Goal: Task Accomplishment & Management: Manage account settings

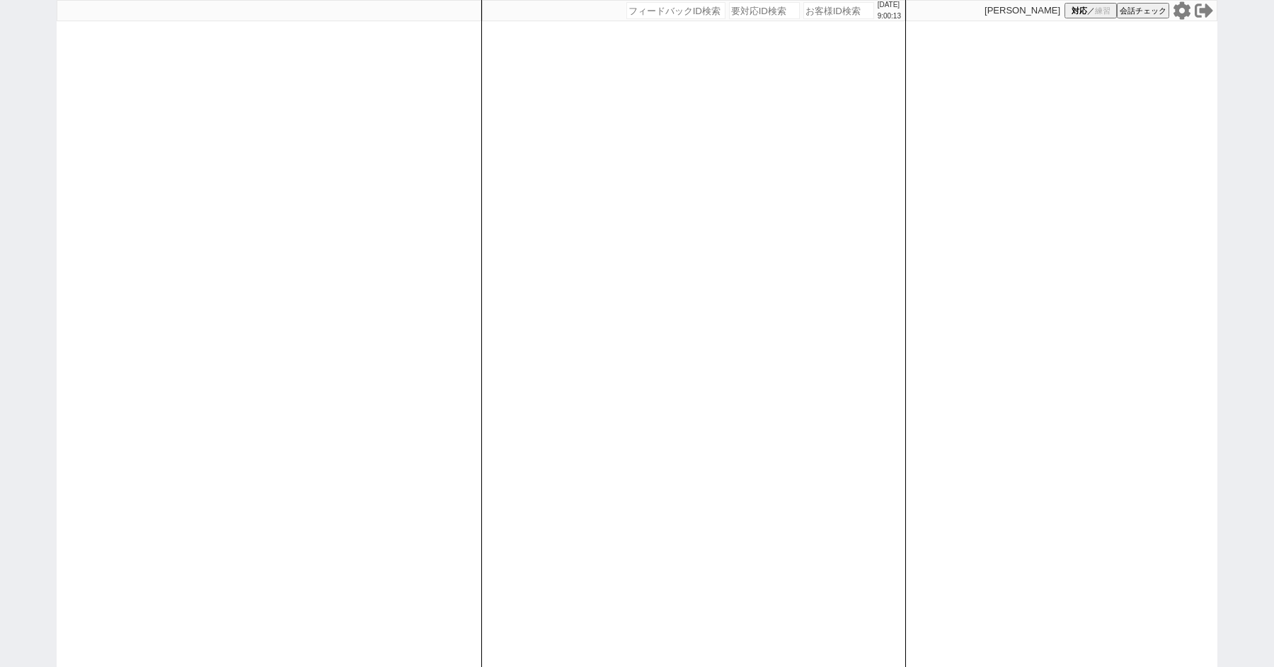
click at [1182, 15] on icon at bounding box center [1181, 10] width 17 height 18
click at [12, 134] on div "[DATE] 9:18:17 候補物件を追加してしてください 紹介した物件一覧 他社物件を追加する 空室確認ページに追加・削除 紹介した物件一覧 他社物件を追…" at bounding box center [637, 333] width 1274 height 667
select select
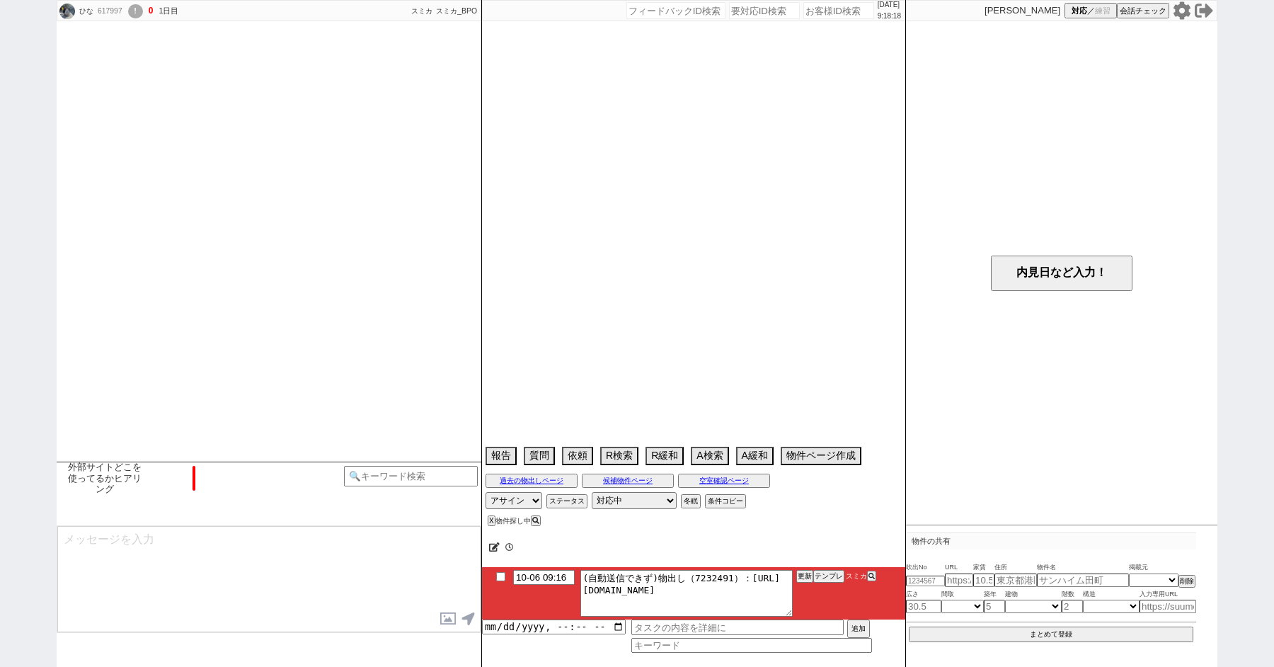
select select "15"
select select "0"
select select "50"
select select "53"
select select "48"
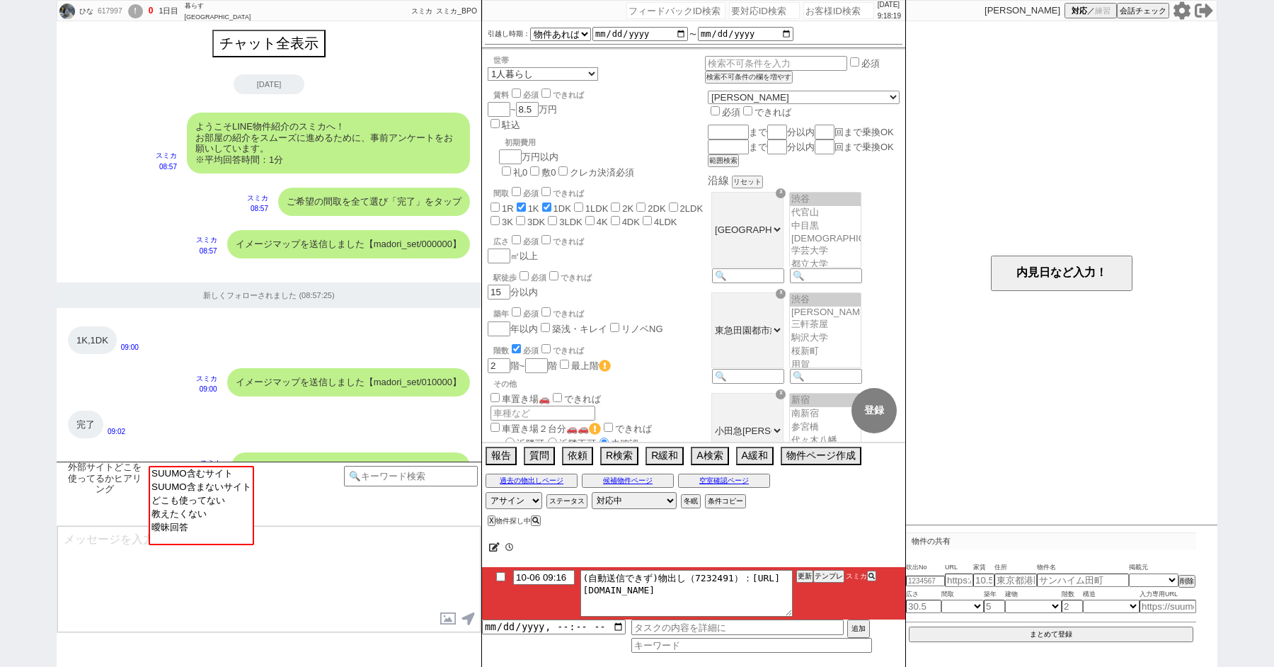
scroll to position [1158, 0]
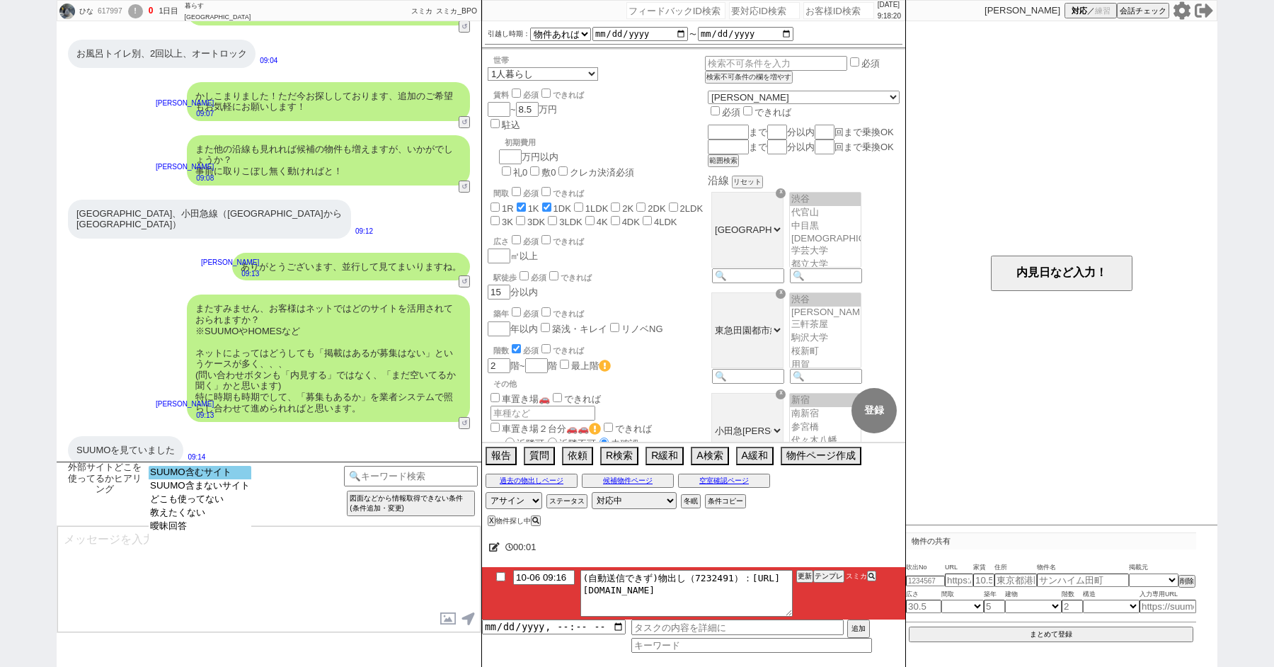
select select "SUUMO含むサイト"
click at [202, 476] on option "SUUMO含むサイト" at bounding box center [200, 472] width 103 height 13
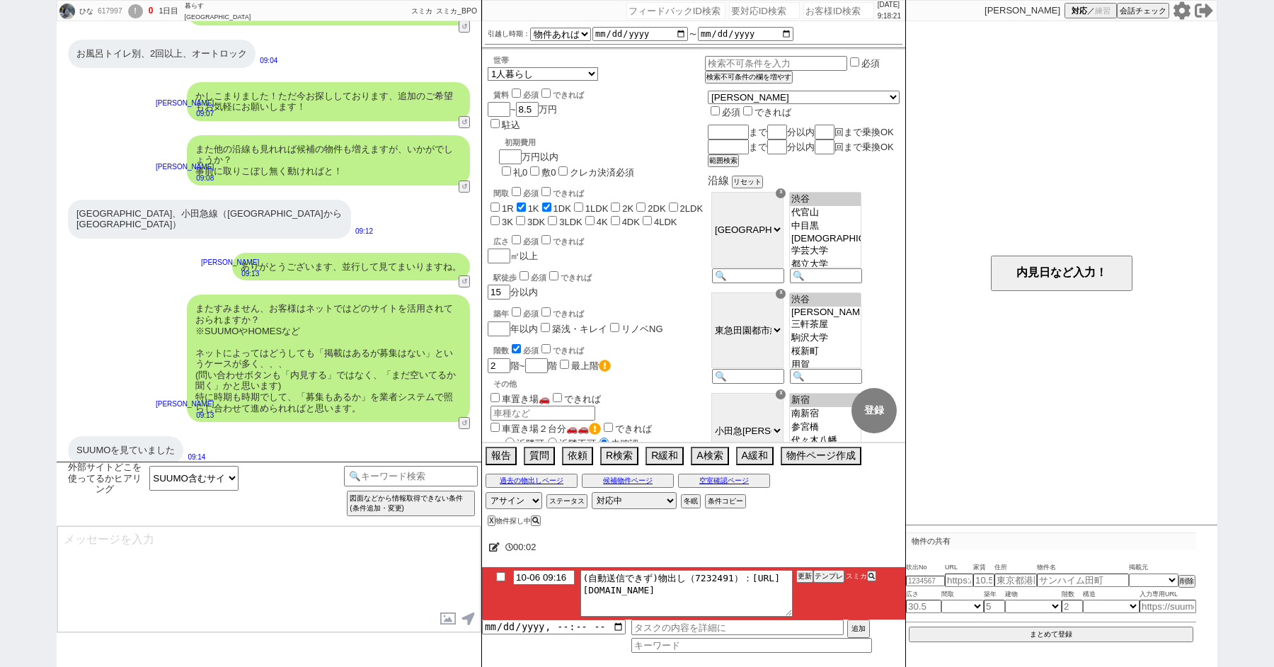
type textarea "ご確認ありがとうございます！ やはりスーモさんが掲載量ですとNo1なのは間違いないかと思います！ 一方で、数が多い分、更新が追いついておらず埋まってる物件も多…"
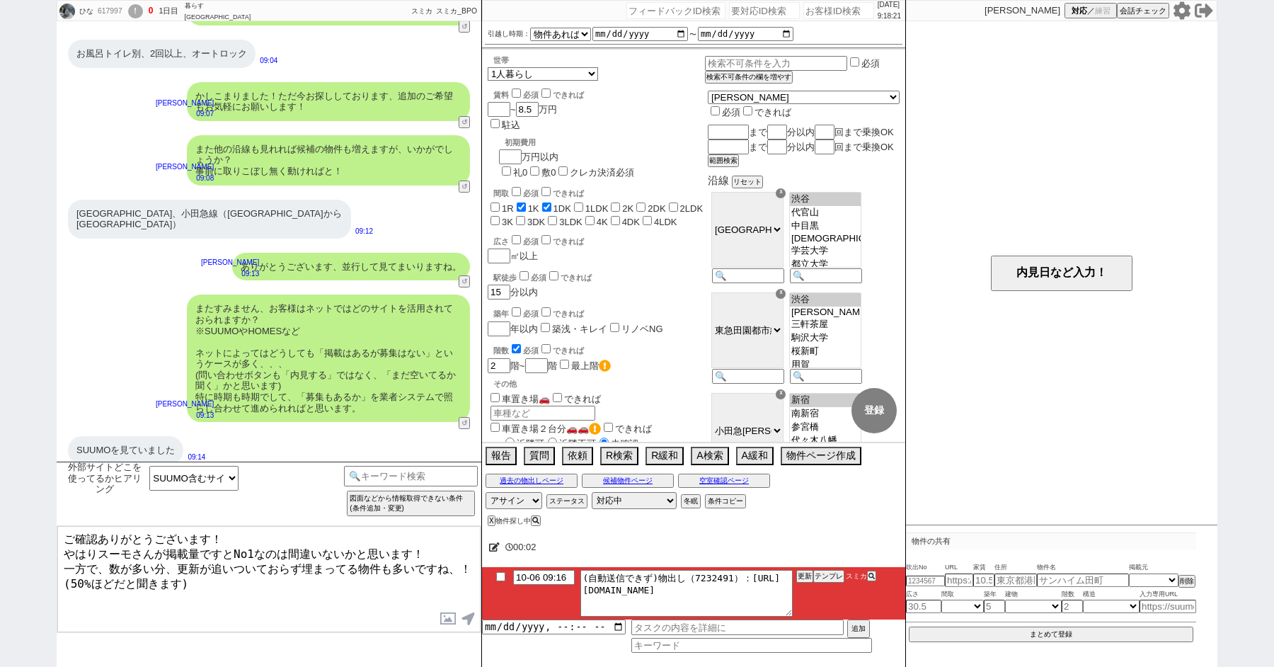
click at [229, 581] on textarea "ご確認ありがとうございます！ やはりスーモさんが掲載量ですとNo1なのは間違いないかと思います！ 一方で、数が多い分、更新が追いついておらず埋まってる物件も多…" at bounding box center [268, 579] width 423 height 106
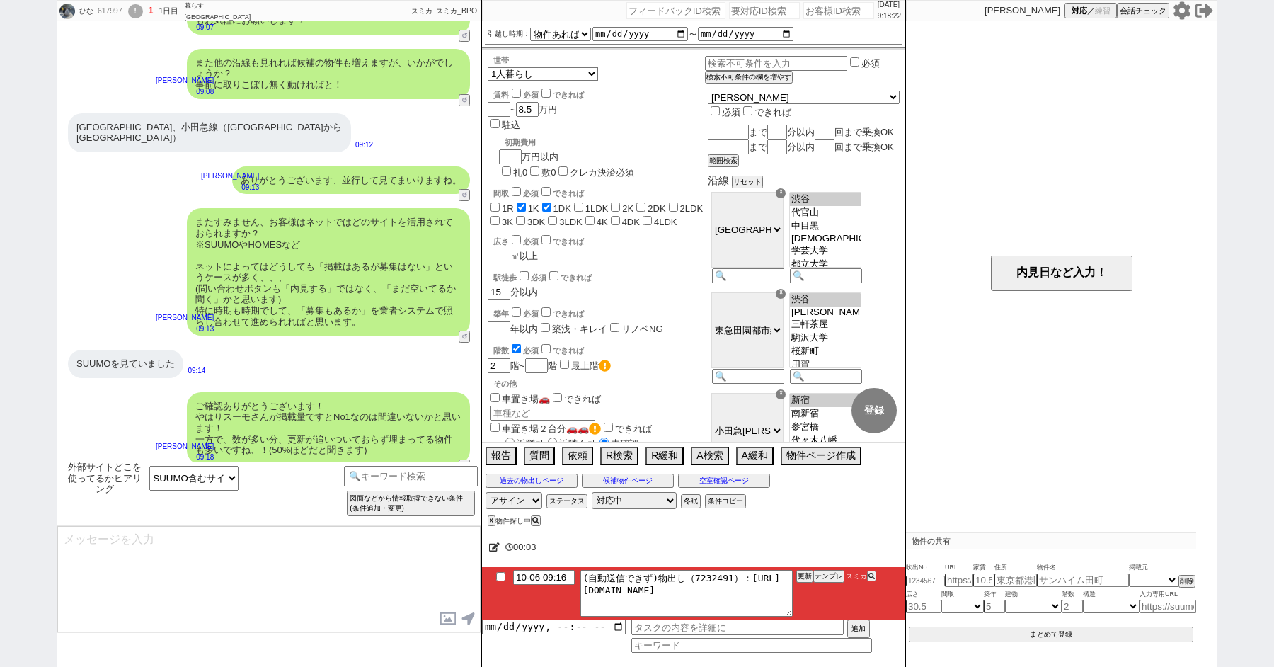
type textarea "こちらのお探しの参考にするため、また空室状況を確認するため等で、今後も「外部サイトで物件見つけられましたか？」と定期的にヒアリングさせて頂いてもよろしいでしょ…"
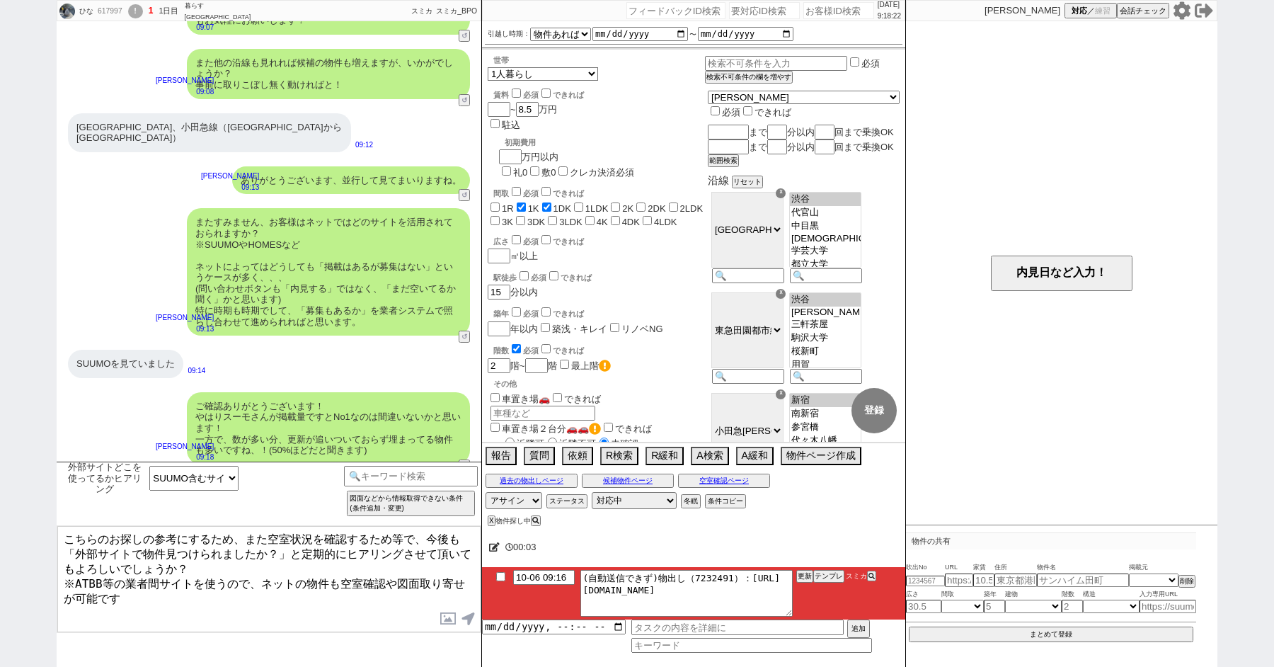
type input "10-06 09:21"
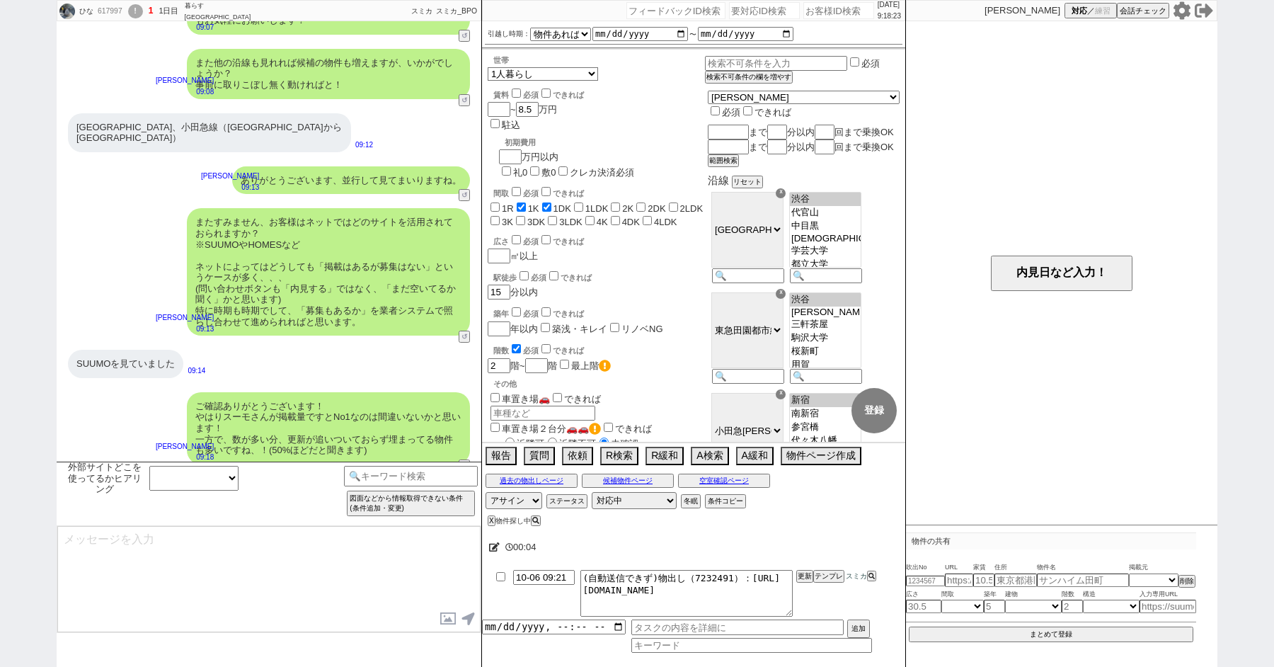
scroll to position [1330, 0]
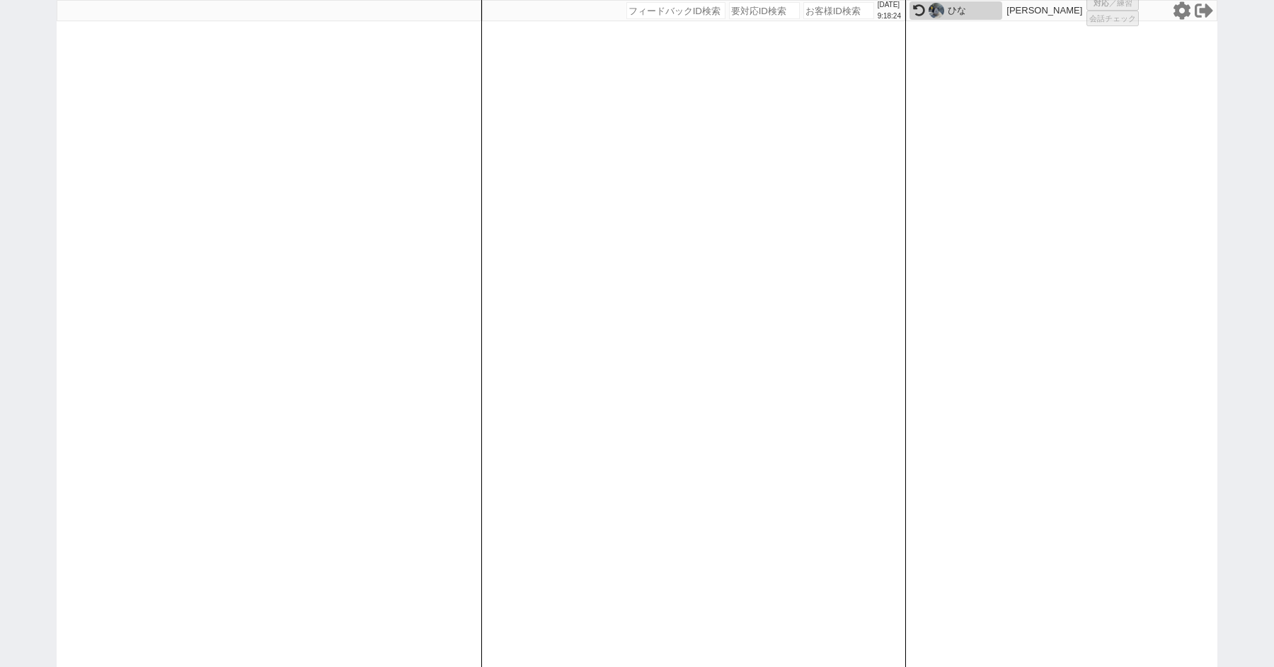
select select "6"
select select "2"
select select
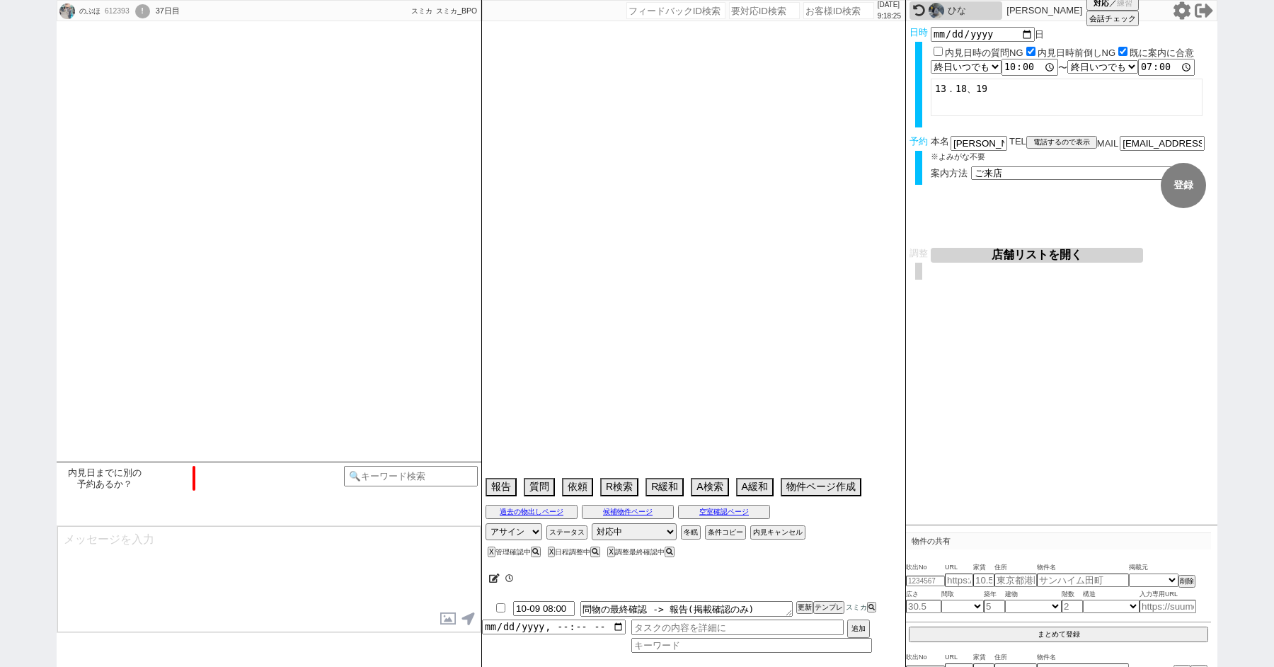
type textarea "来週他社で内見(8/31発言)　平日は仕事なのでラインやメールでお願いしたい発言"
select select "15"
select select "1"
select select "14"
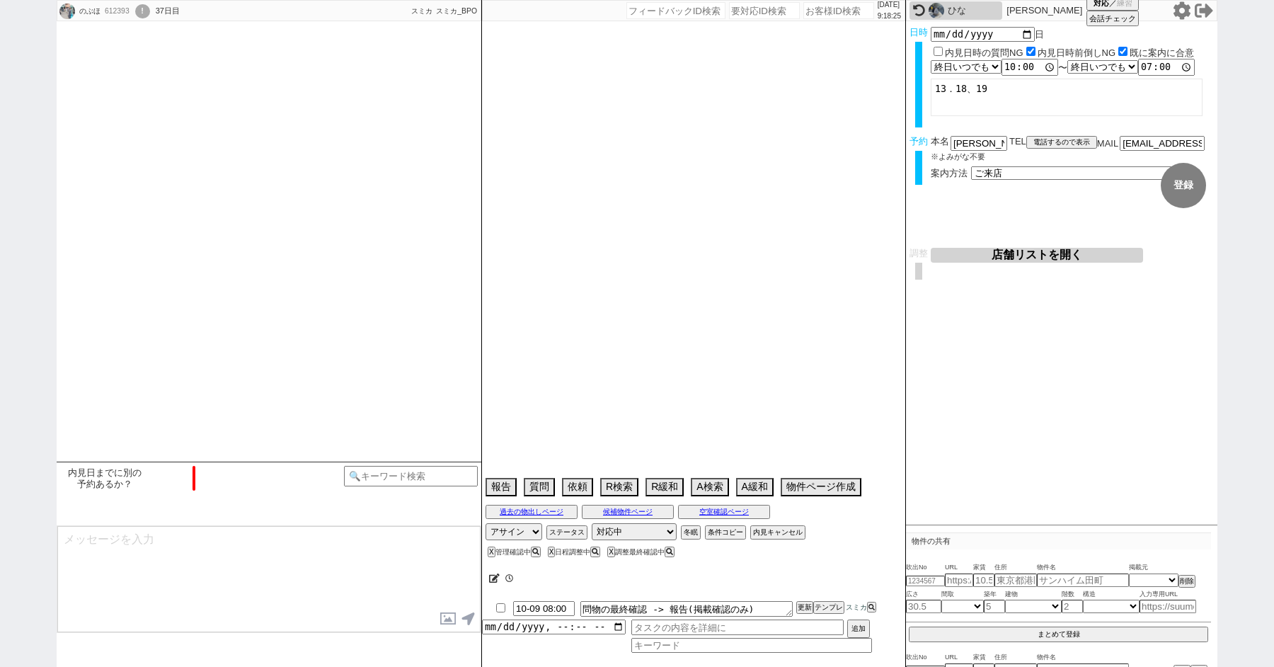
select select "81"
select select "57"
select select "[DATE]"
select select "23"
select select "749"
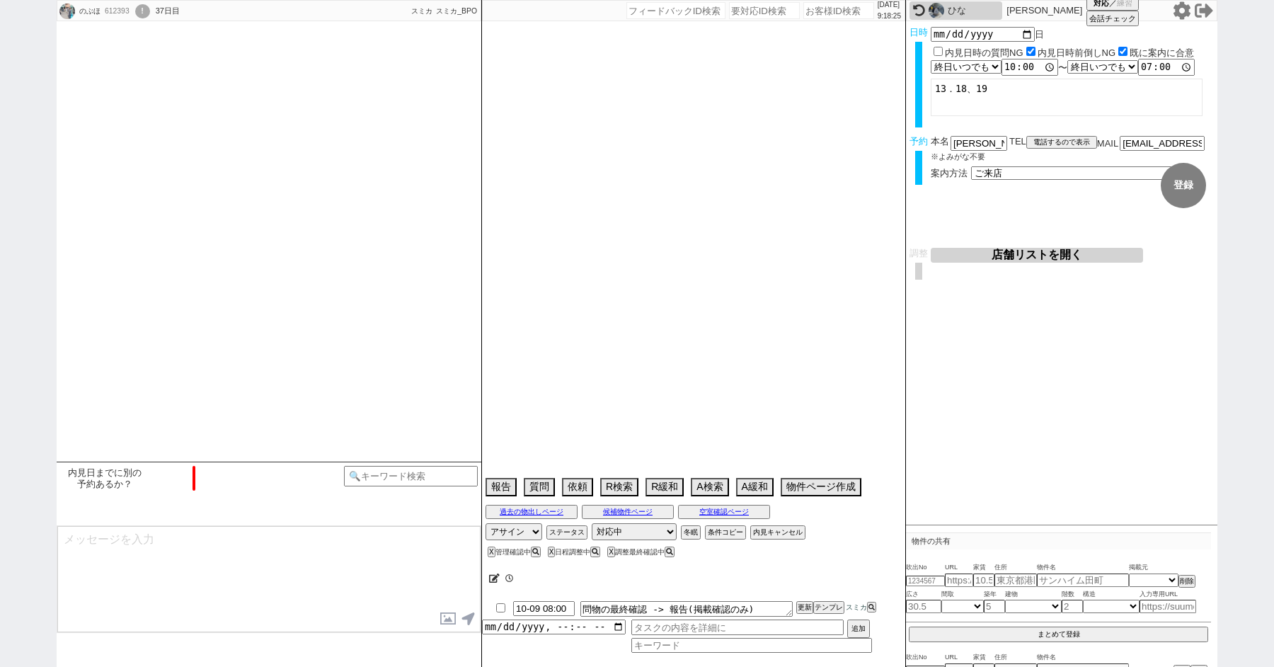
select select "15"
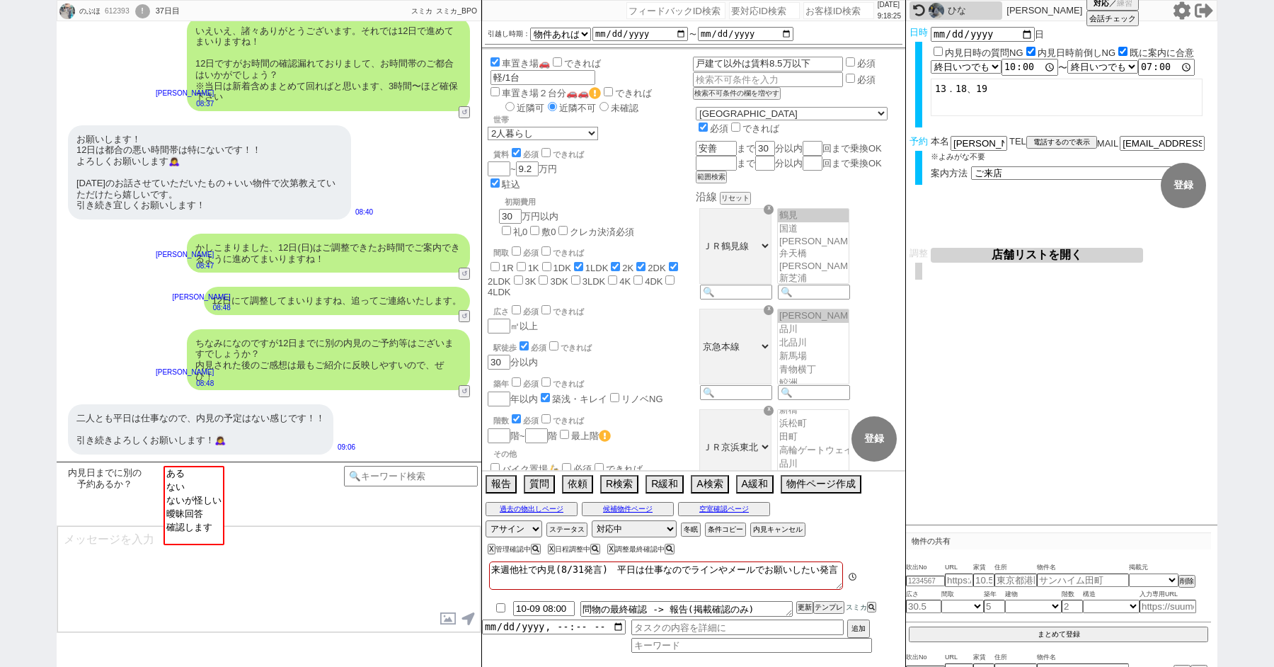
scroll to position [369, 0]
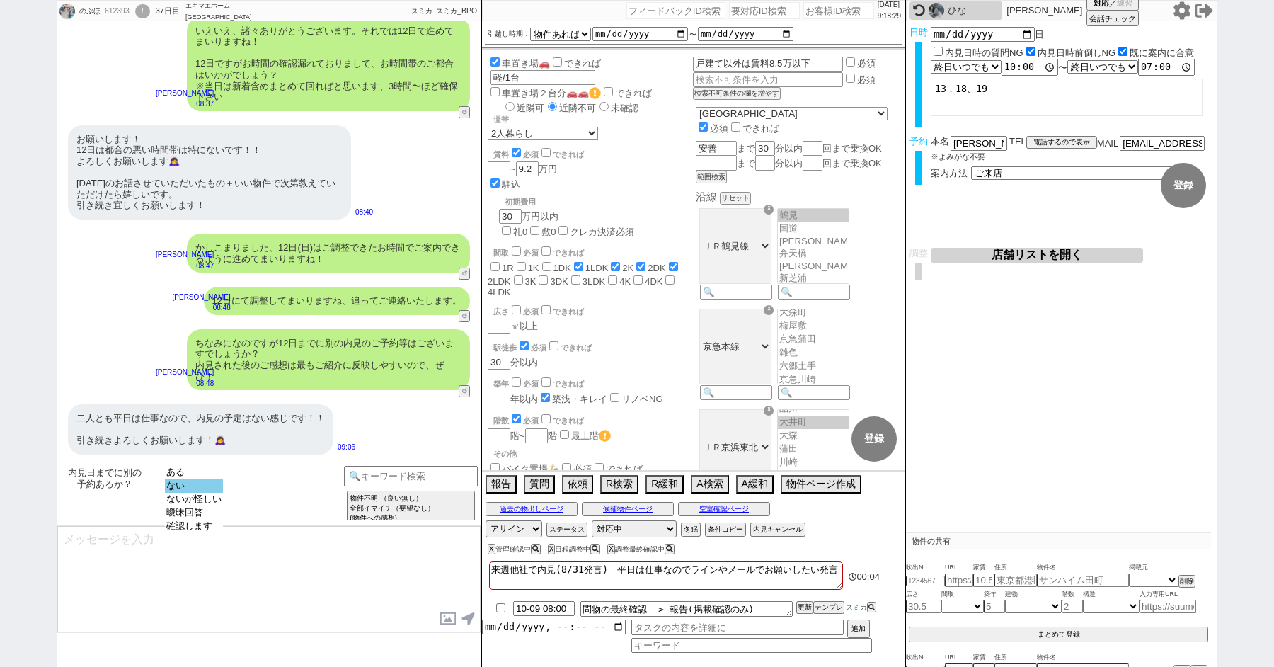
select select "ない"
click at [210, 485] on option "ない" at bounding box center [194, 485] width 58 height 13
type textarea "かしこまりました！そうしましたら、今後もネットの物件もネット経由で問い合わせずに、LINEに頂けます幸いです！ 総合仲介でほぼ全ての物件を紹介可能ですので、当…"
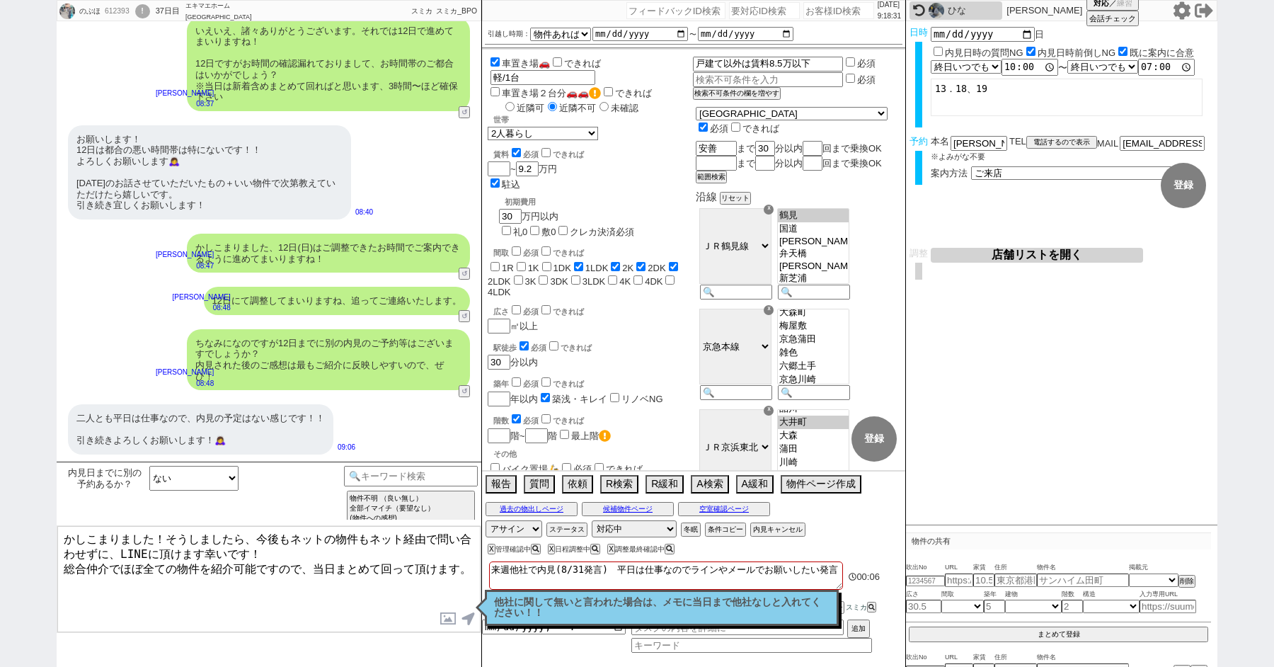
click at [713, 575] on textarea "来週他社で内見(8/31発言)　平日は仕事なのでラインやメールでお願いしたい発言" at bounding box center [666, 575] width 354 height 28
type textarea "来週他社で内見(8/31発言)　平日は仕事なのでラインやメールでお願いしたい発言"
checkbox input "false"
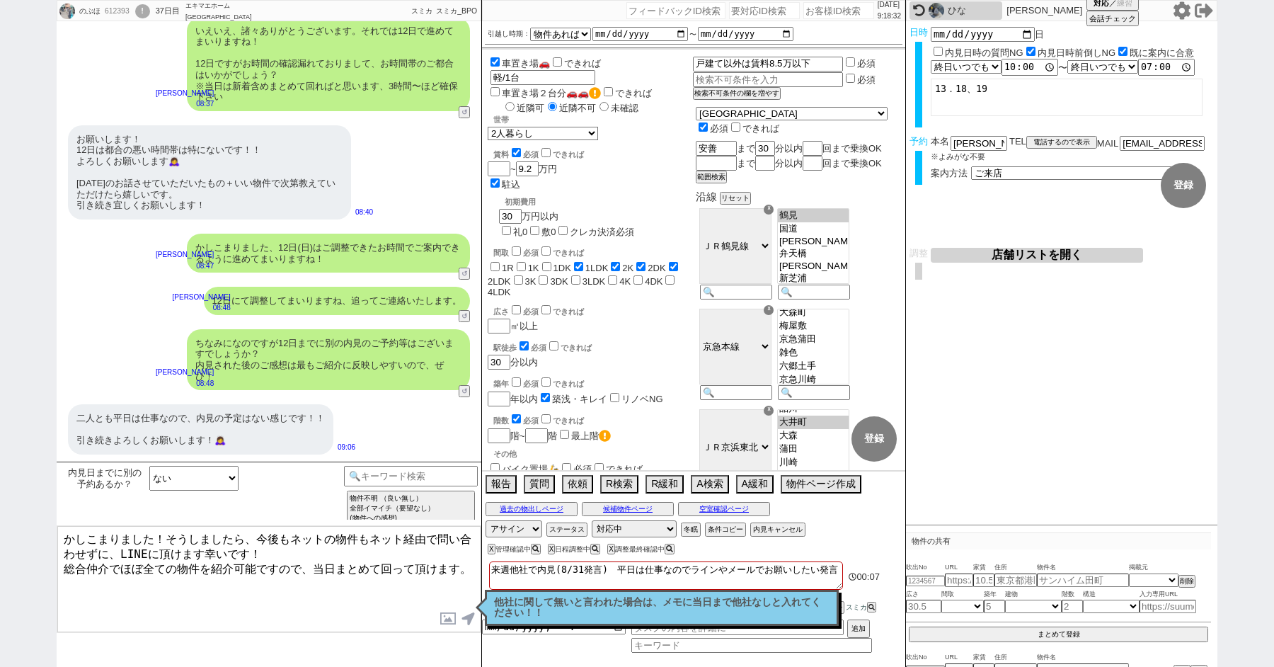
checkbox input "true"
checkbox input "false"
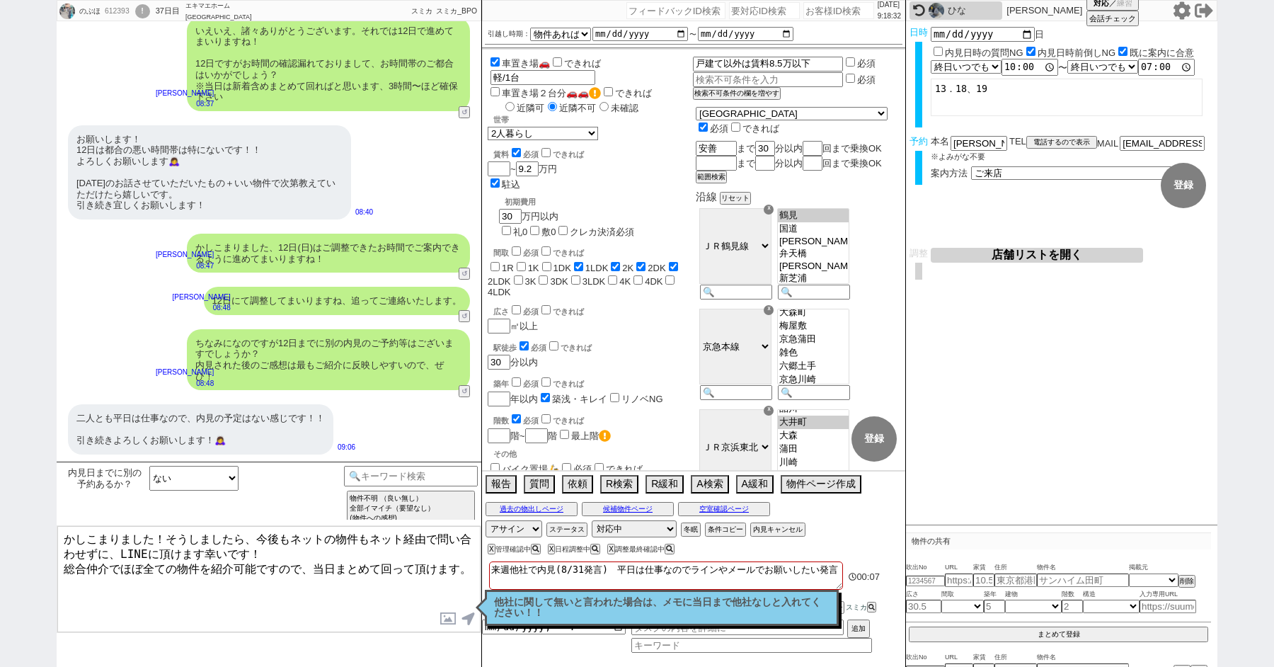
checkbox input "false"
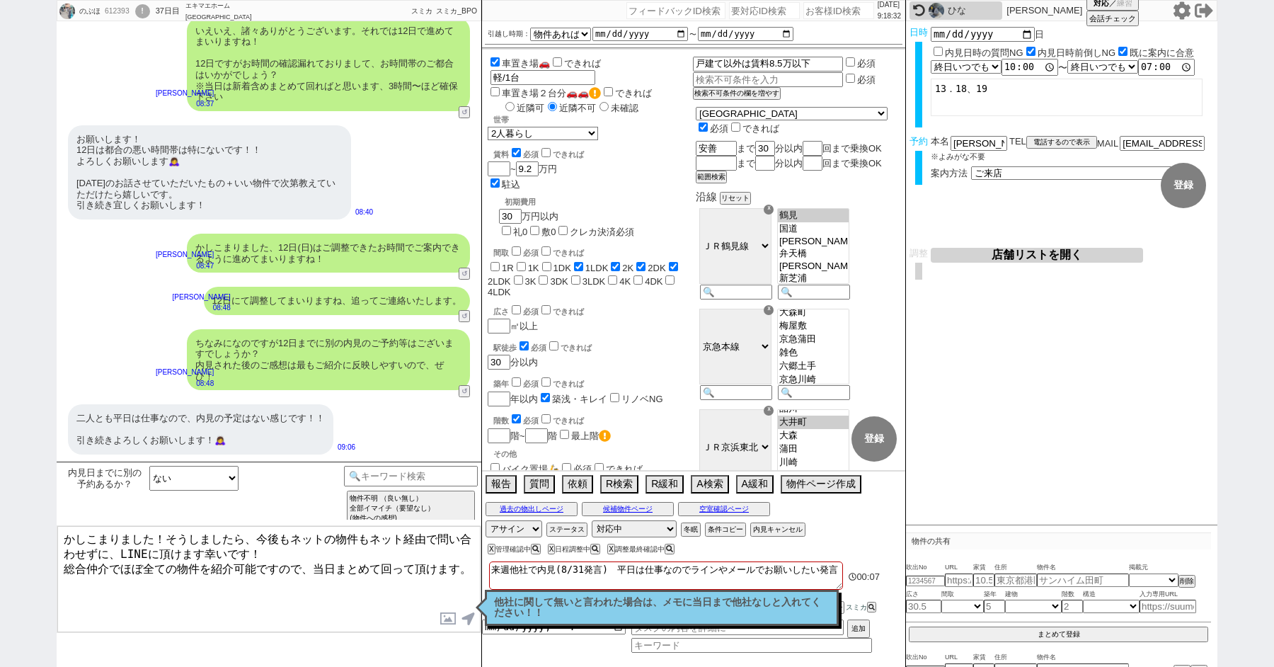
type textarea "来週他社で内見(8/31発言)　平日は仕事なのでラインやメールでお願いしたい発言 t"
checkbox input "false"
checkbox input "true"
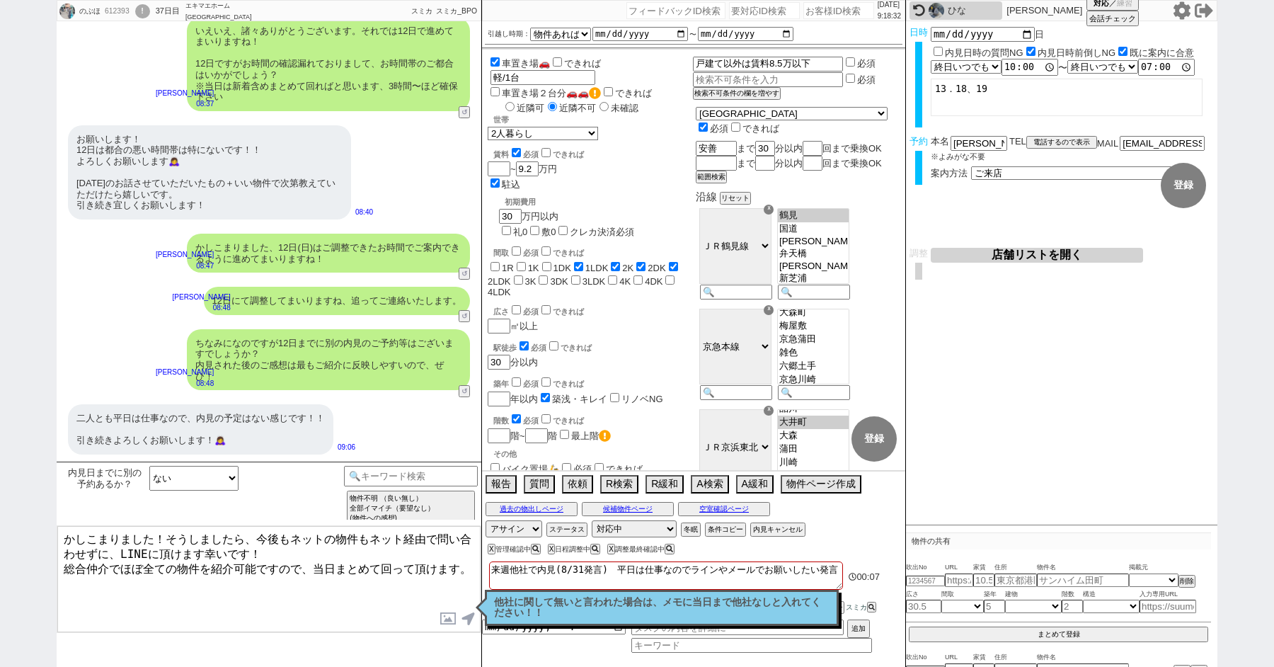
checkbox input "true"
checkbox input "false"
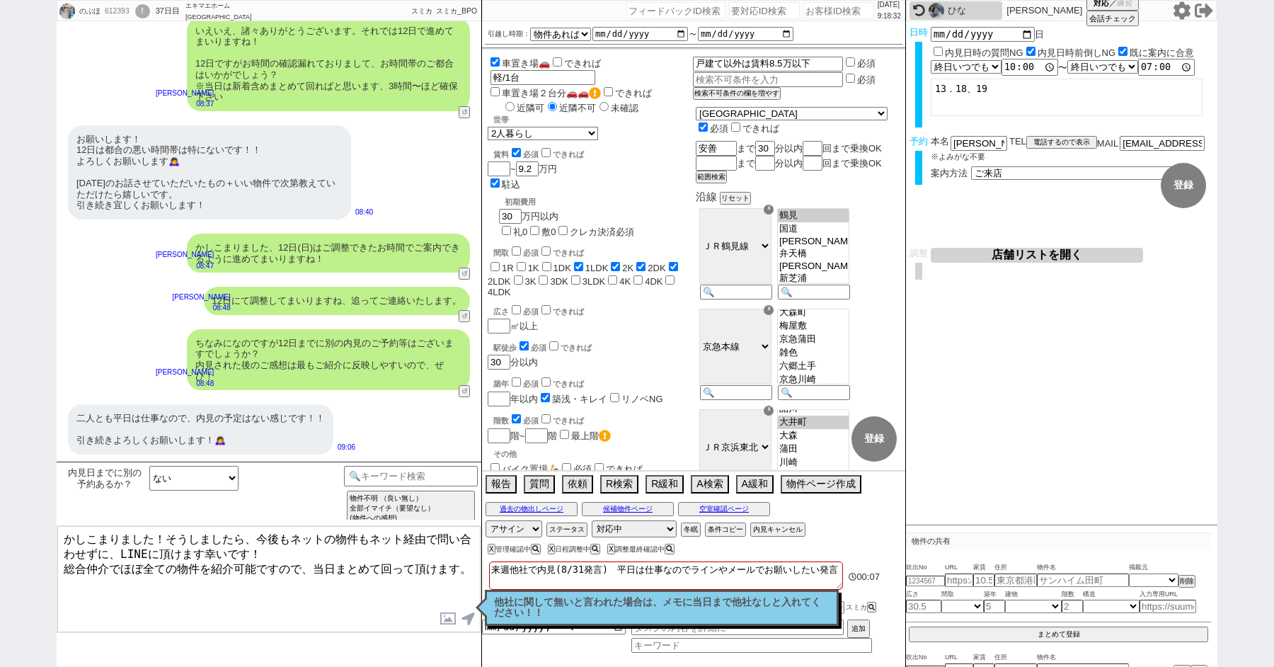
checkbox input "false"
type textarea "来週他社で内見(8/31発言)　平日は仕事なのでラインやメールでお願いしたい発言 た"
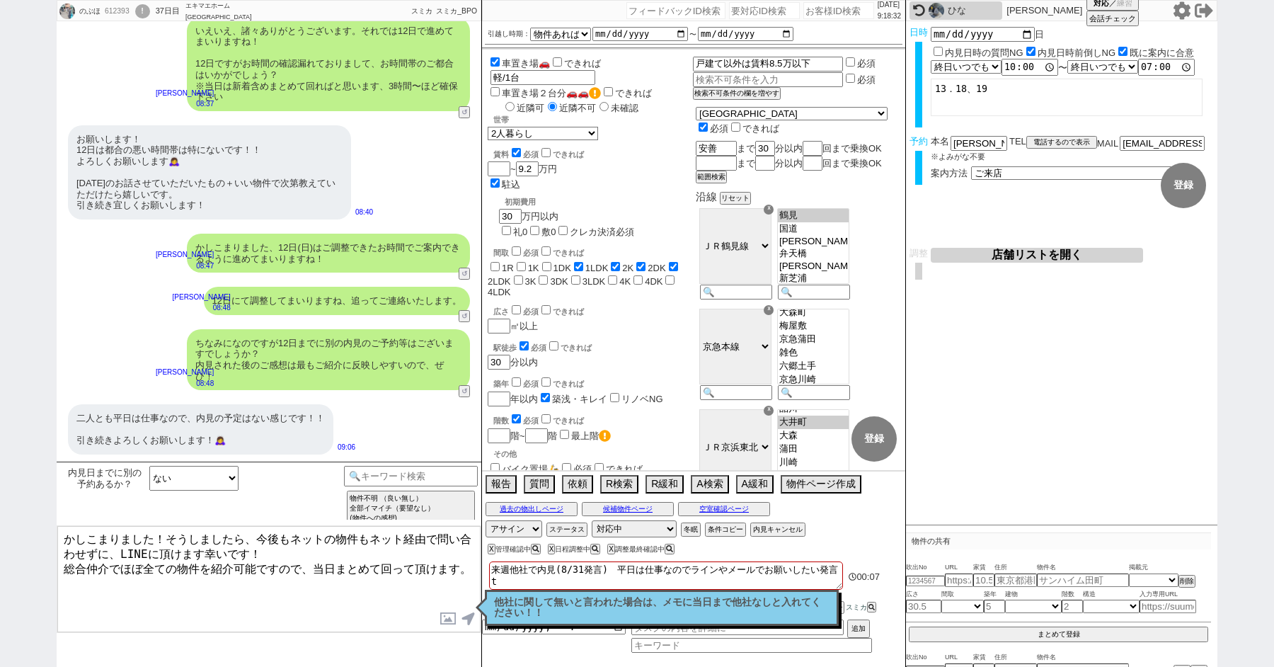
checkbox input "false"
checkbox input "true"
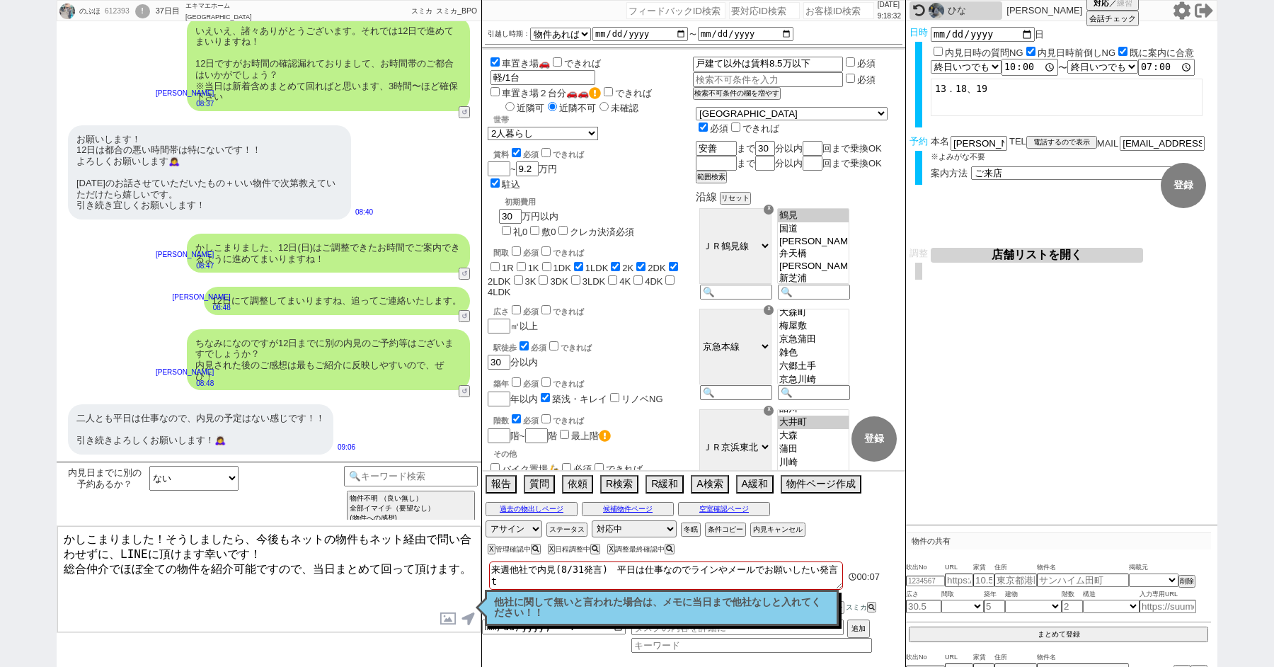
checkbox input "true"
checkbox input "false"
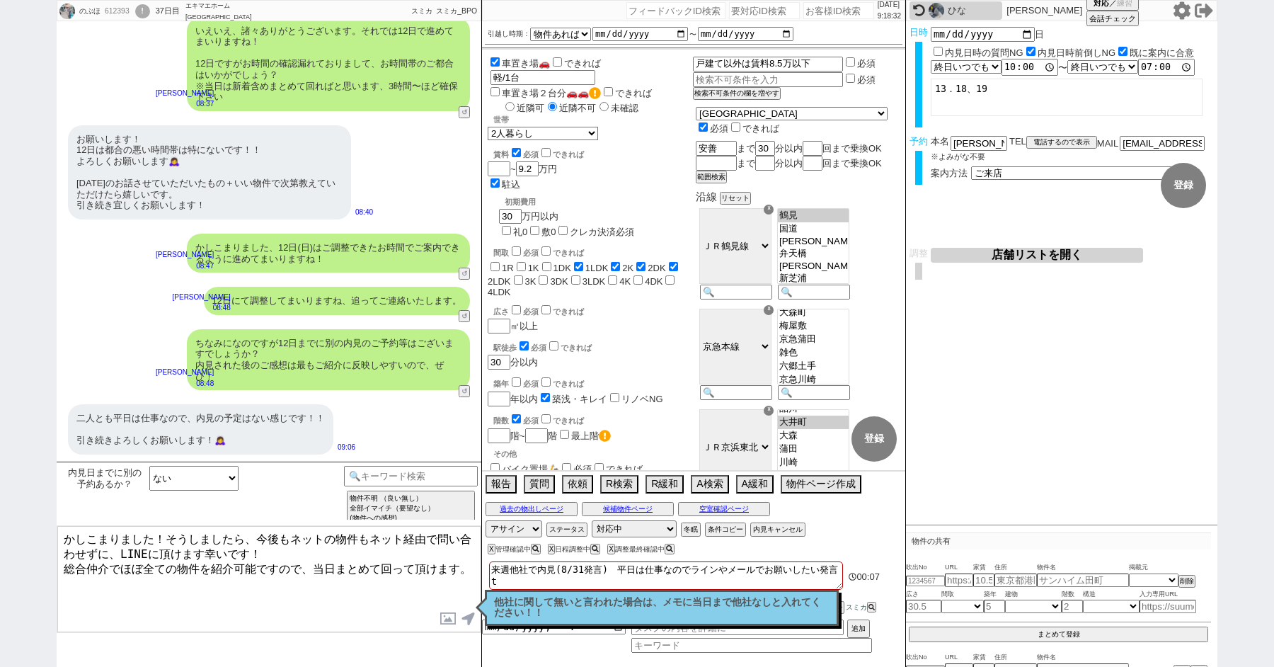
checkbox input "false"
type textarea "来週他社で内見(8/31発言)　平日は仕事なのでラインやメールでお願いしたい発言 たs"
checkbox input "false"
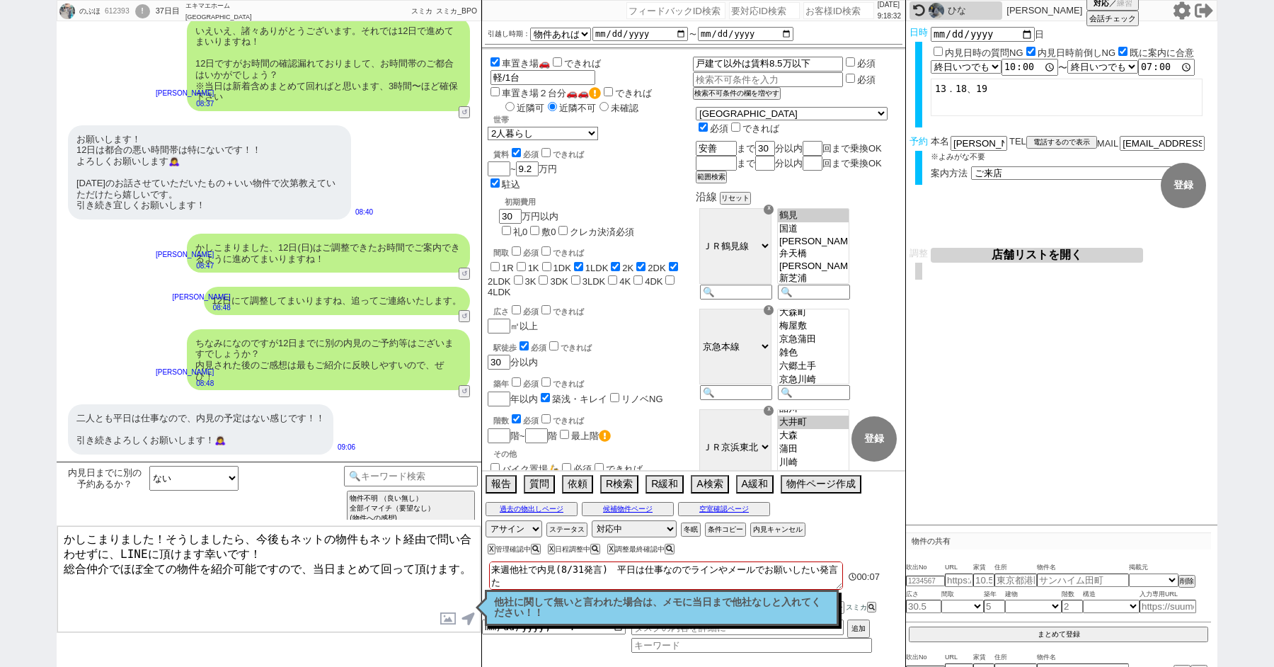
checkbox input "false"
checkbox input "true"
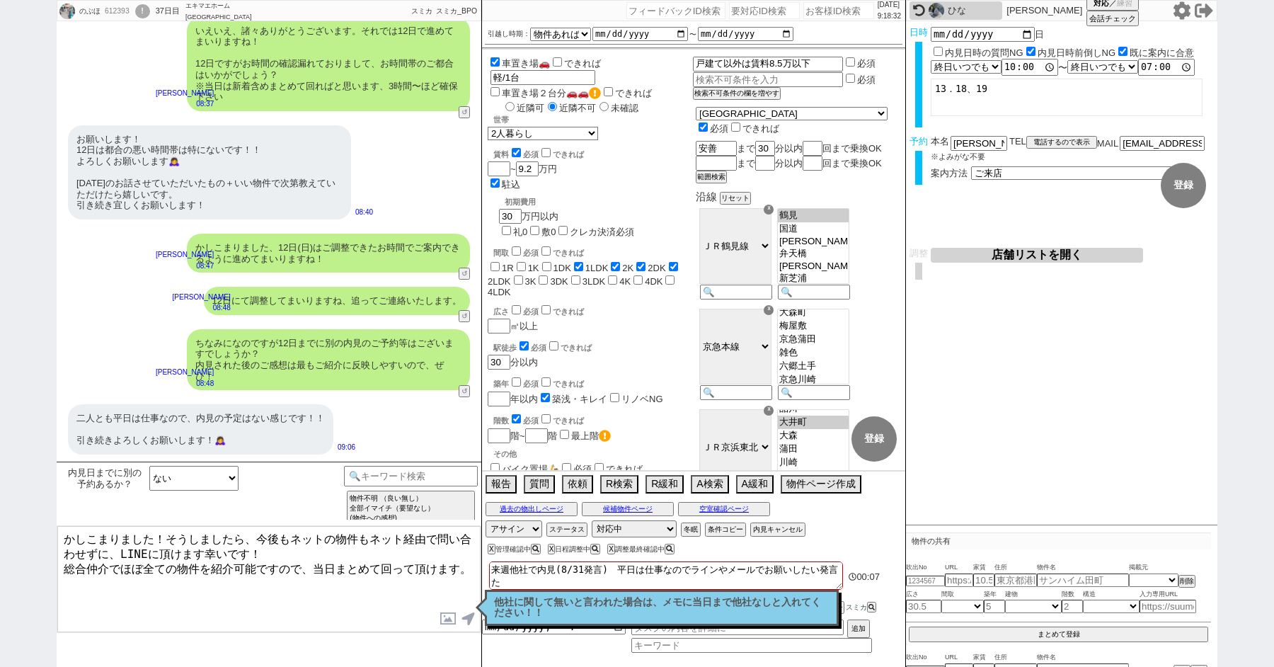
checkbox input "true"
checkbox input "false"
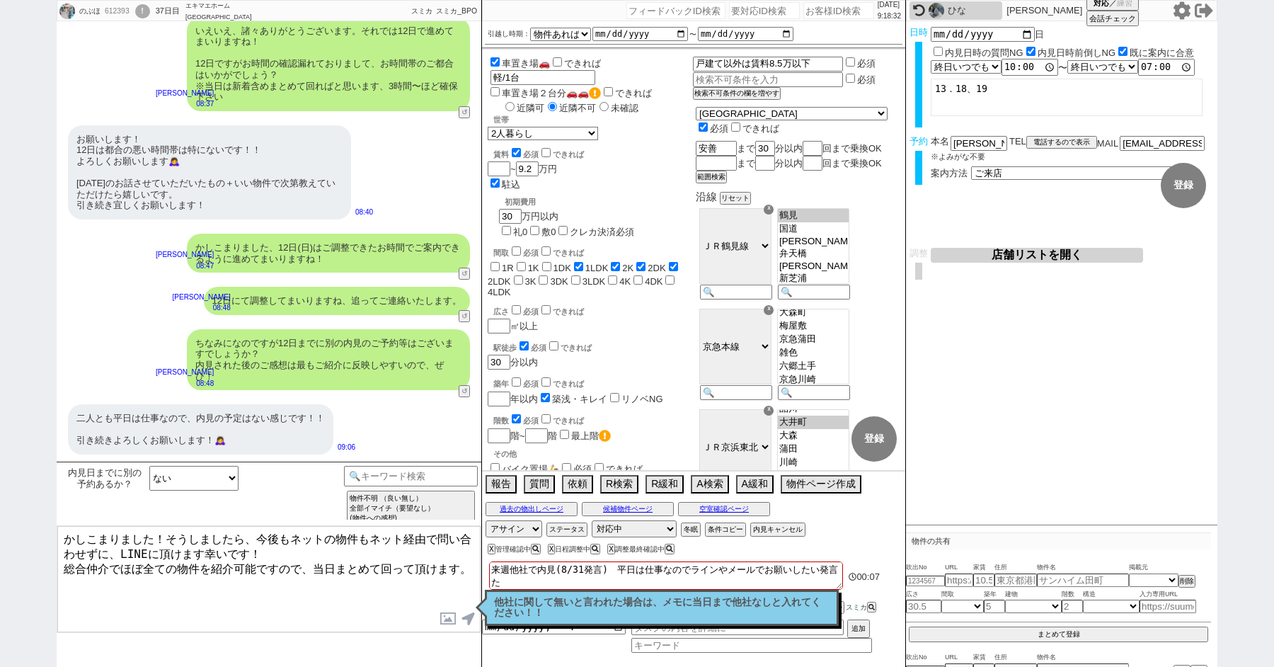
checkbox input "false"
type textarea "来週他社で内見(8/31発言)　平日は仕事なのでラインやメールでお願いしたい発言 たsy"
checkbox input "false"
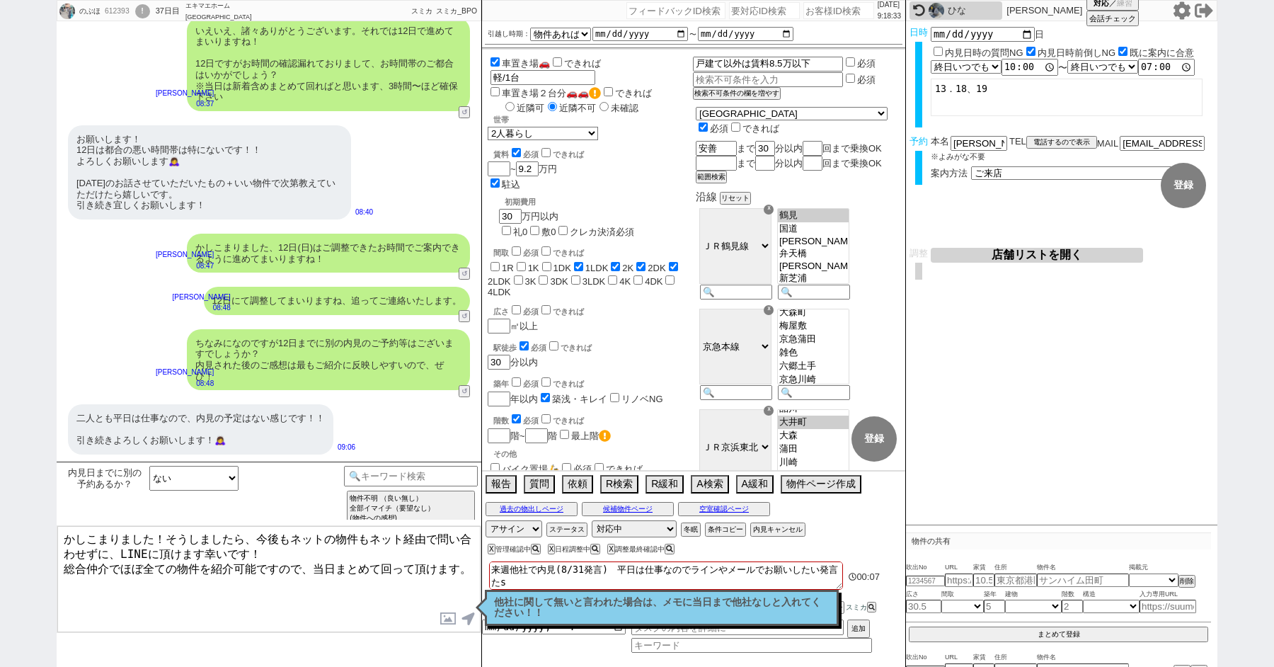
checkbox input "false"
checkbox input "true"
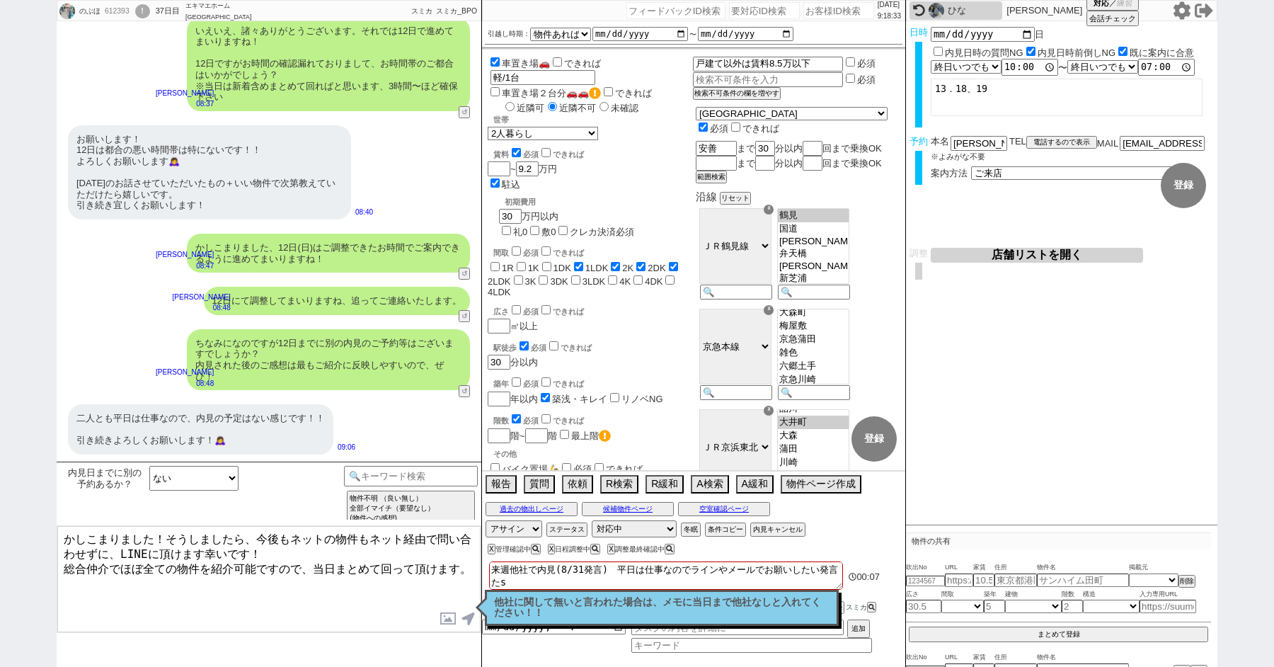
checkbox input "false"
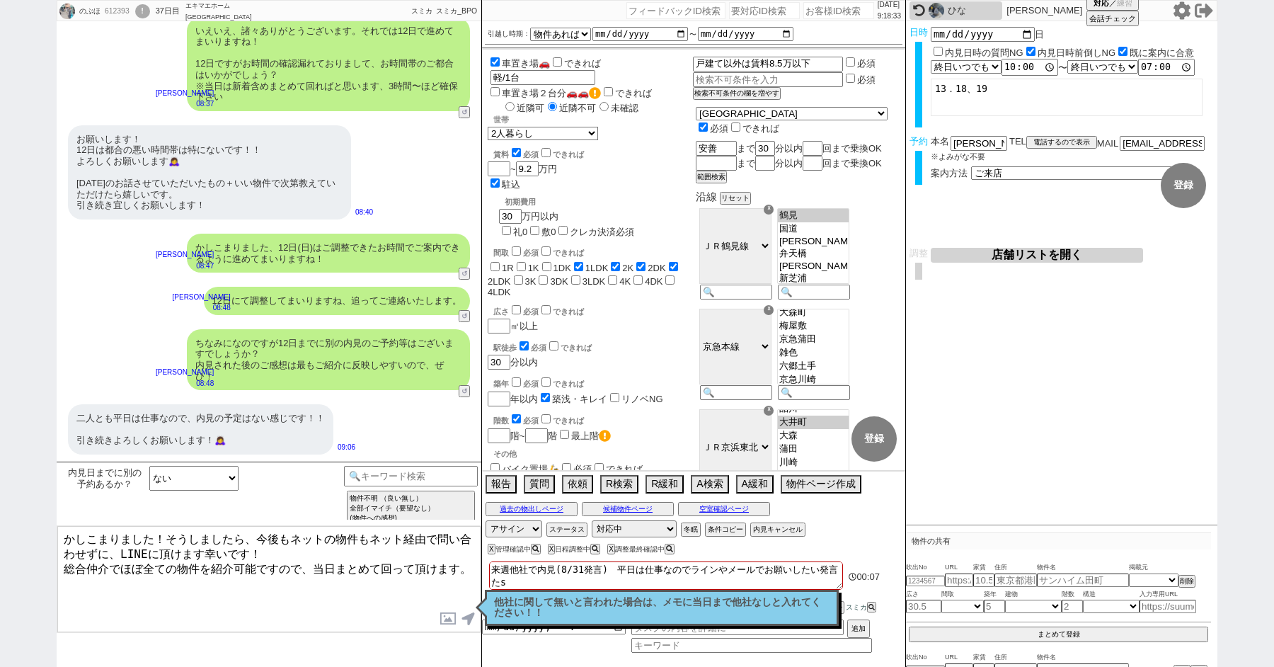
checkbox input "false"
type textarea "来週他社で内見(8/31発言)　平日は仕事なのでラインやメールでお願いしたい発言 たしゃ"
checkbox input "false"
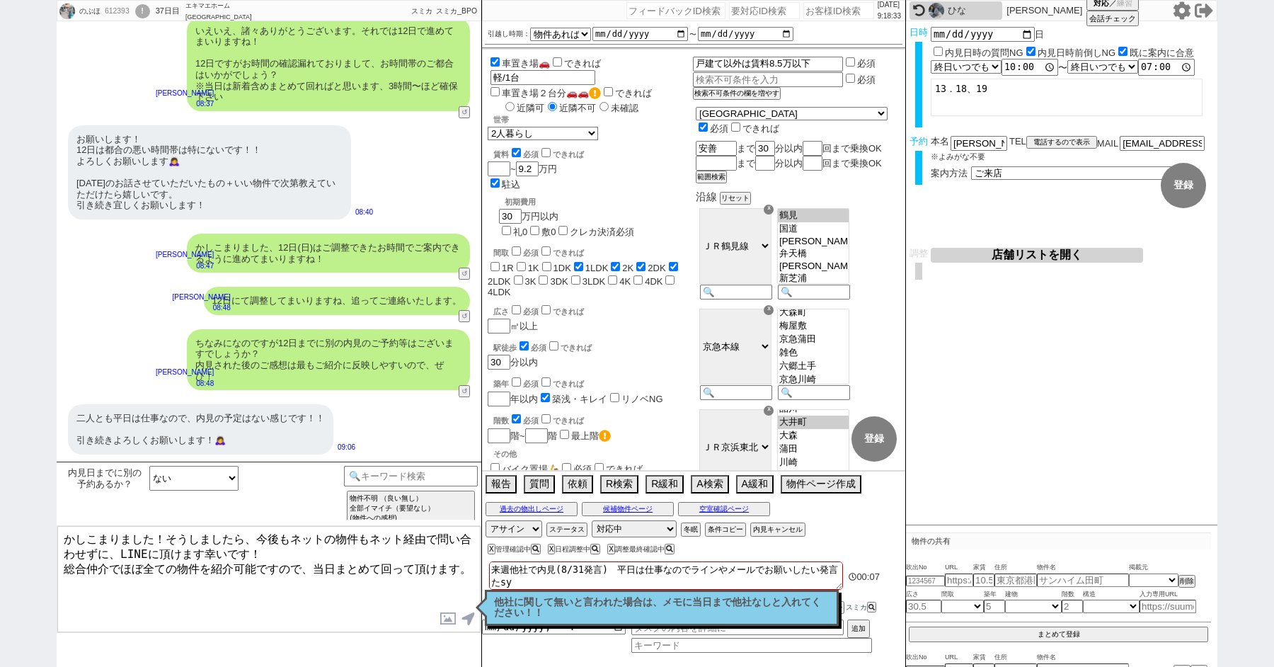
checkbox input "true"
checkbox input "false"
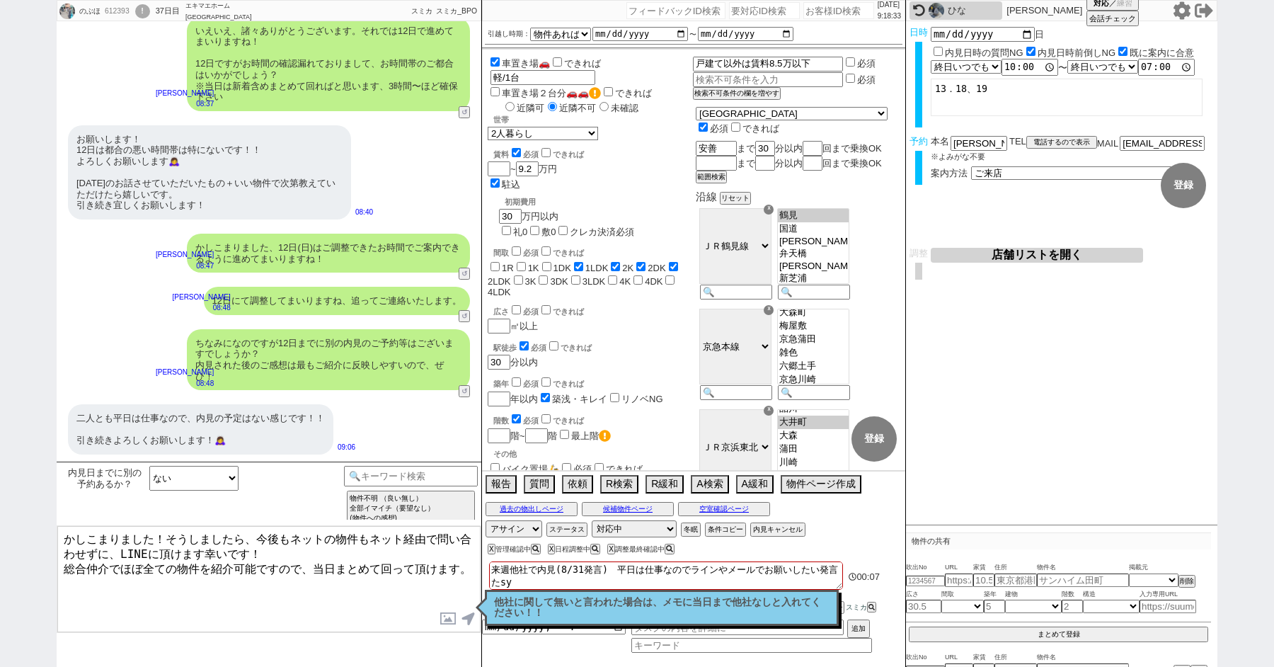
checkbox input "false"
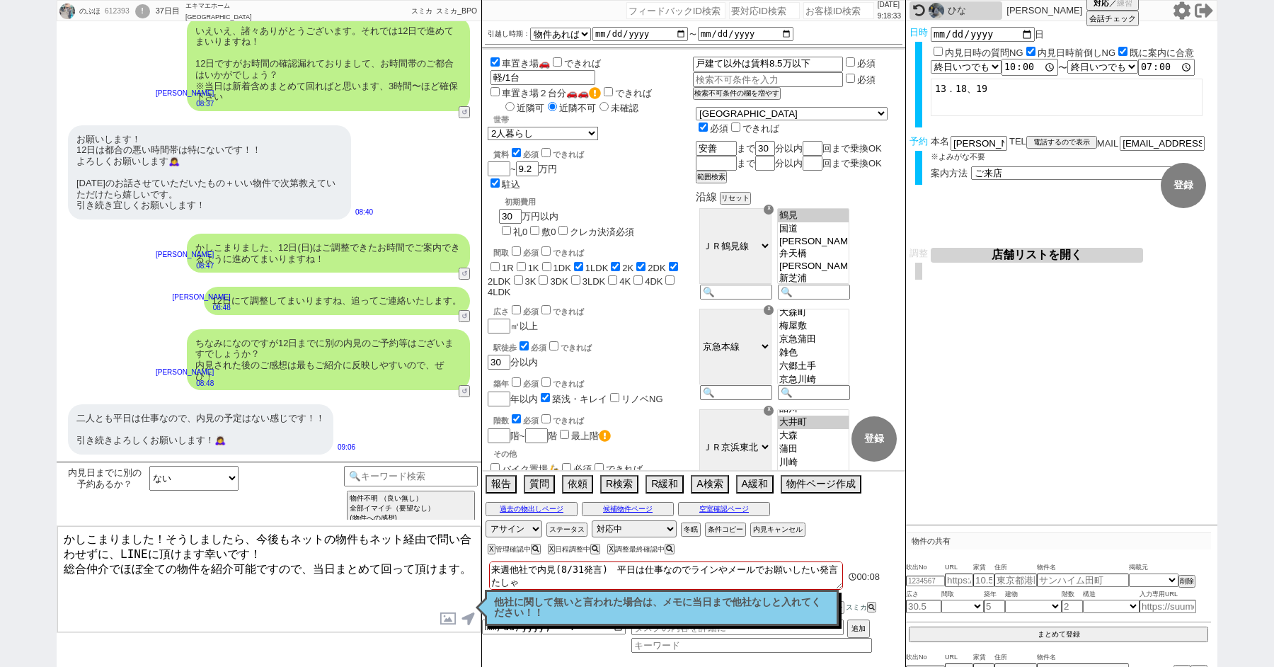
type textarea "来週他社で内見(8/31発言)　平日は仕事なのでラインやメールでお願いしたい発言 たしゃn"
checkbox input "false"
checkbox input "true"
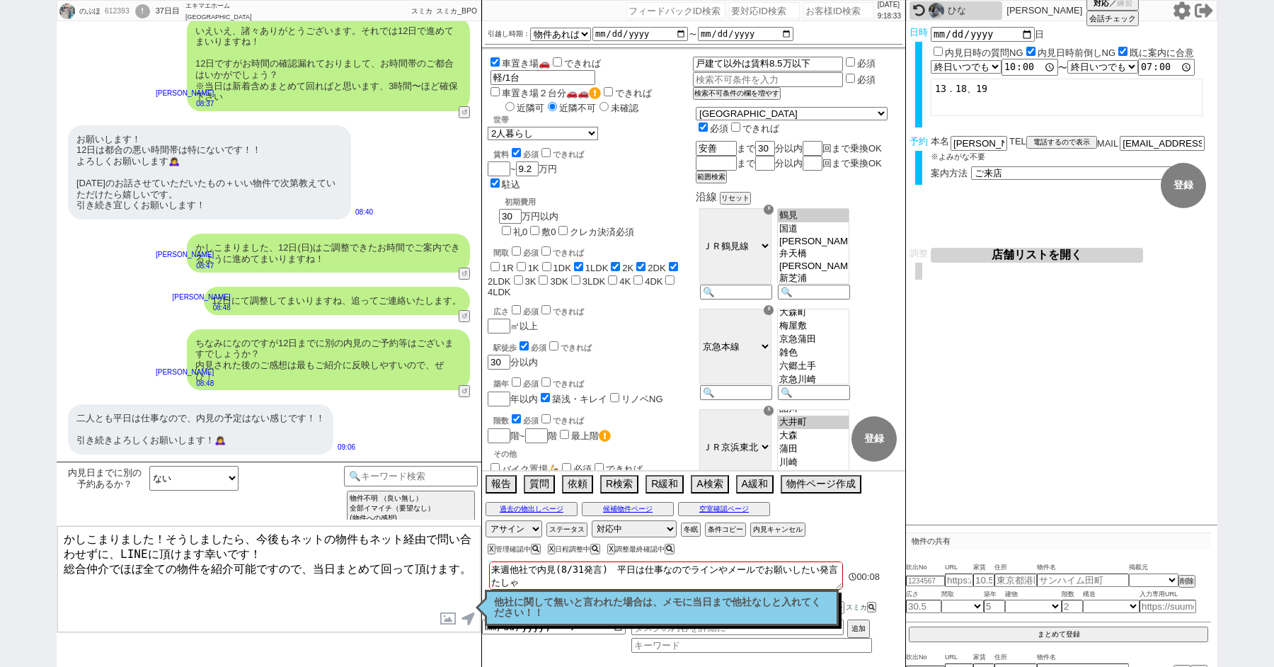
checkbox input "true"
checkbox input "false"
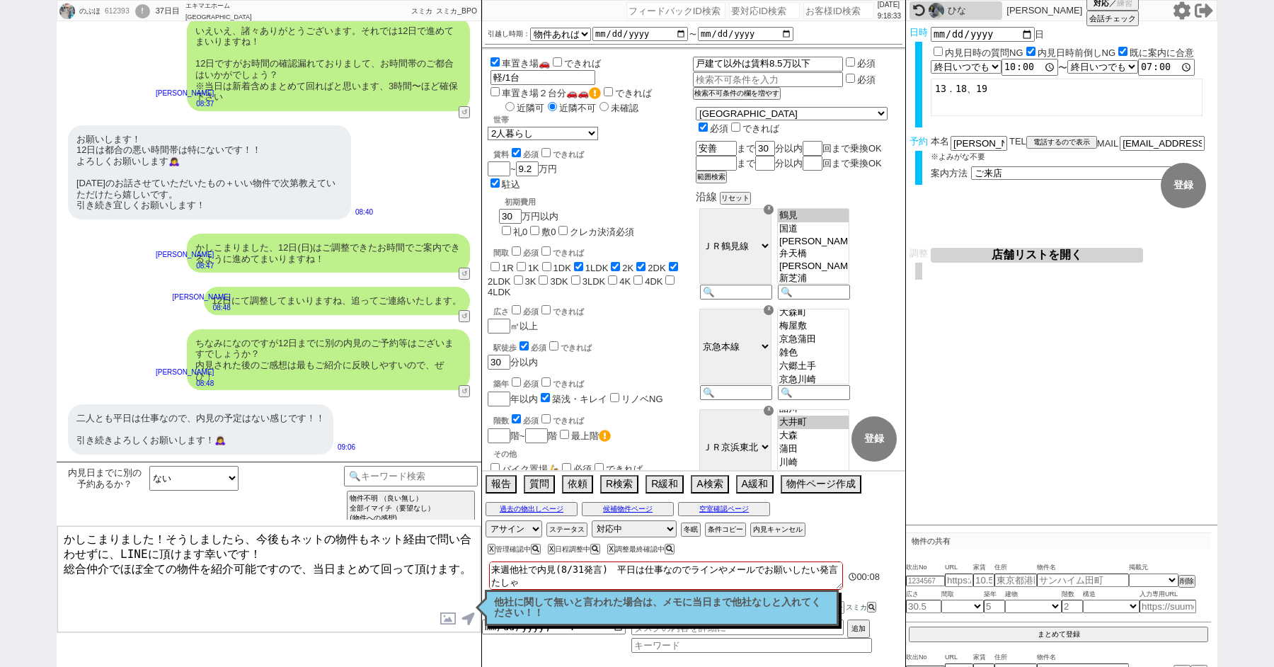
checkbox input "false"
type textarea "来週他社で内見(8/31発言)　平日は仕事なのでラインやメールでお願いしたい発言 たしゃな"
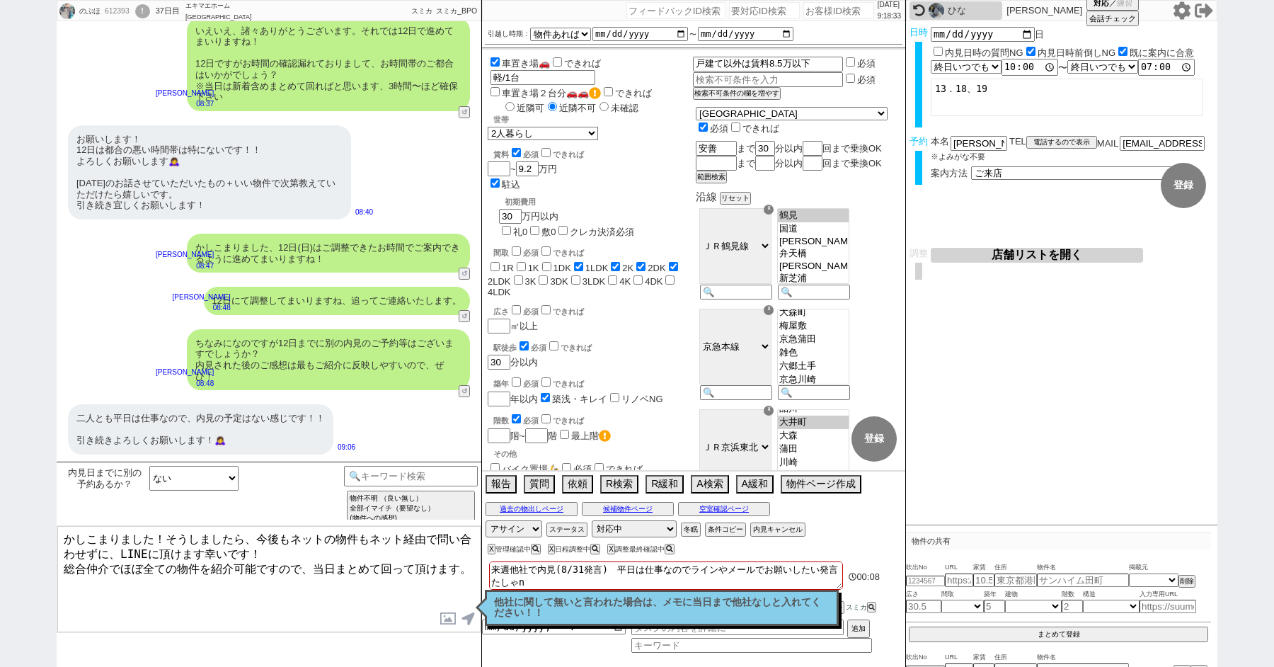
checkbox input "false"
checkbox input "true"
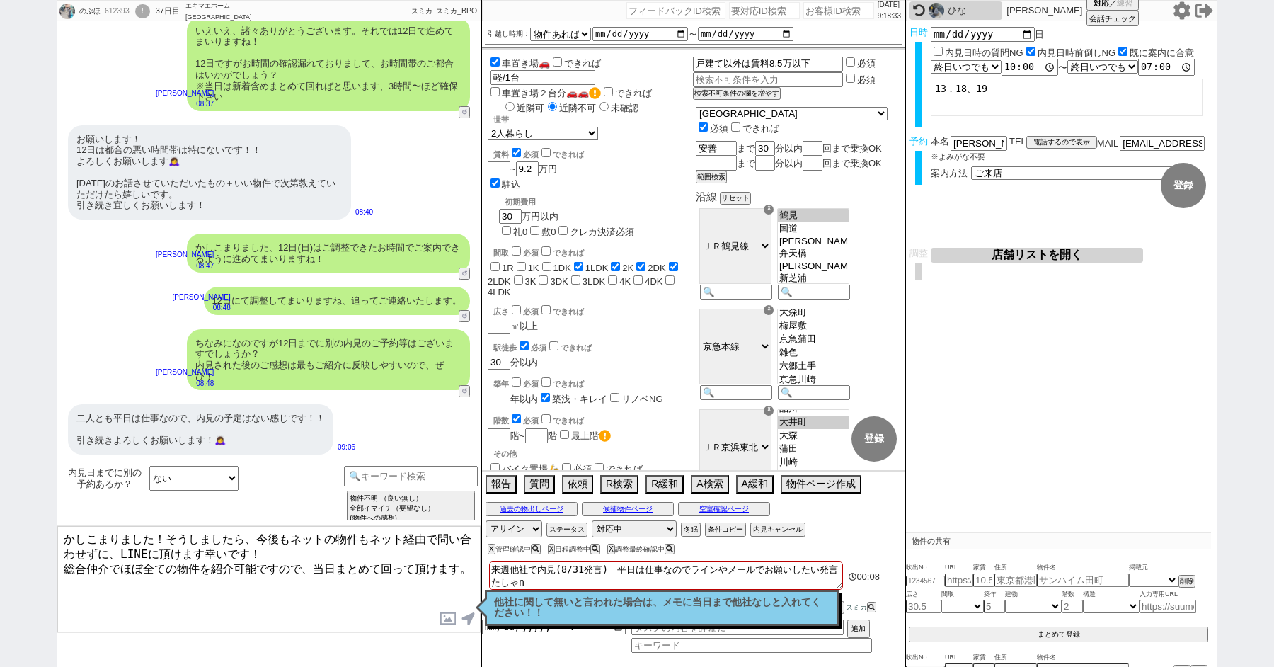
checkbox input "true"
checkbox input "false"
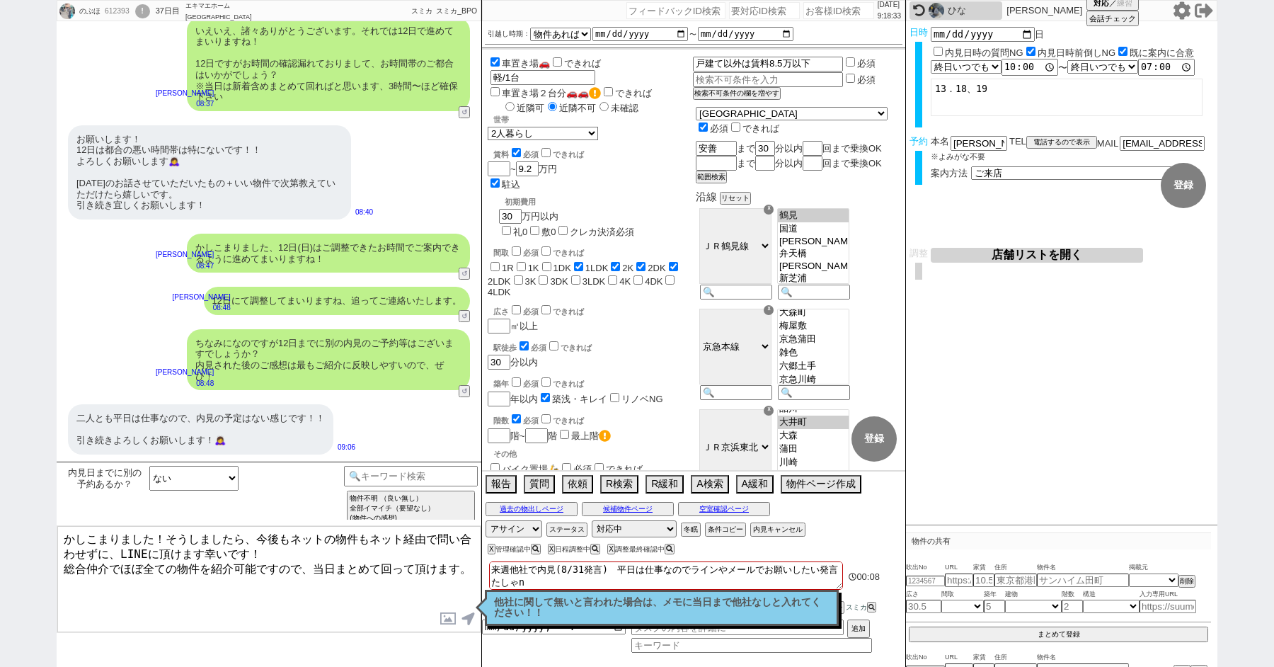
checkbox input "false"
type textarea "来週他社で内見(8/31発言)　平日は仕事なのでラインやメールでお願いしたい発言 たしゃなs"
checkbox input "false"
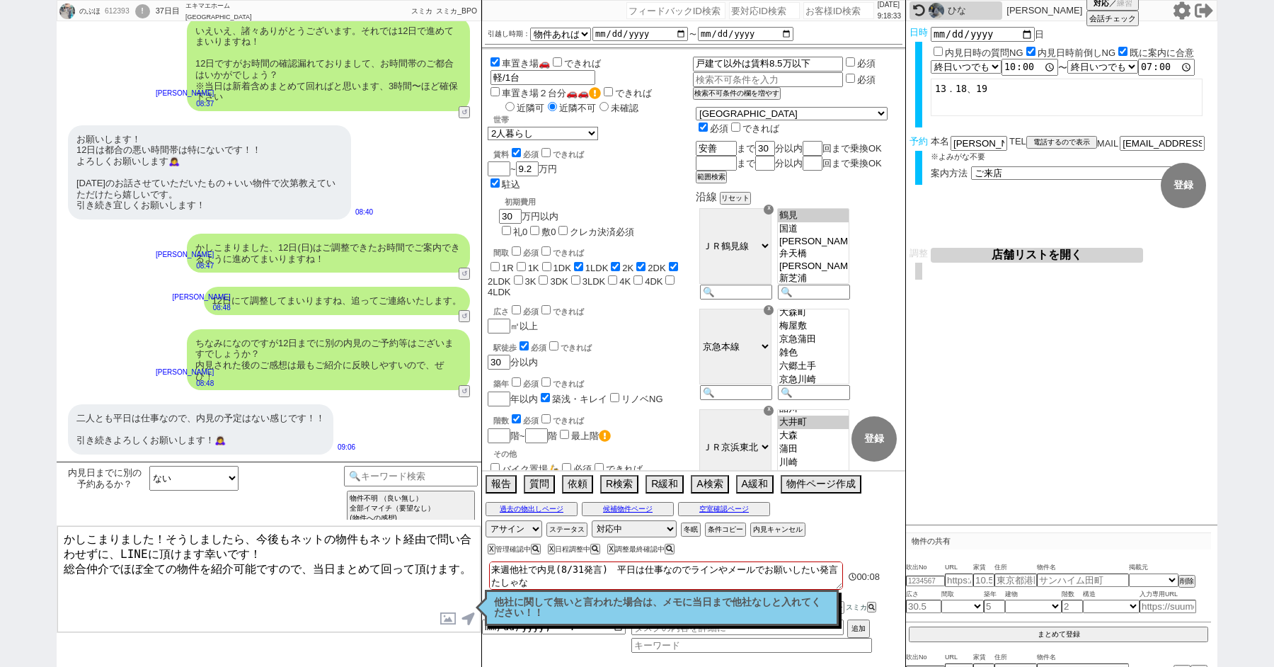
checkbox input "false"
checkbox input "true"
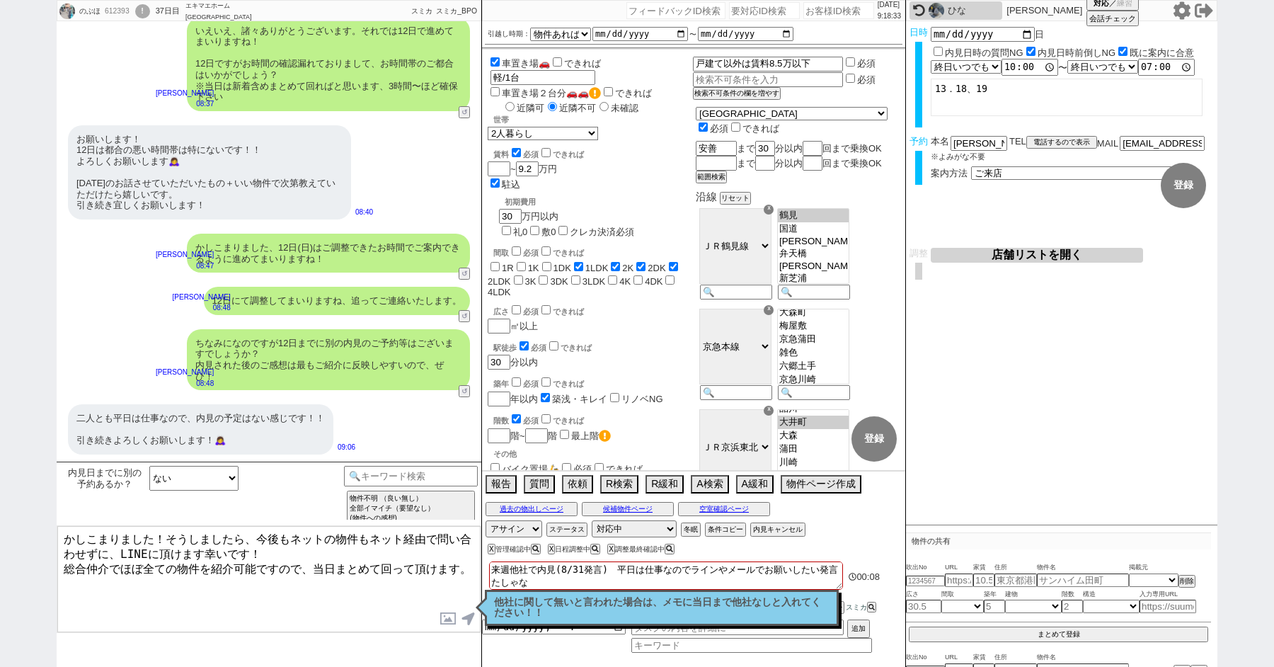
checkbox input "true"
checkbox input "false"
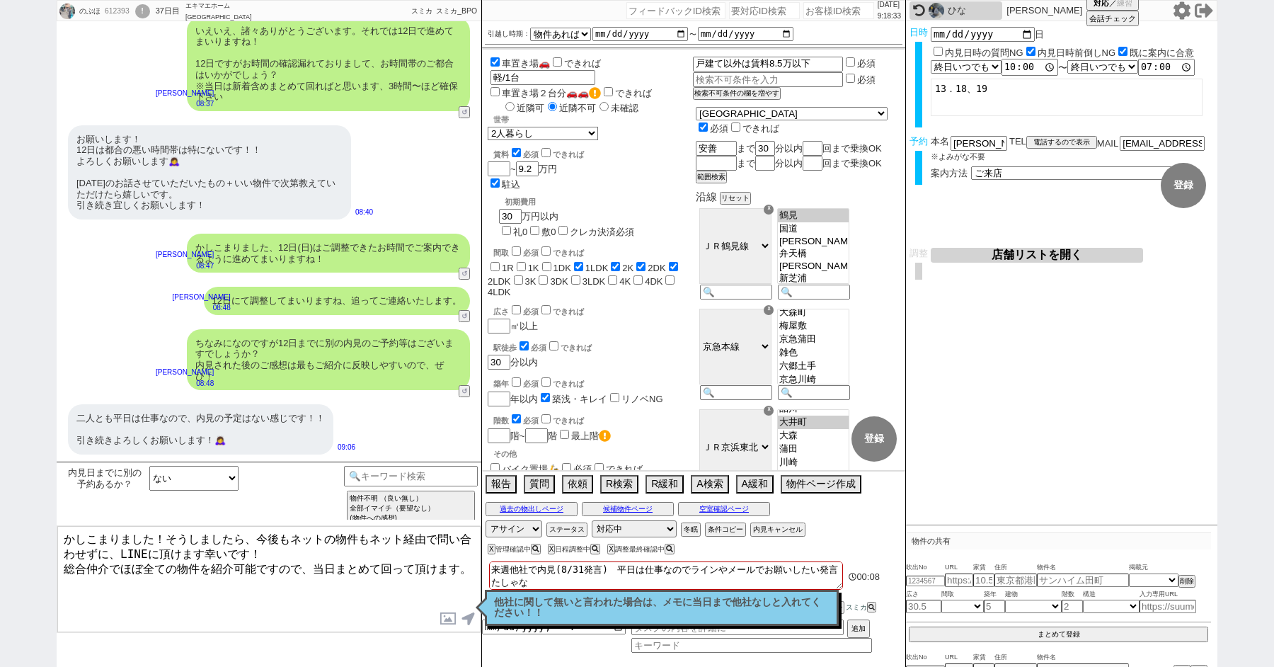
checkbox input "false"
type textarea "来週他社で内見(8/31発言)　平日は仕事なのでラインやメールでお願いしたい発言 たしゃなし"
checkbox input "false"
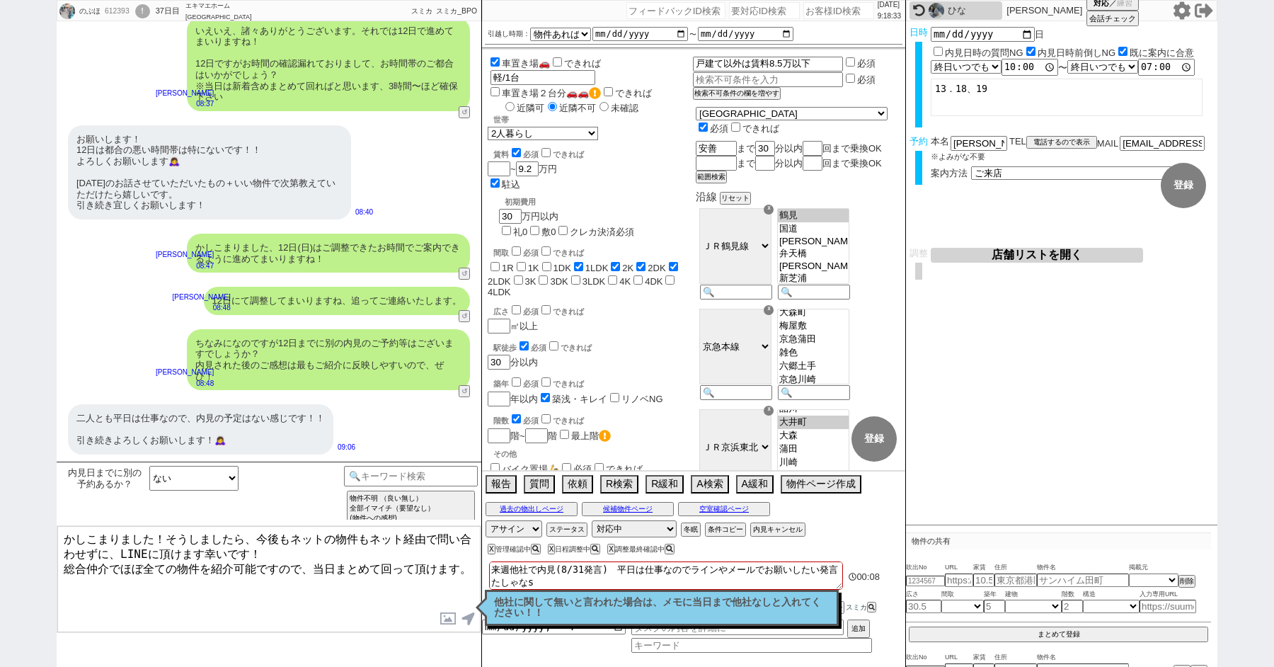
checkbox input "false"
checkbox input "true"
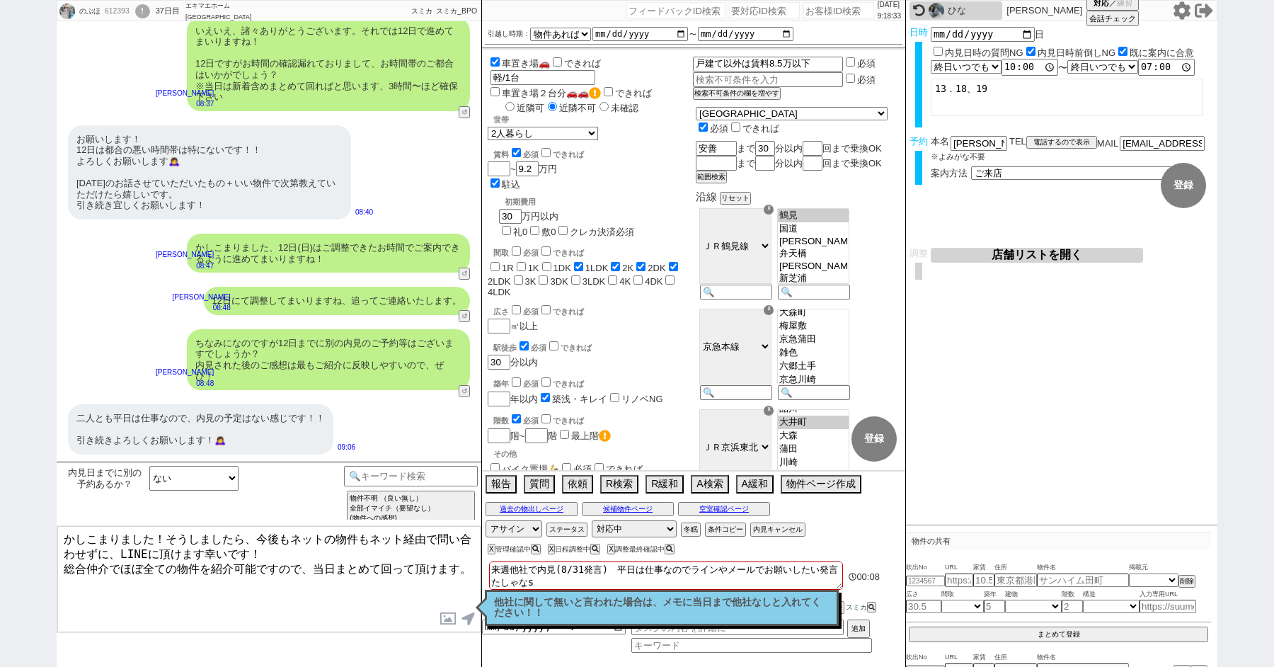
checkbox input "false"
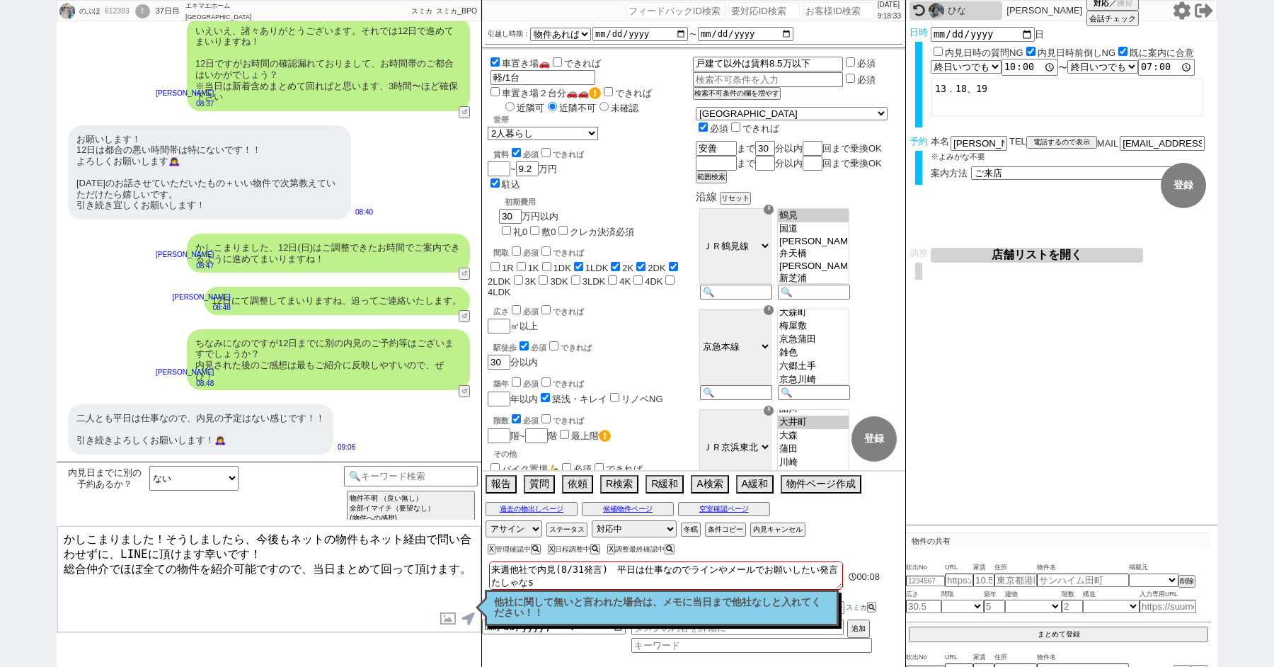
checkbox input "false"
type textarea "来週他社で内見(8/31発言)　平日は仕事なのでラインやメールでお願いしたい発言 他社なし"
checkbox input "false"
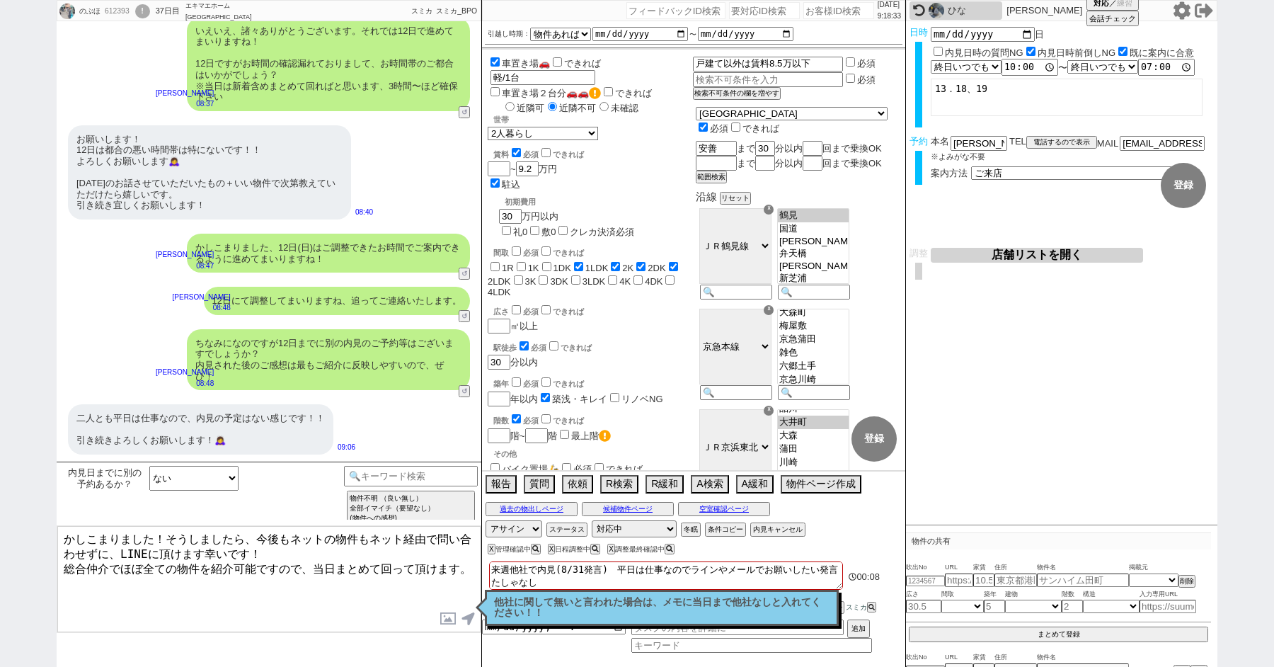
checkbox input "true"
checkbox input "false"
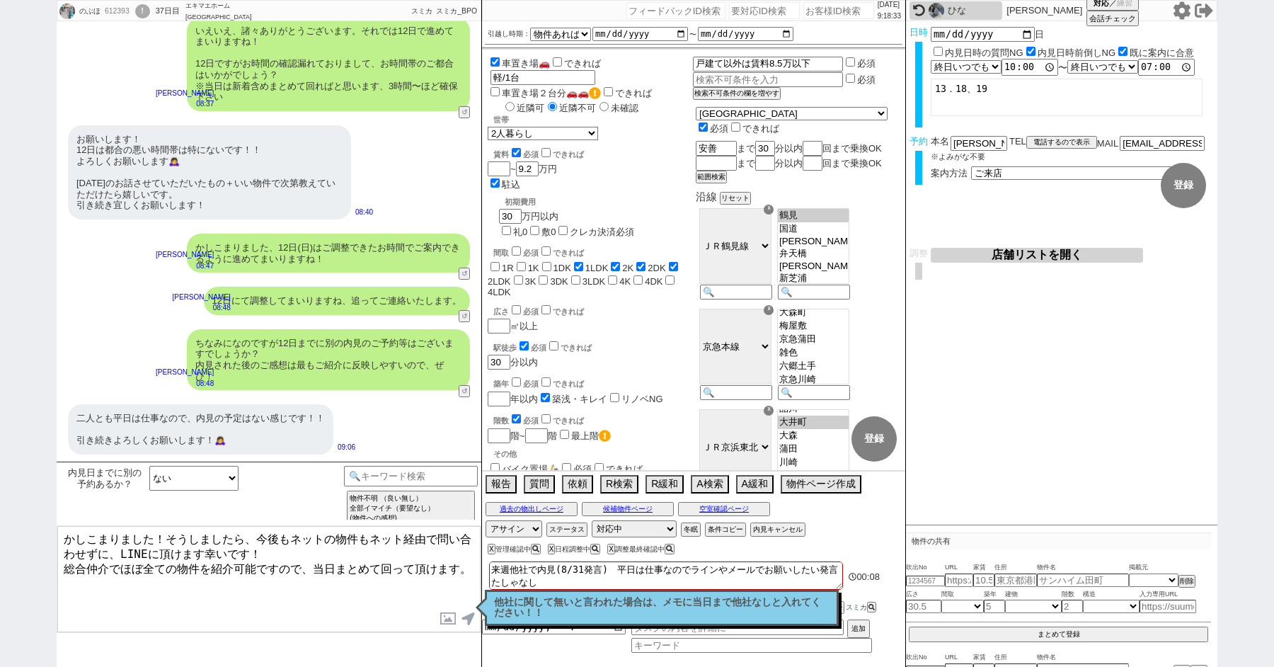
checkbox input "false"
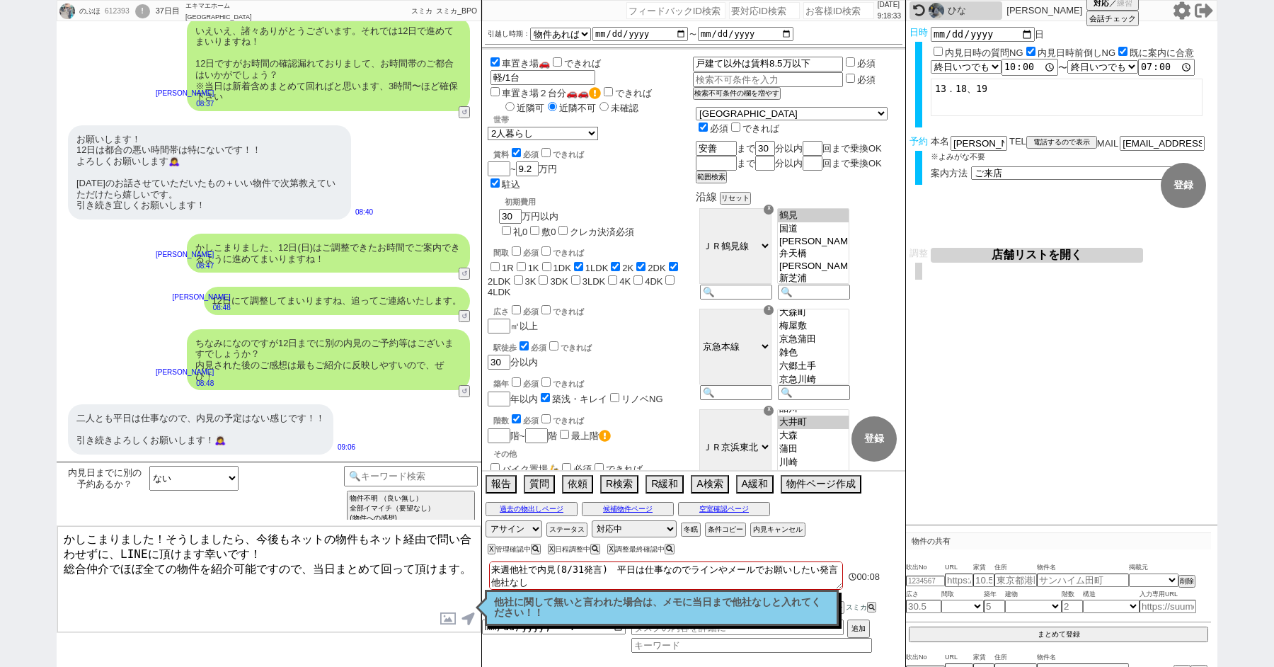
checkbox input "false"
checkbox input "true"
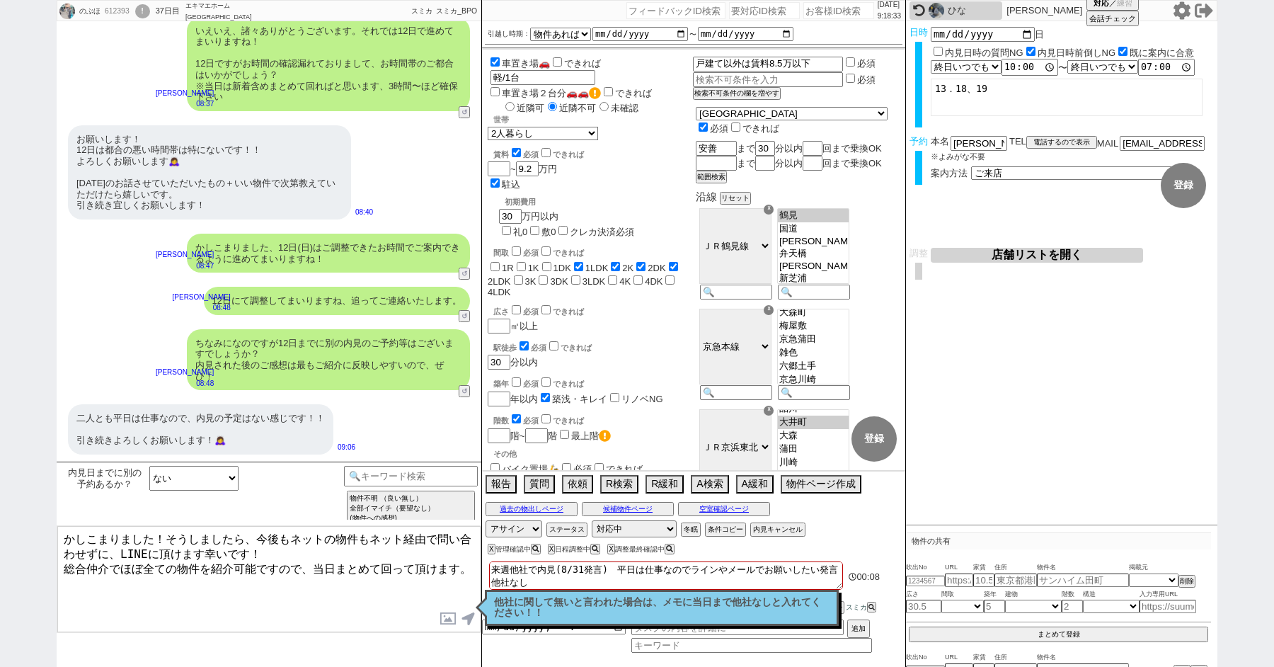
checkbox input "true"
checkbox input "false"
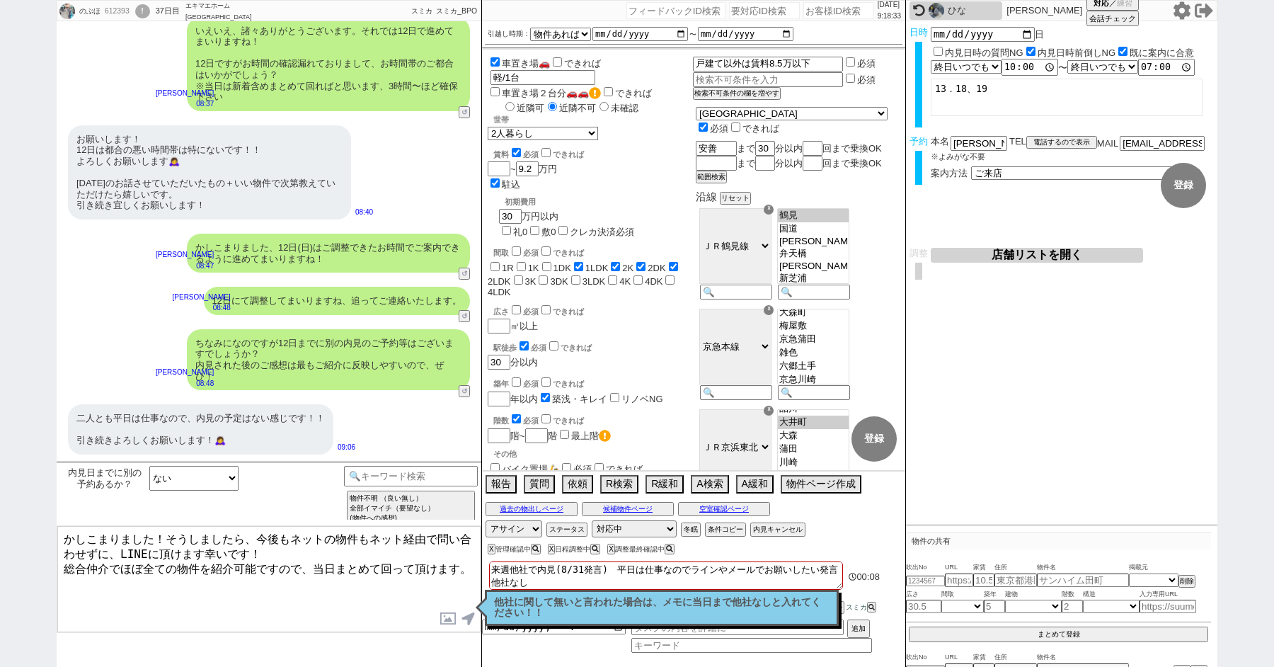
checkbox input "false"
type textarea "来週他社で内見(8/31発言)　平日は仕事なのでラインやメールでお願いしたい発言 他社なし"
click at [405, 604] on textarea "かしこまりました！そうしましたら、今後もネットの物件もネット経由で問い合わせずに、LINEに頂けます幸いです！ 総合仲介でほぼ全ての物件を紹介可能ですので、当…" at bounding box center [268, 579] width 423 height 106
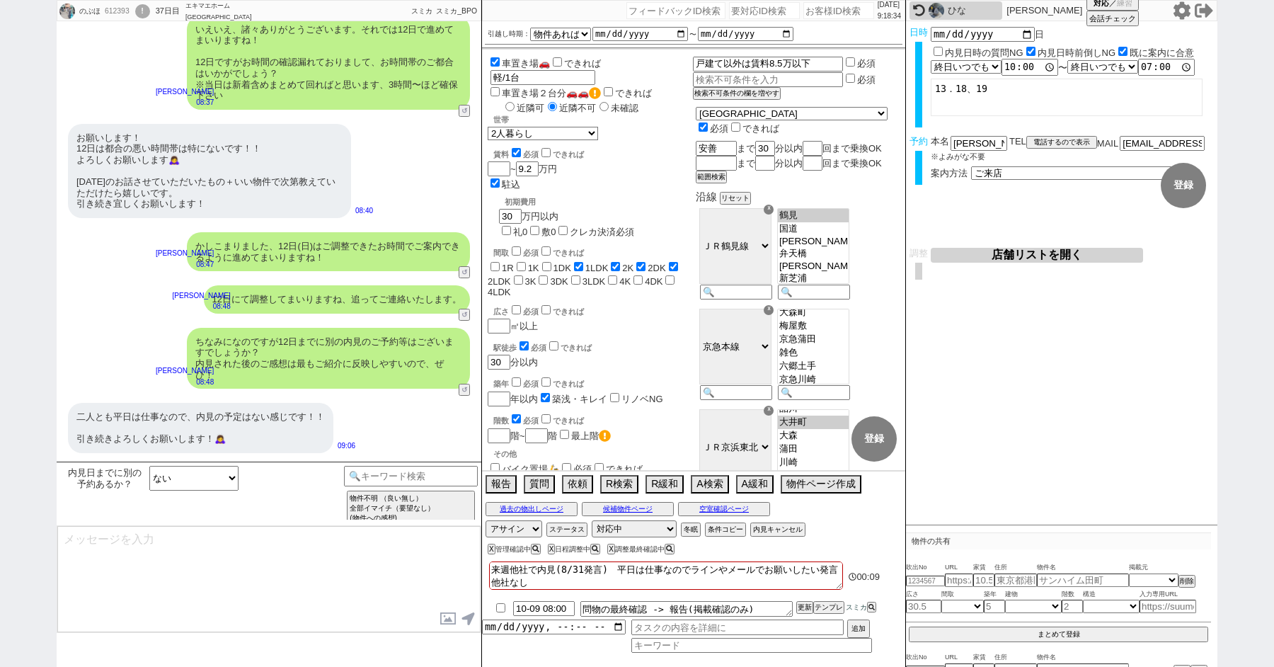
scroll to position [340, 0]
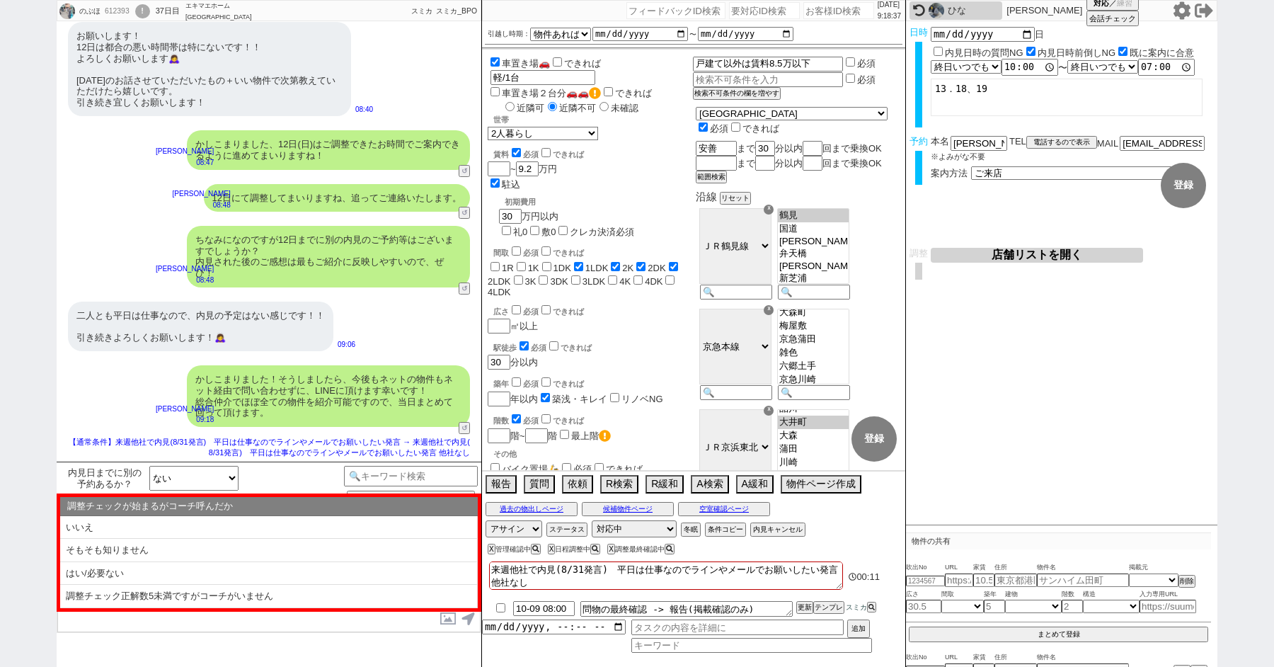
drag, startPoint x: 615, startPoint y: 570, endPoint x: 505, endPoint y: 538, distance: 114.2
click at [508, 541] on div "[DATE] 9:18:37 候補物件を追加してしてください 紹介した物件一覧 他社物件を追加する 空室確認ページに追加・削除 紹介した物件一覧 他社物件を追…" at bounding box center [693, 333] width 425 height 667
type textarea "平日は仕事なのでラインやメールでお願いしたい発言 他社なし"
checkbox input "false"
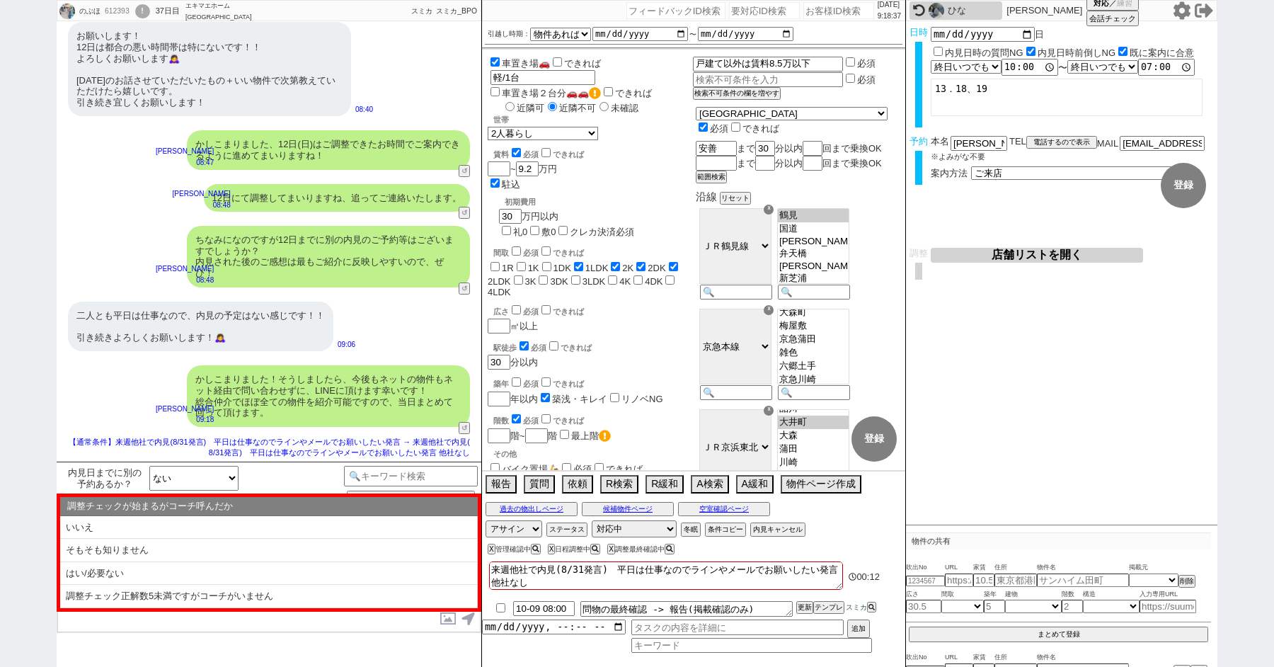
checkbox input "false"
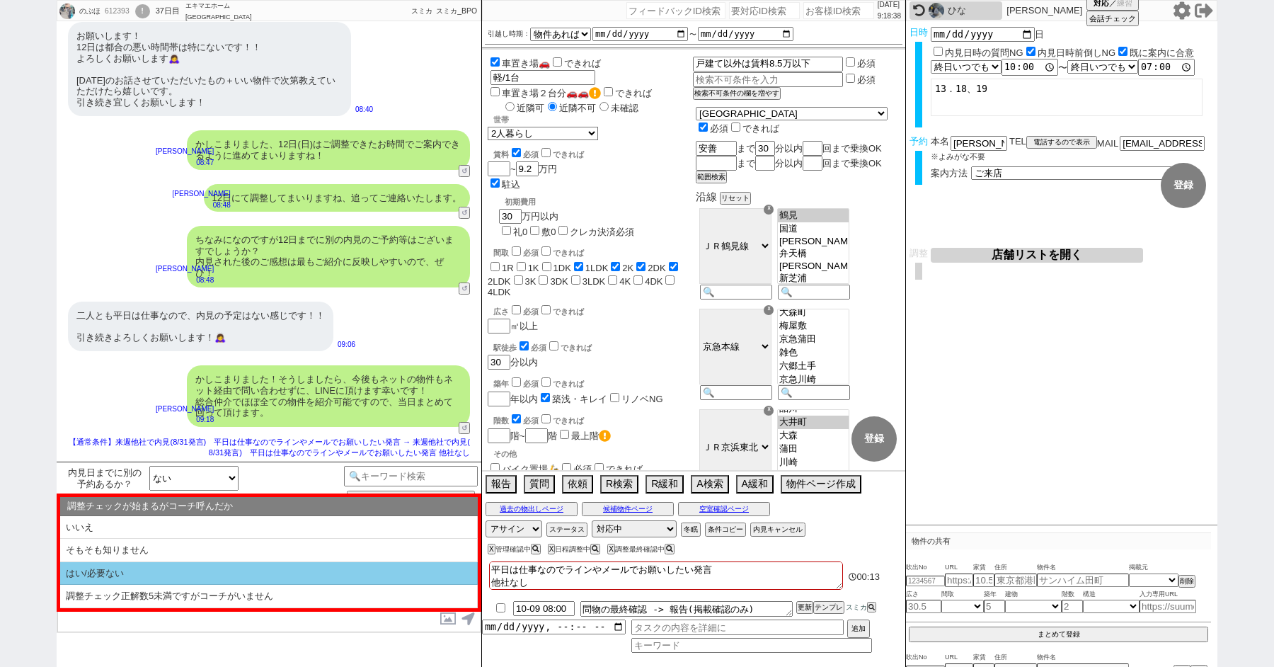
click at [139, 577] on li "はい/必要ない" at bounding box center [268, 573] width 417 height 23
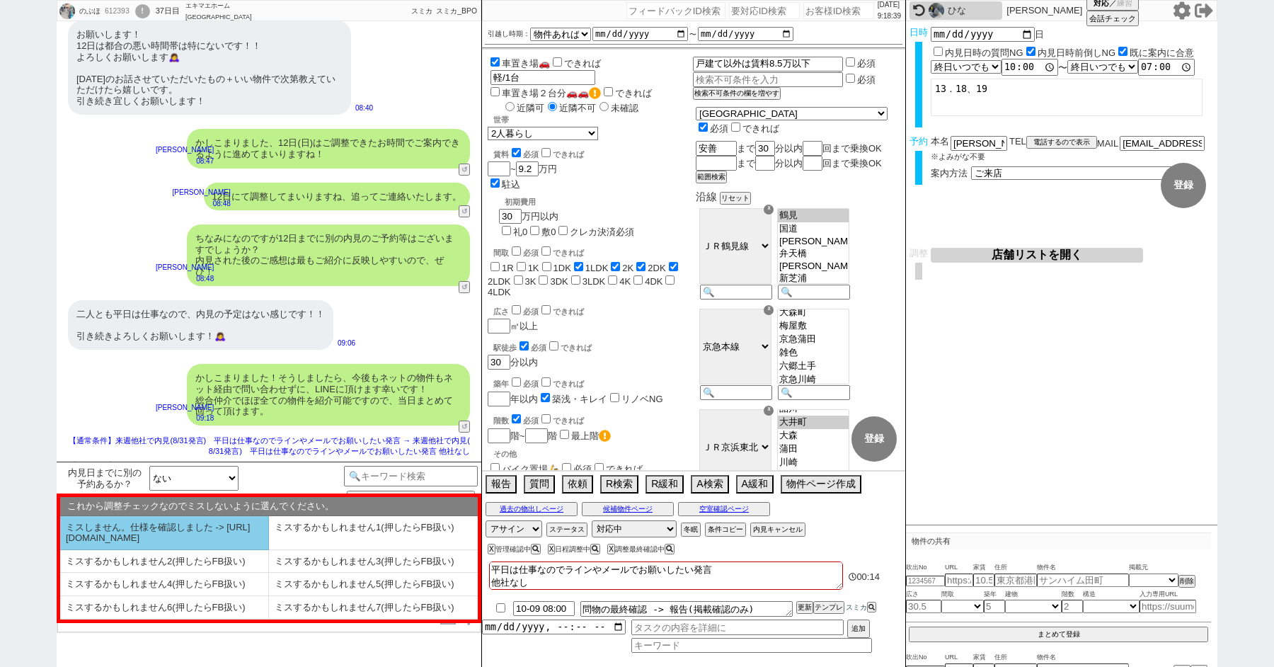
click at [108, 536] on li "ミスしません。仕様を確認しました -> [URL][DOMAIN_NAME]" at bounding box center [164, 533] width 209 height 34
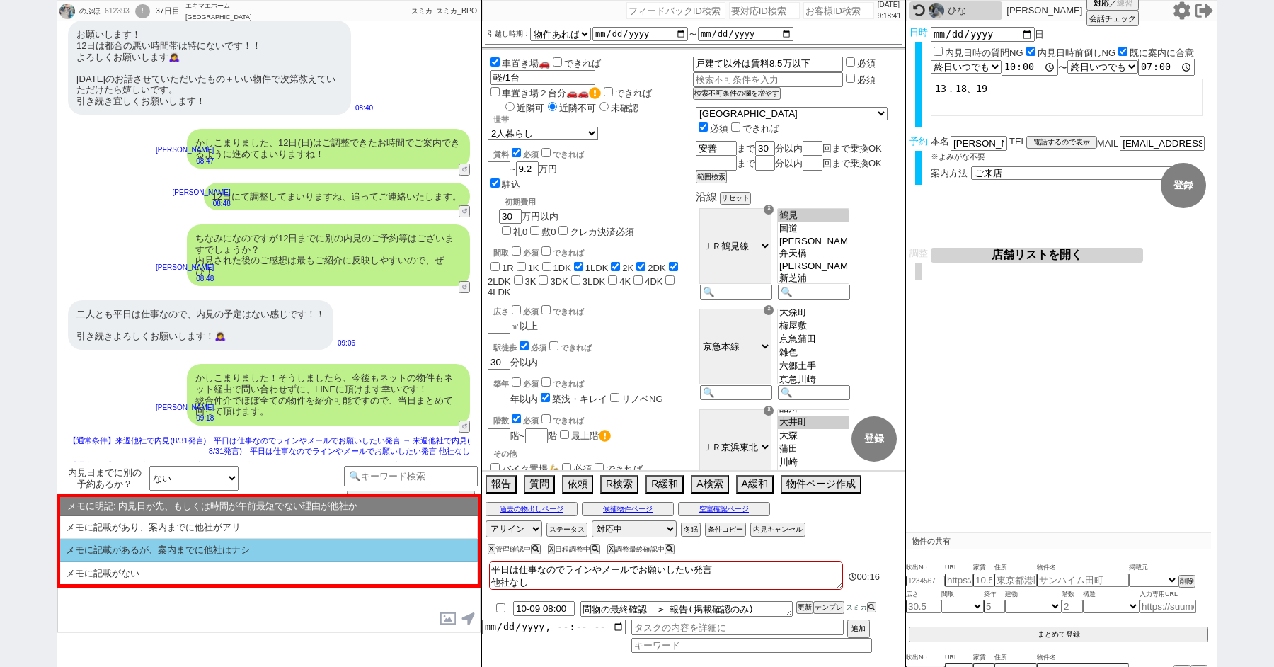
click at [171, 556] on li "メモに記載があるが、案内までに他社はナシ" at bounding box center [268, 549] width 417 height 23
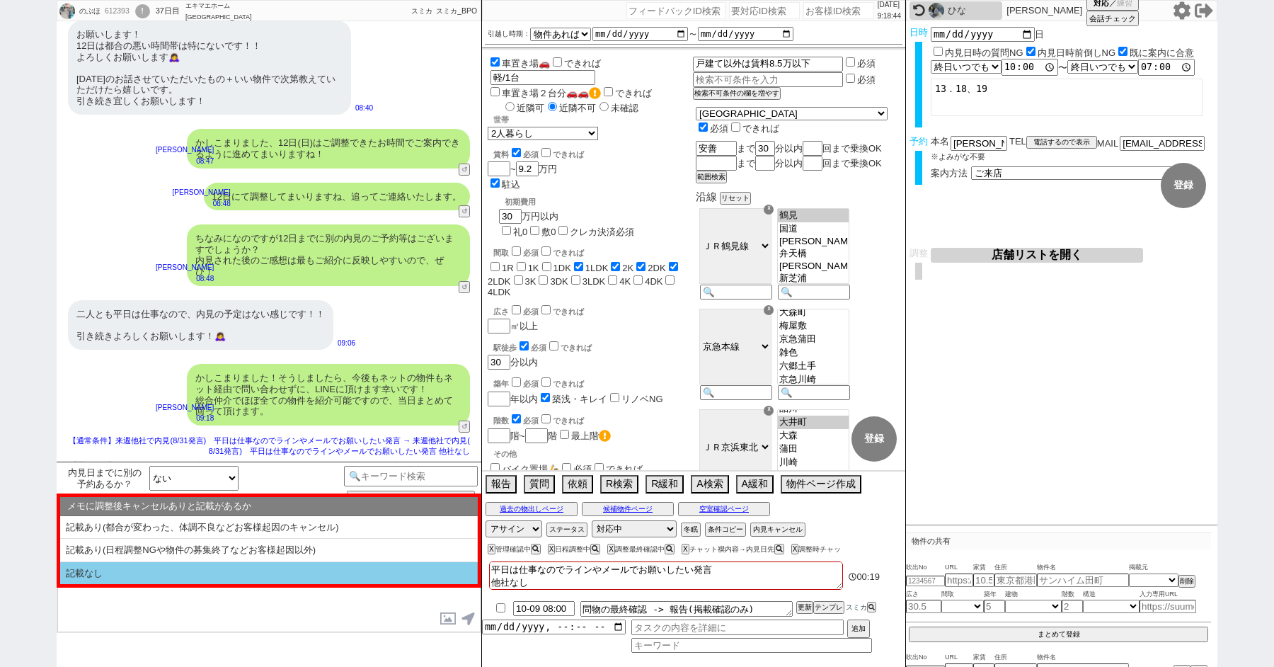
click at [169, 570] on li "記載なし" at bounding box center [268, 573] width 417 height 23
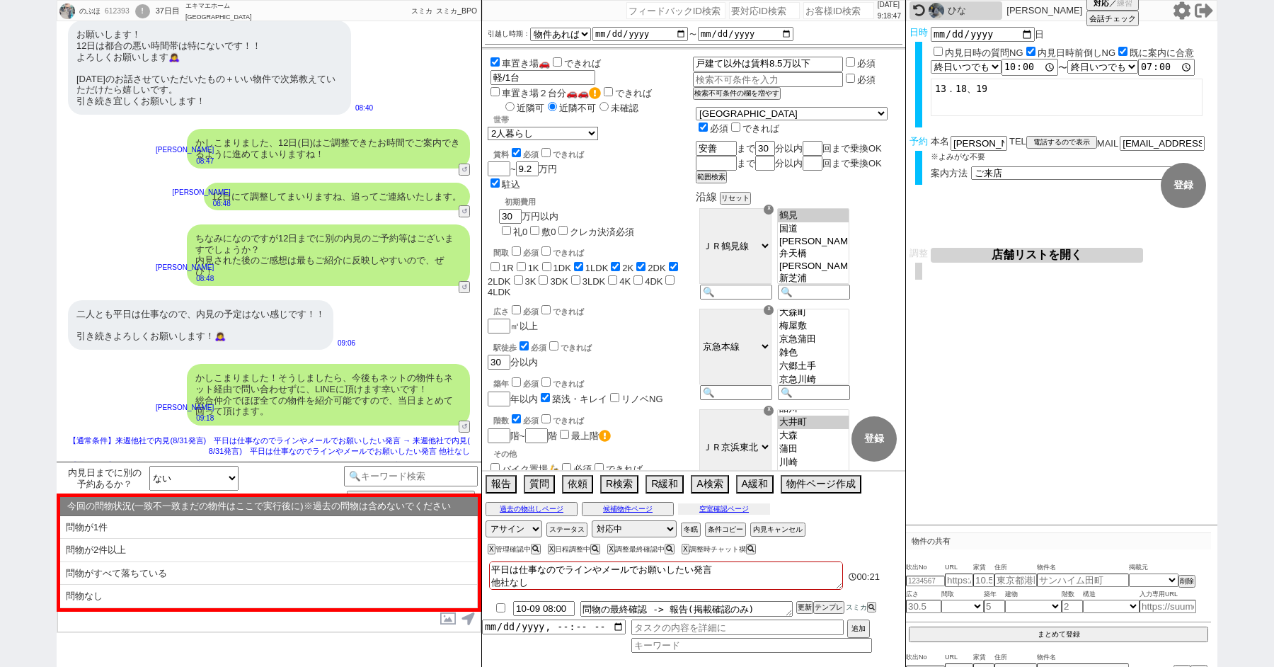
click at [714, 503] on button "空室確認ページ" at bounding box center [724, 508] width 92 height 11
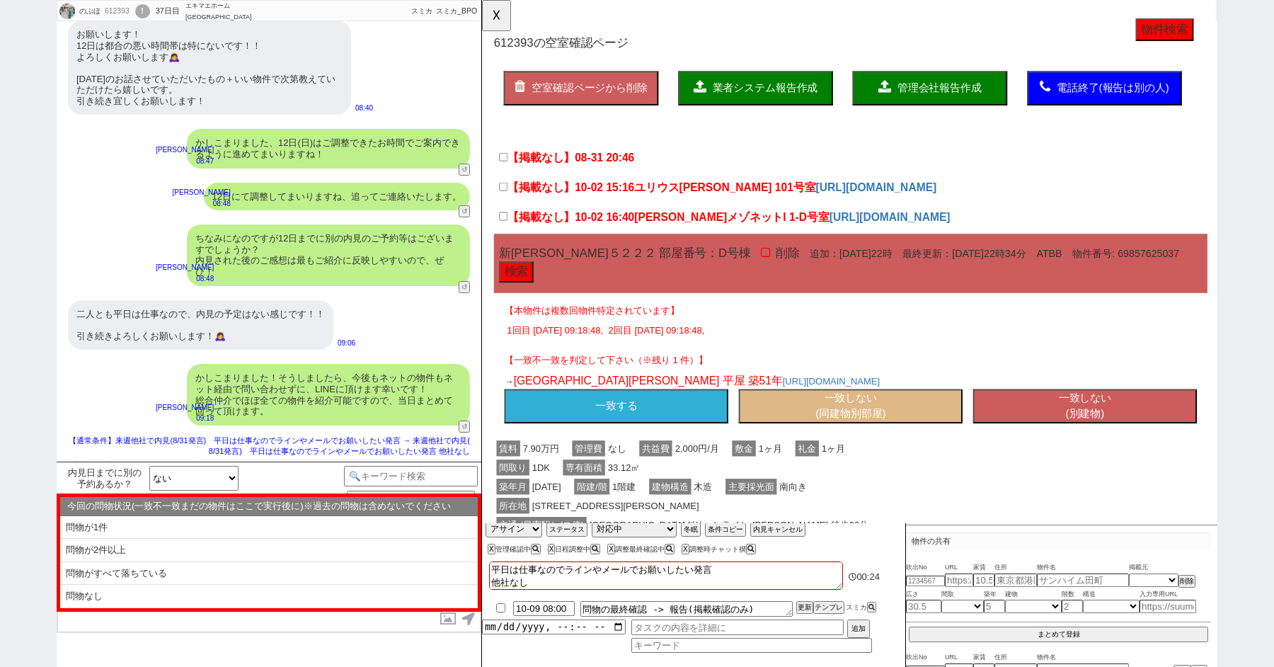
scroll to position [161, 0]
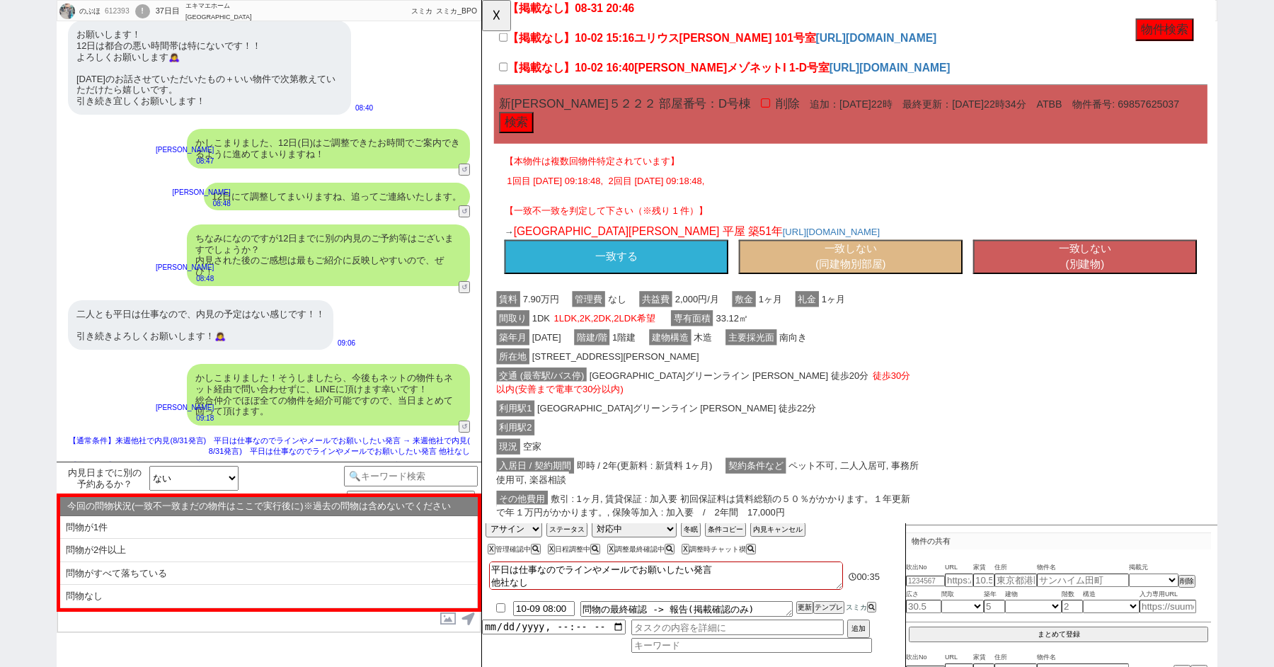
click at [616, 271] on button "一致する" at bounding box center [626, 276] width 241 height 37
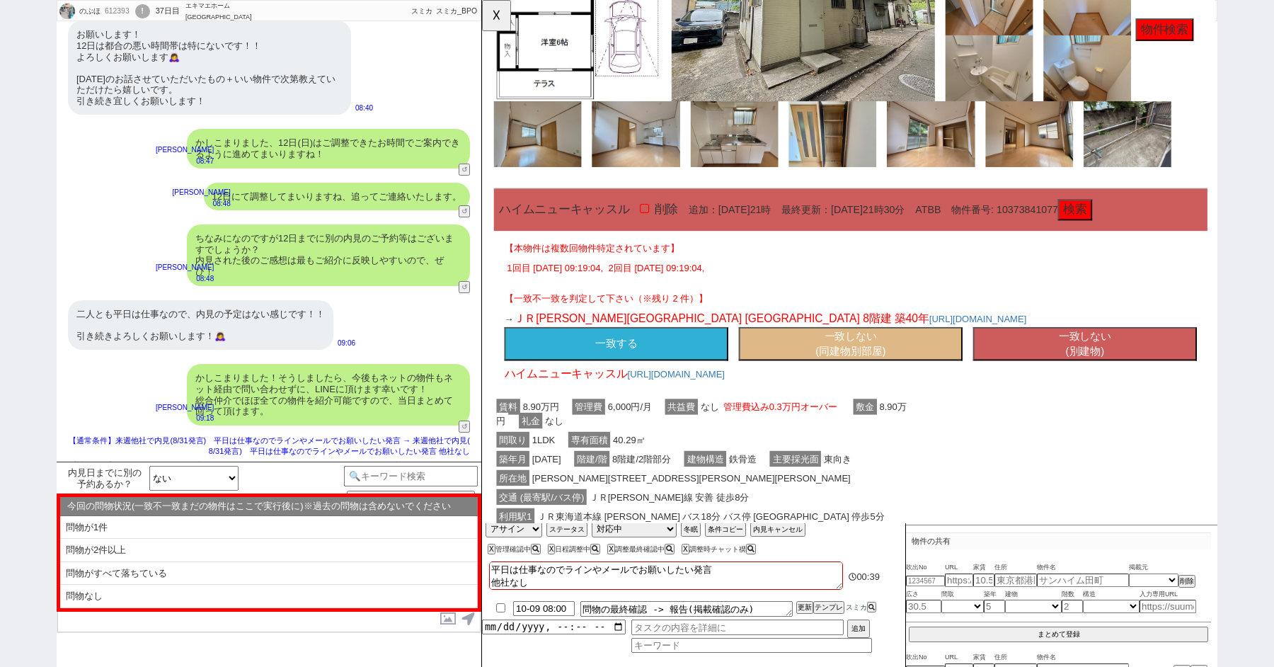
scroll to position [1163, 0]
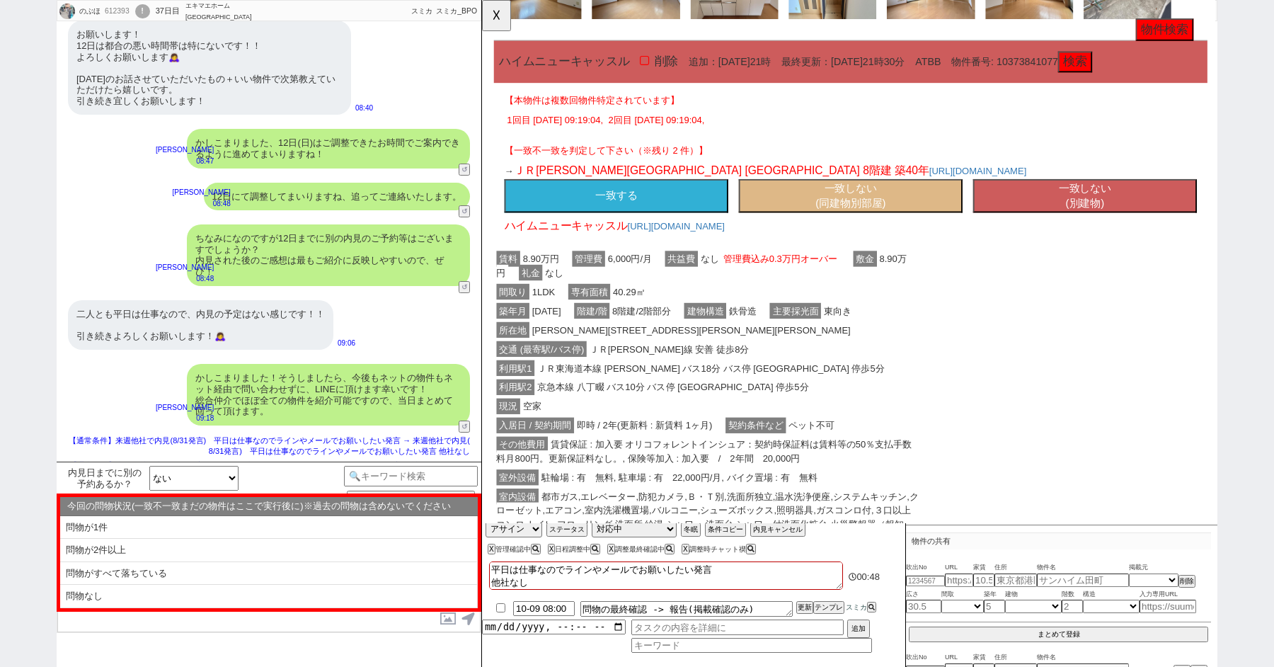
click at [834, 198] on button "一致しない (同建物別部屋)" at bounding box center [878, 210] width 241 height 37
click at [812, 204] on button "一致しない (同建物別部屋)" at bounding box center [878, 210] width 241 height 37
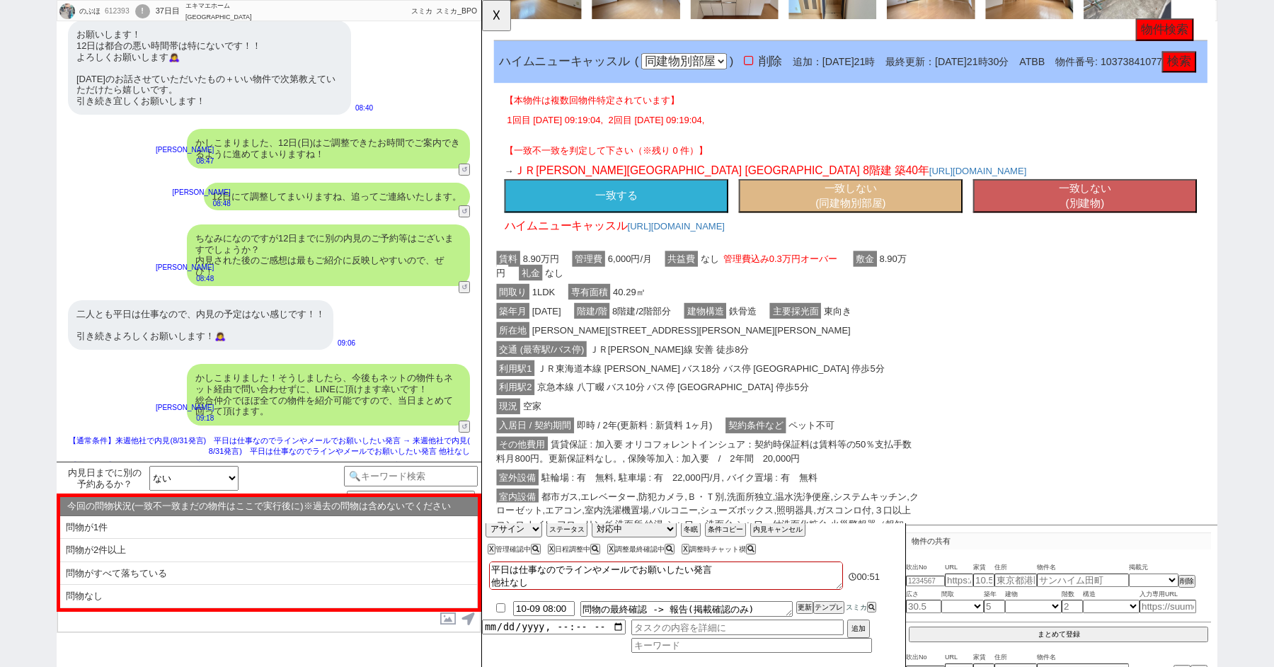
click at [817, 219] on button "一致しない (同建物別部屋)" at bounding box center [878, 210] width 241 height 37
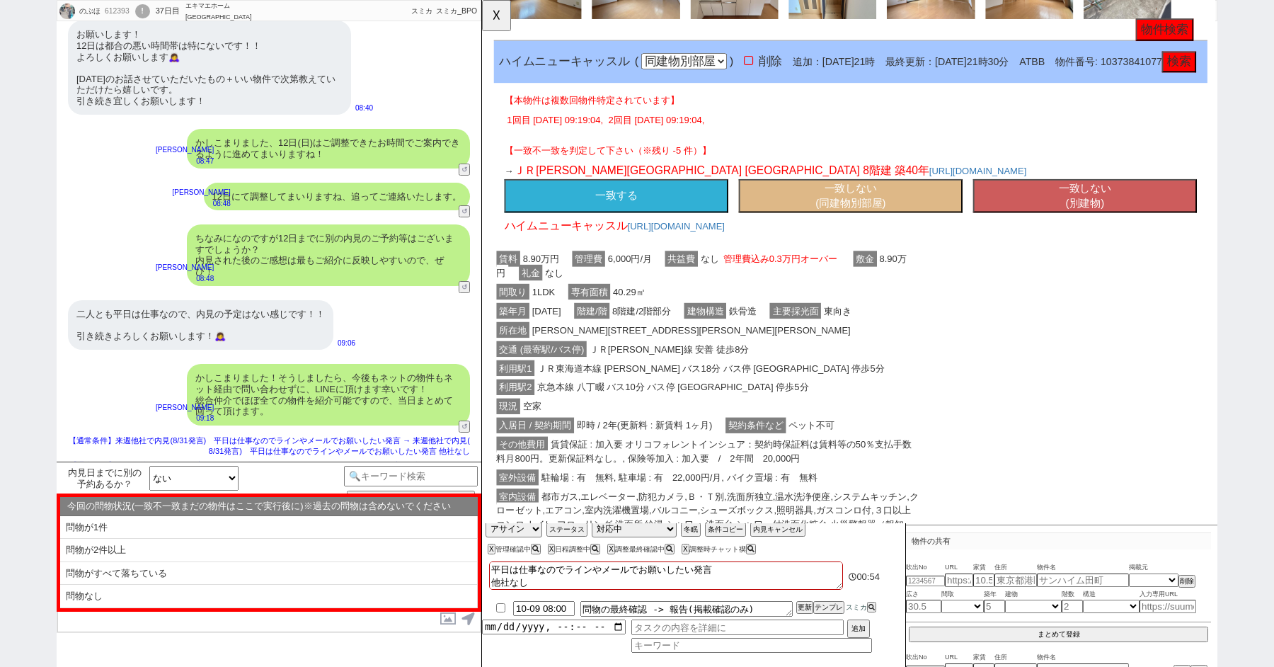
click at [817, 219] on button "一致しない (同建物別部屋)" at bounding box center [878, 210] width 241 height 37
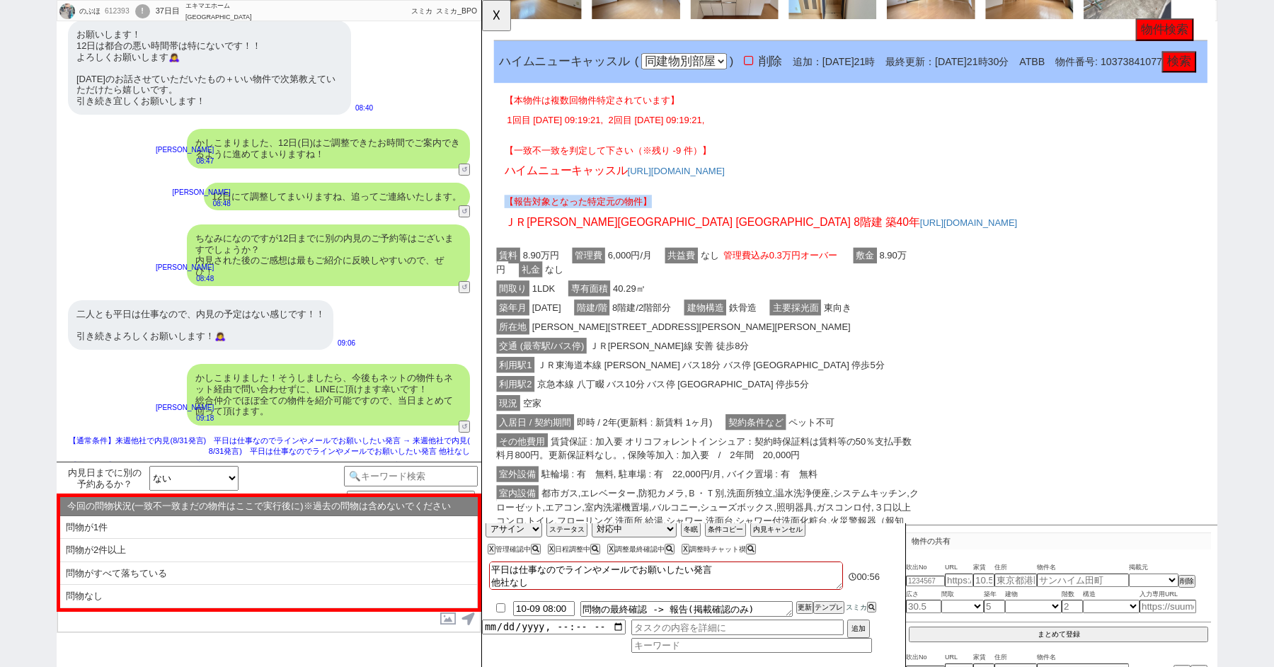
click at [817, 219] on div "【報告対象となった特定元の物件】 ＪＲ[PERSON_NAME]線 [GEOGRAPHIC_DATA] 8階建 築40年 [URL][DOMAIN_NAME]" at bounding box center [878, 225] width 767 height 55
click at [812, 133] on div "【本物件は複数回物件特定されています】 1回目 [DATE] 09:19:21, 2回目 [DATE] 09:19:21," at bounding box center [878, 112] width 767 height 47
click at [1213, 78] on button "検索" at bounding box center [1231, 66] width 37 height 23
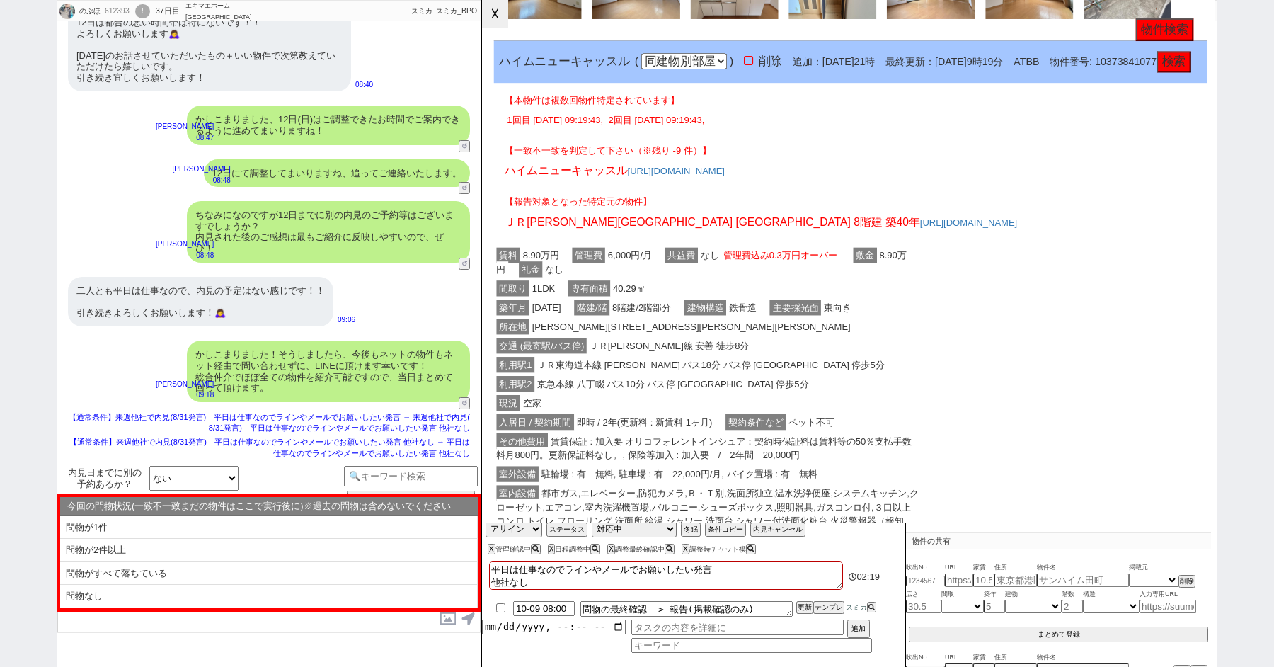
click at [500, 16] on button "☓" at bounding box center [495, 14] width 26 height 28
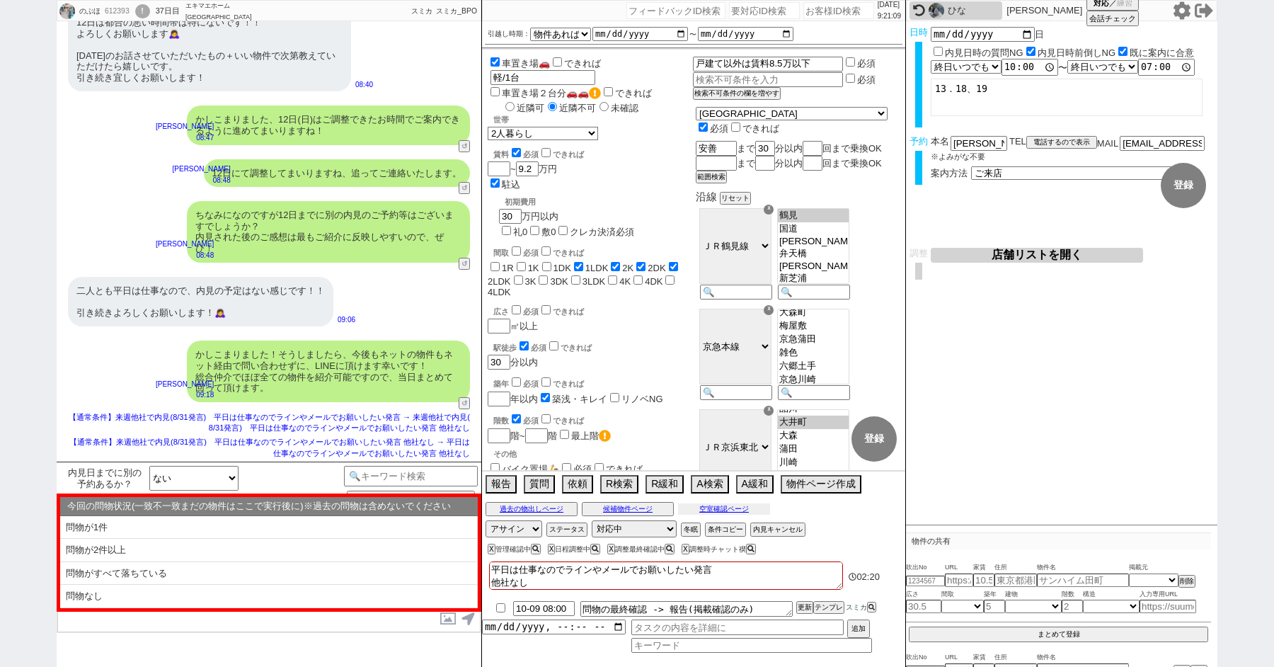
click at [720, 508] on button "空室確認ページ" at bounding box center [724, 508] width 92 height 11
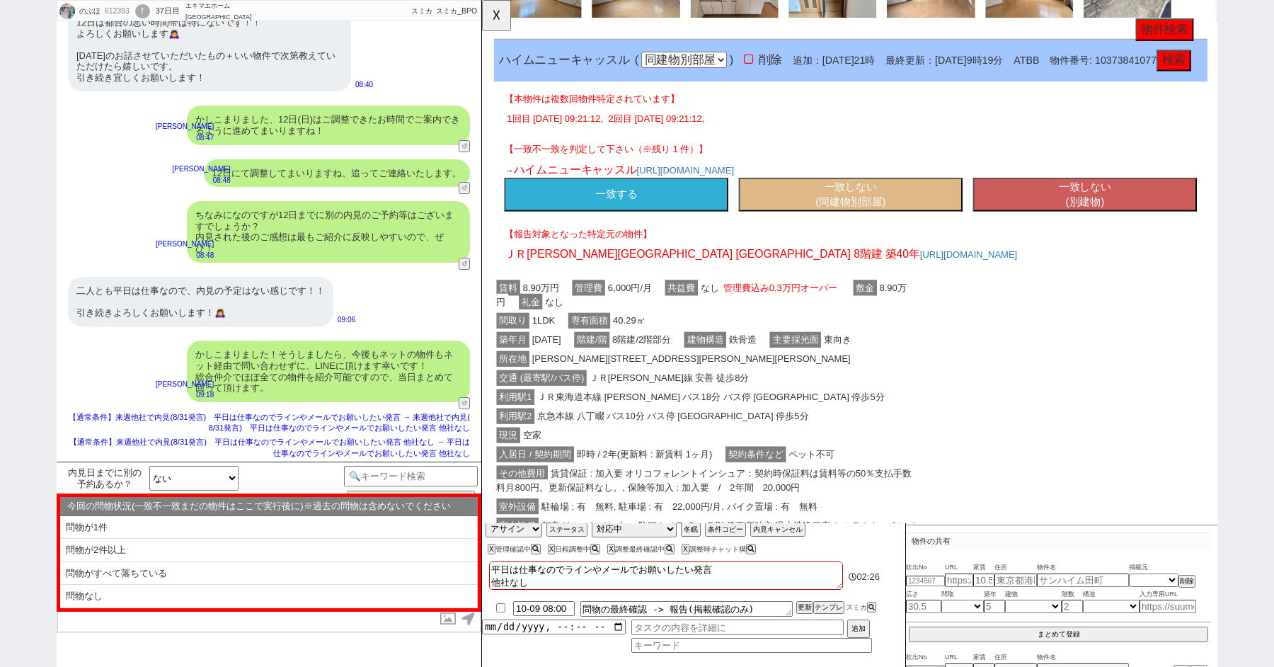
scroll to position [1157, 0]
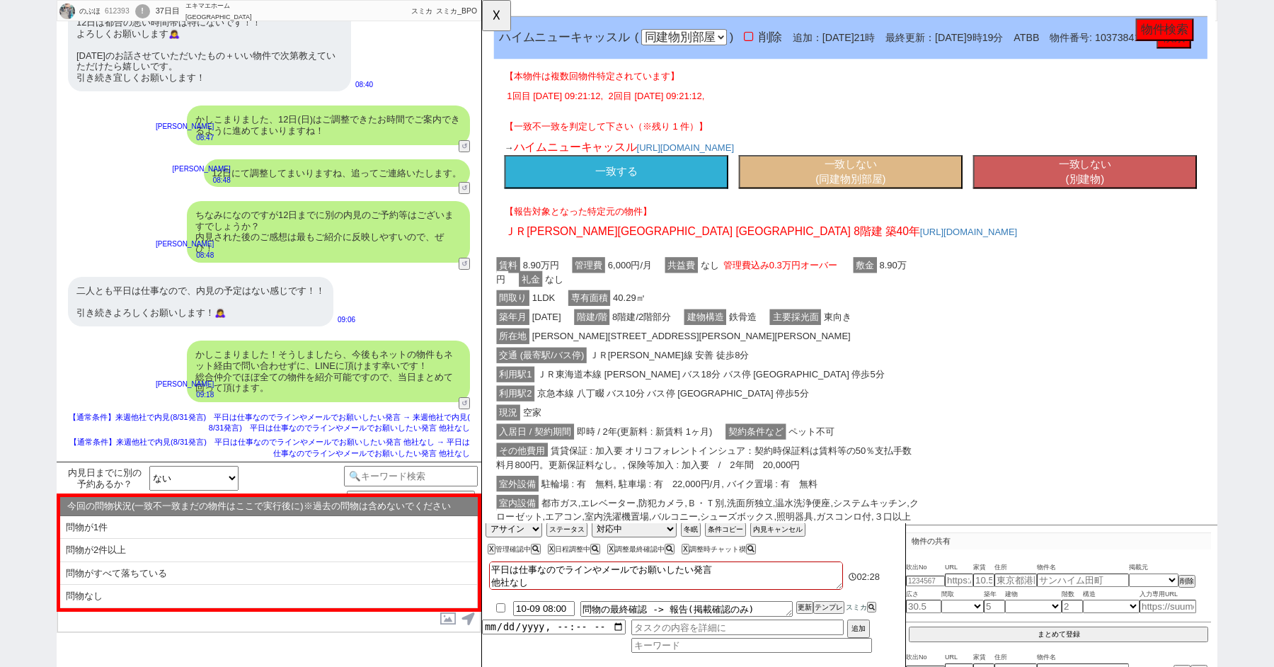
click at [875, 203] on button "一致しない (同建物別部屋)" at bounding box center [878, 185] width 241 height 37
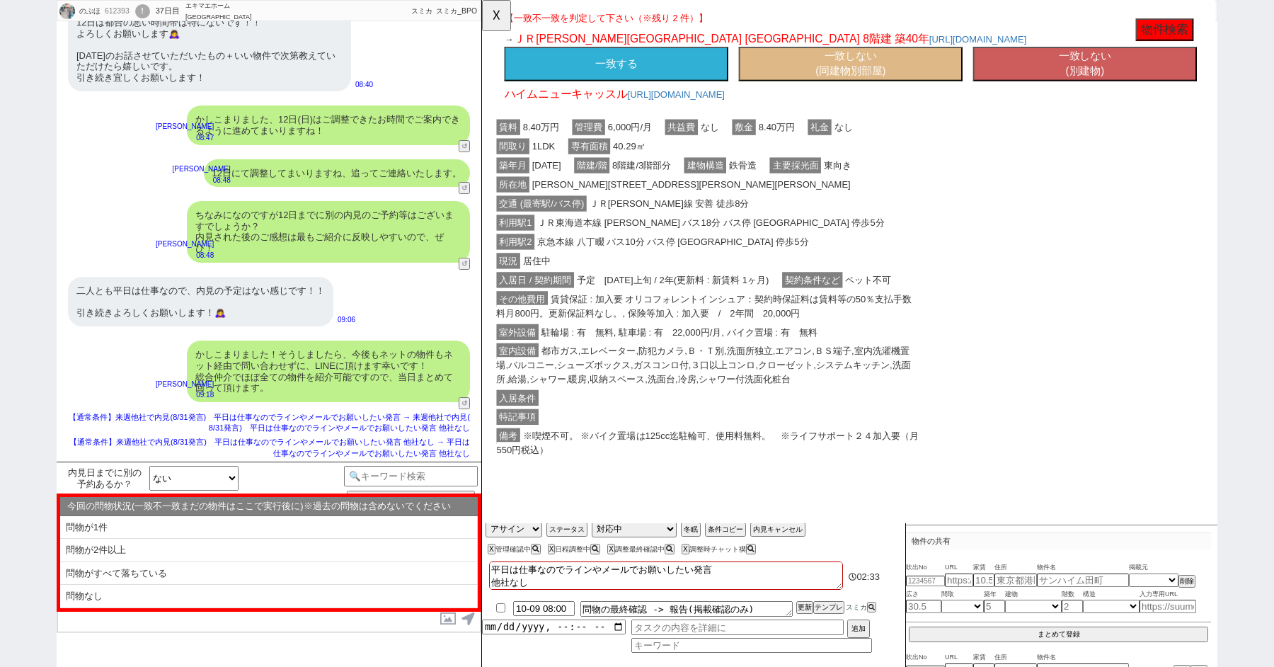
scroll to position [2231, 0]
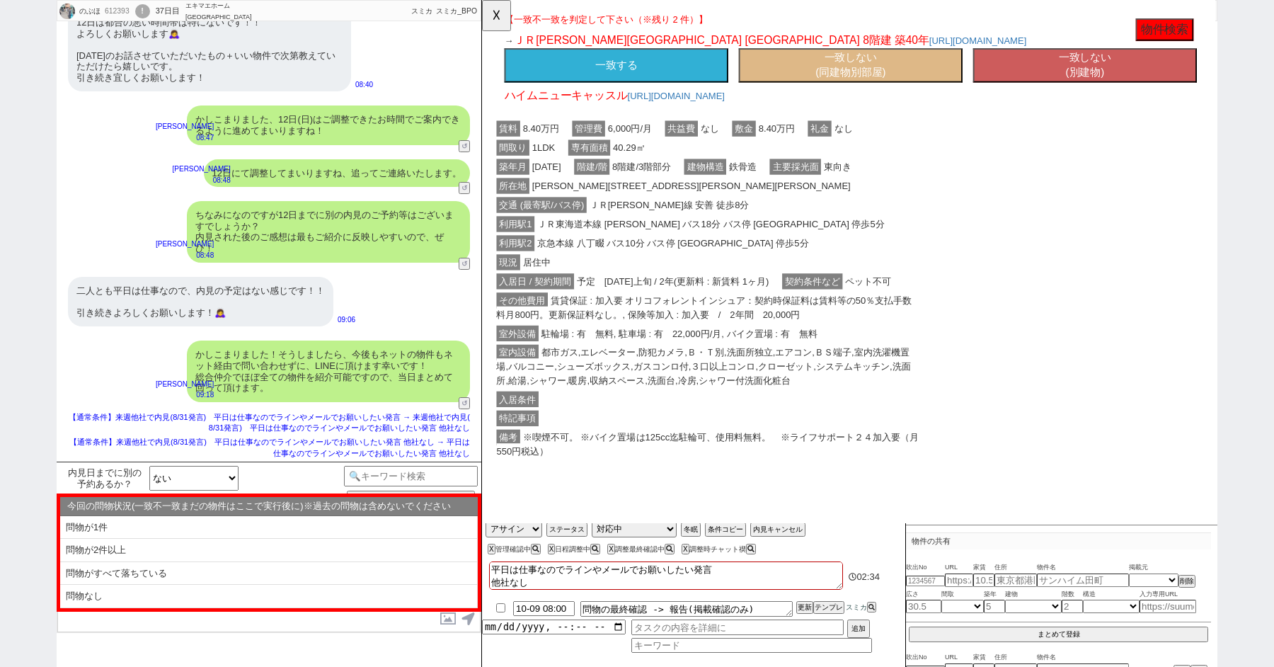
click at [860, 88] on button "一致しない (同建物別部屋)" at bounding box center [878, 70] width 241 height 37
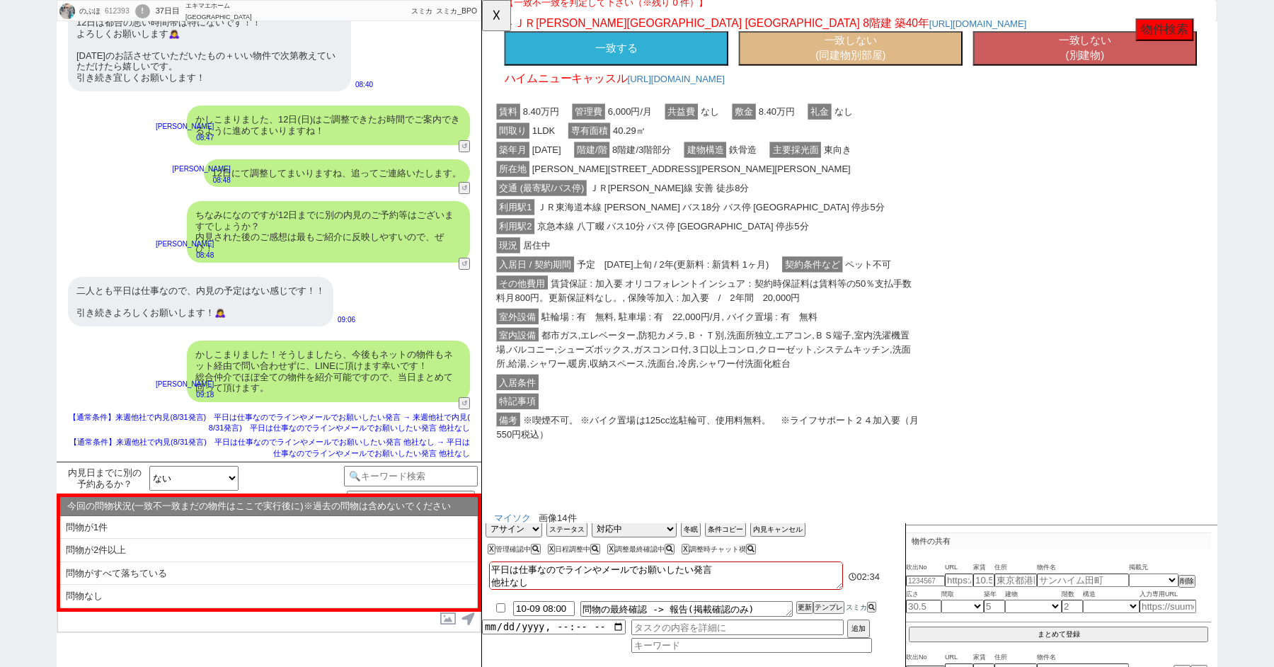
click at [860, 71] on button "一致しない (同建物別部屋)" at bounding box center [878, 52] width 241 height 37
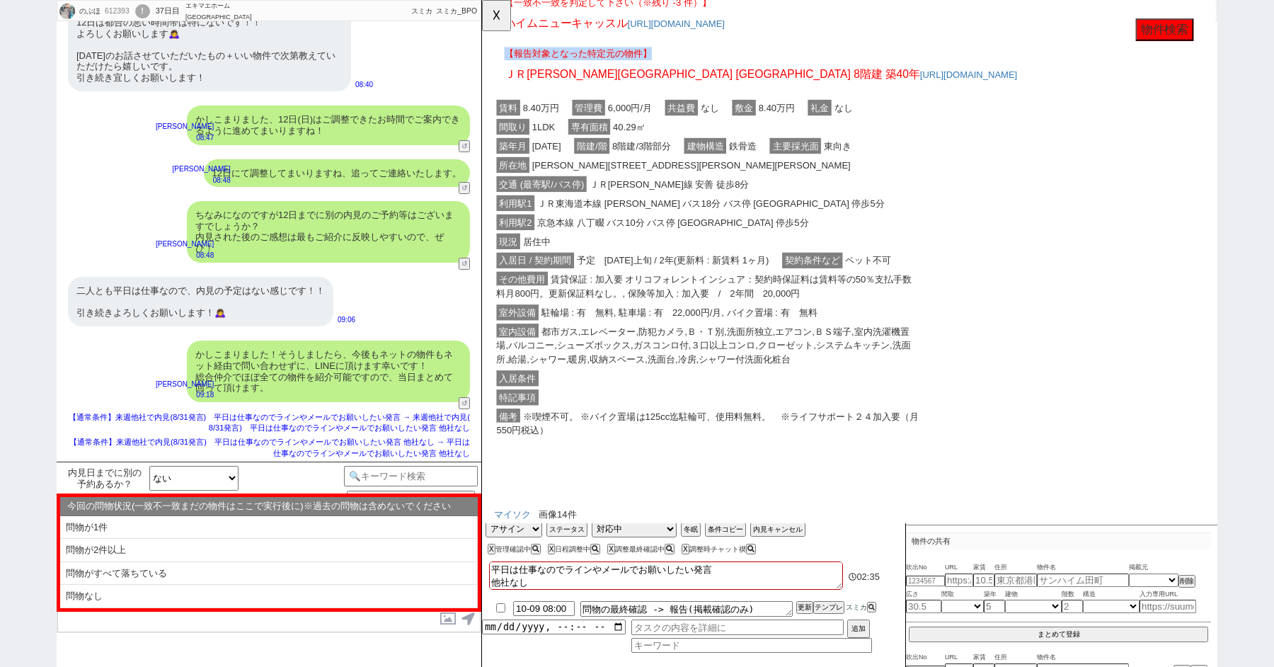
click at [860, 65] on p "【報告対象となった特定元の物件】" at bounding box center [878, 58] width 744 height 14
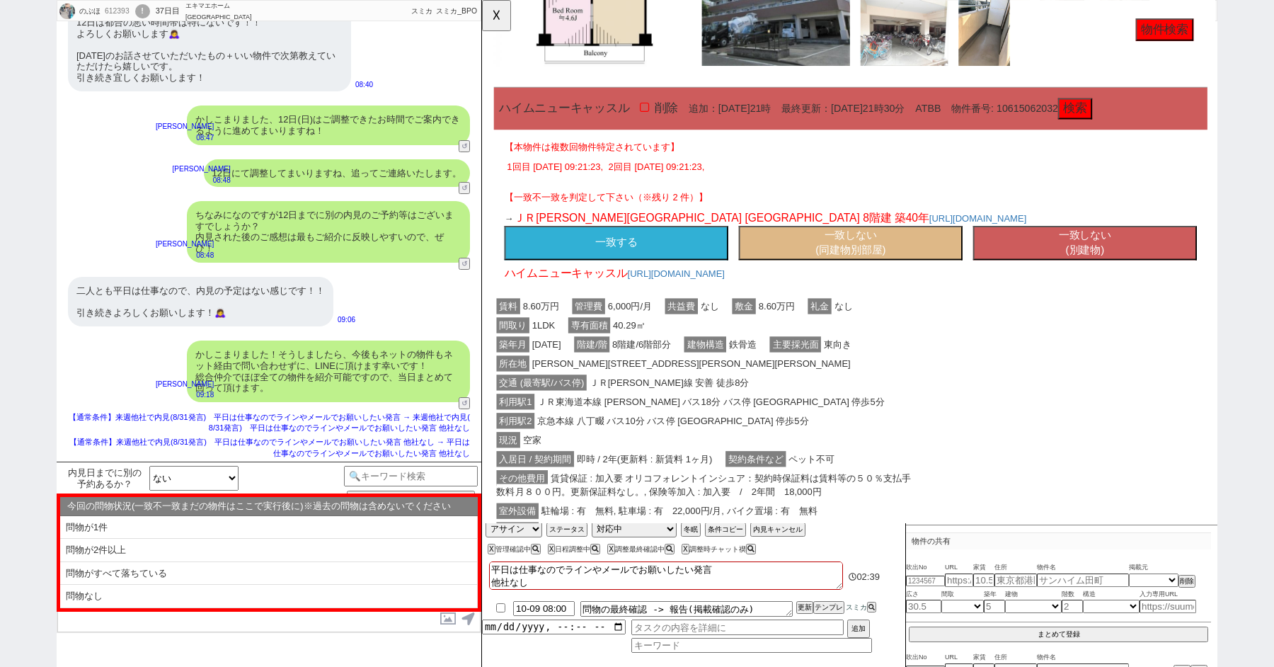
scroll to position [3207, 0]
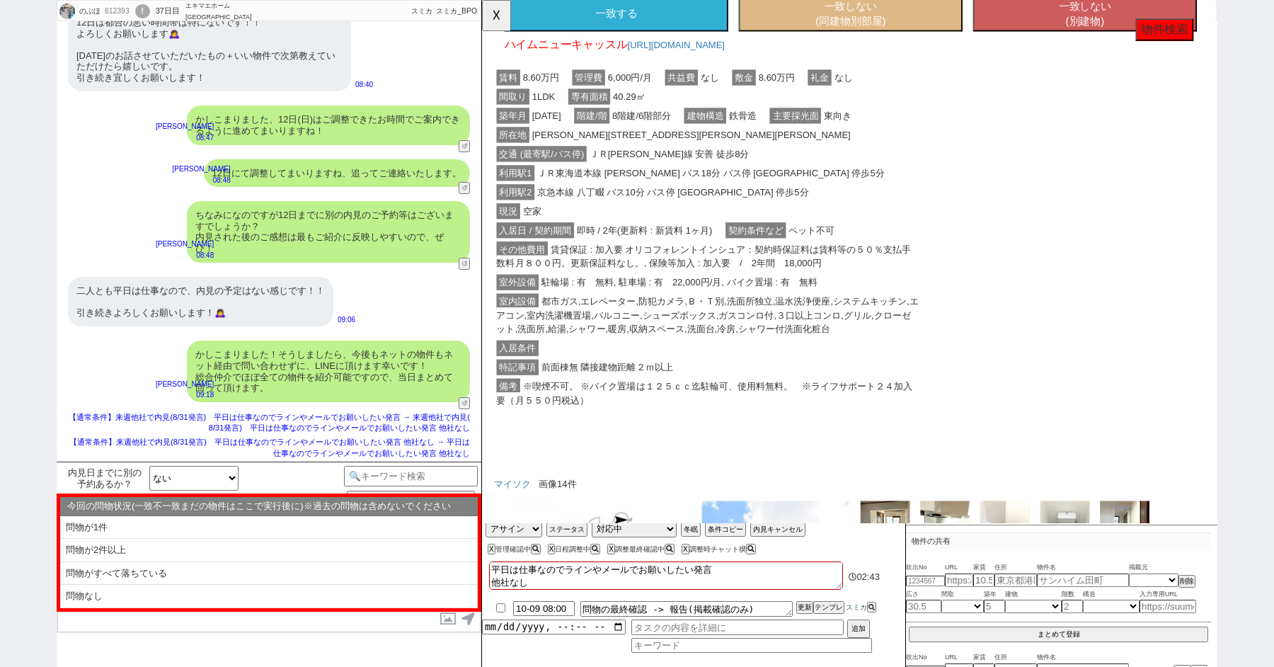
click at [600, 34] on button "一致する" at bounding box center [626, 15] width 241 height 37
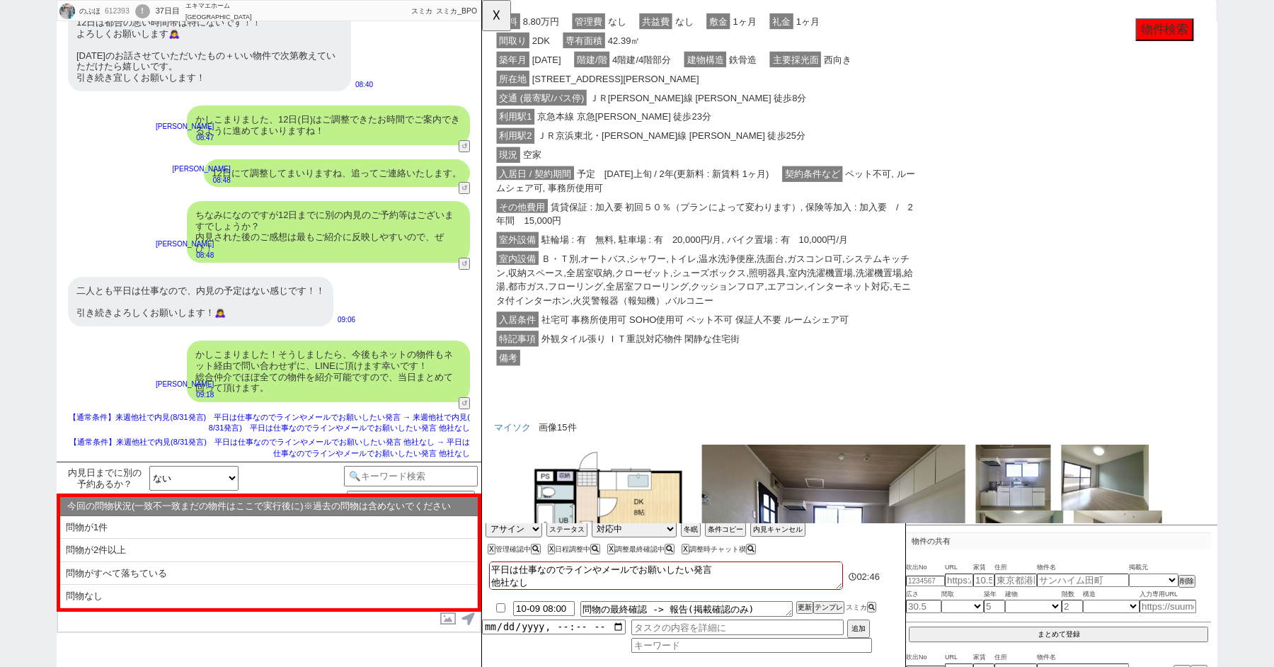
scroll to position [3947, 0]
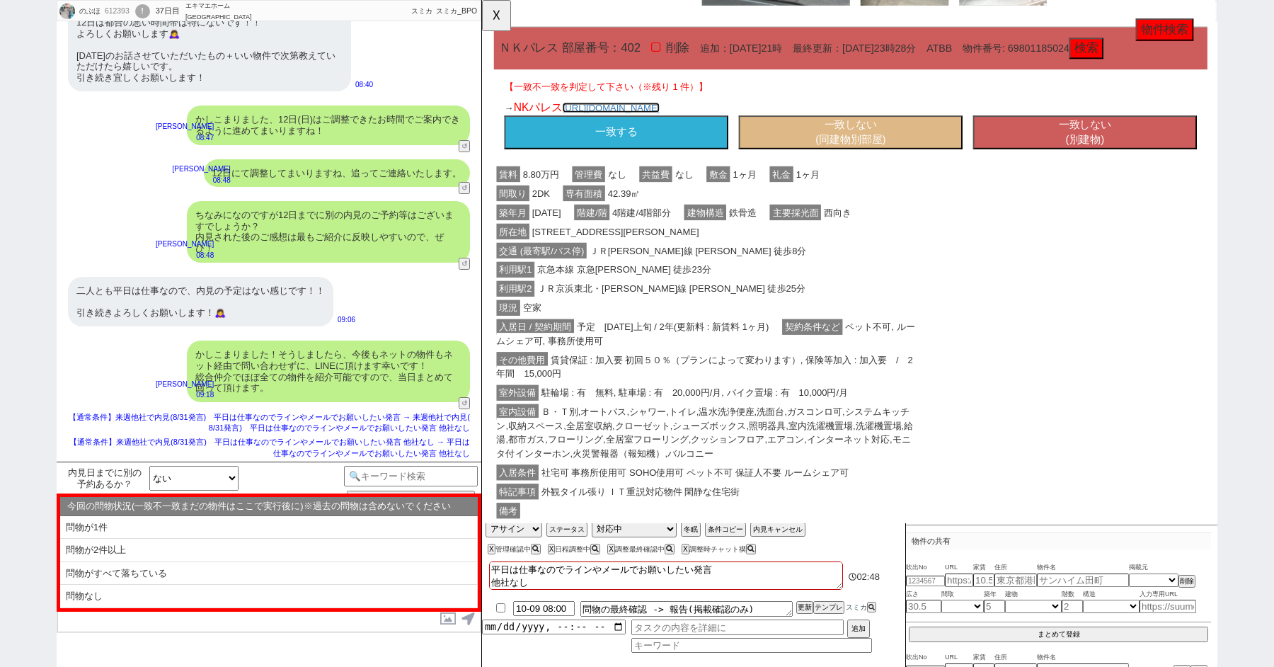
click at [673, 122] on link "[URL][DOMAIN_NAME]" at bounding box center [620, 115] width 105 height 11
click at [1126, 161] on button "一致しない (別建物)" at bounding box center [1130, 143] width 241 height 37
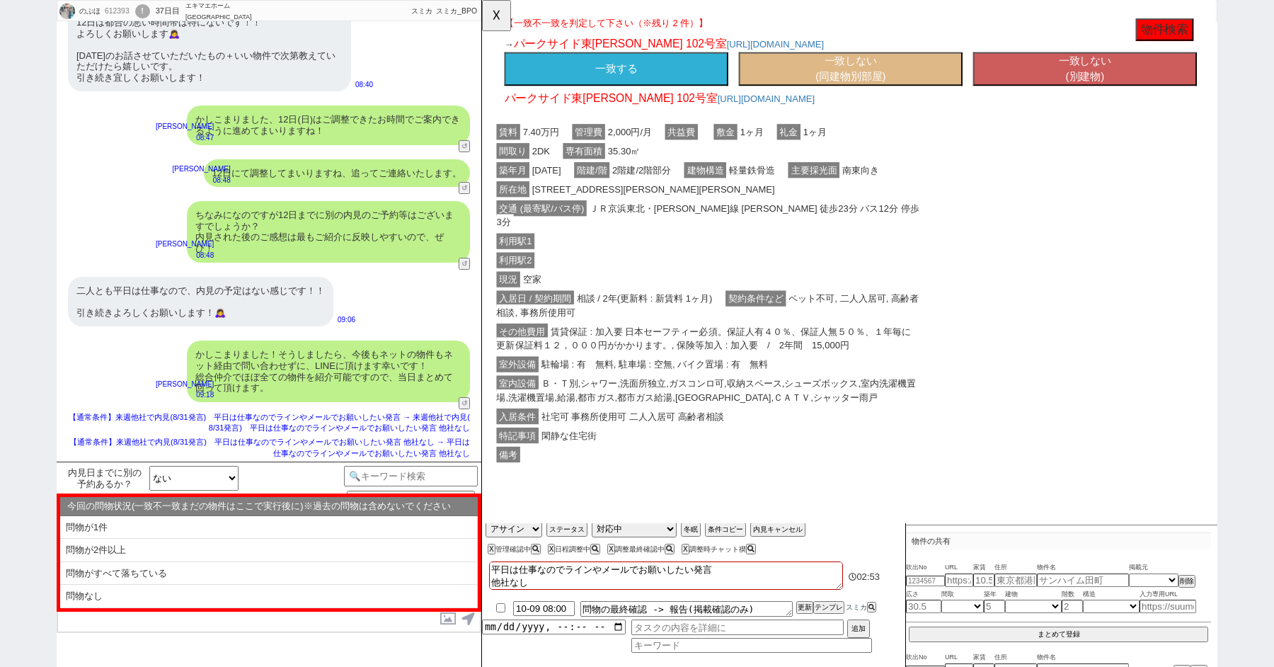
scroll to position [3968, 0]
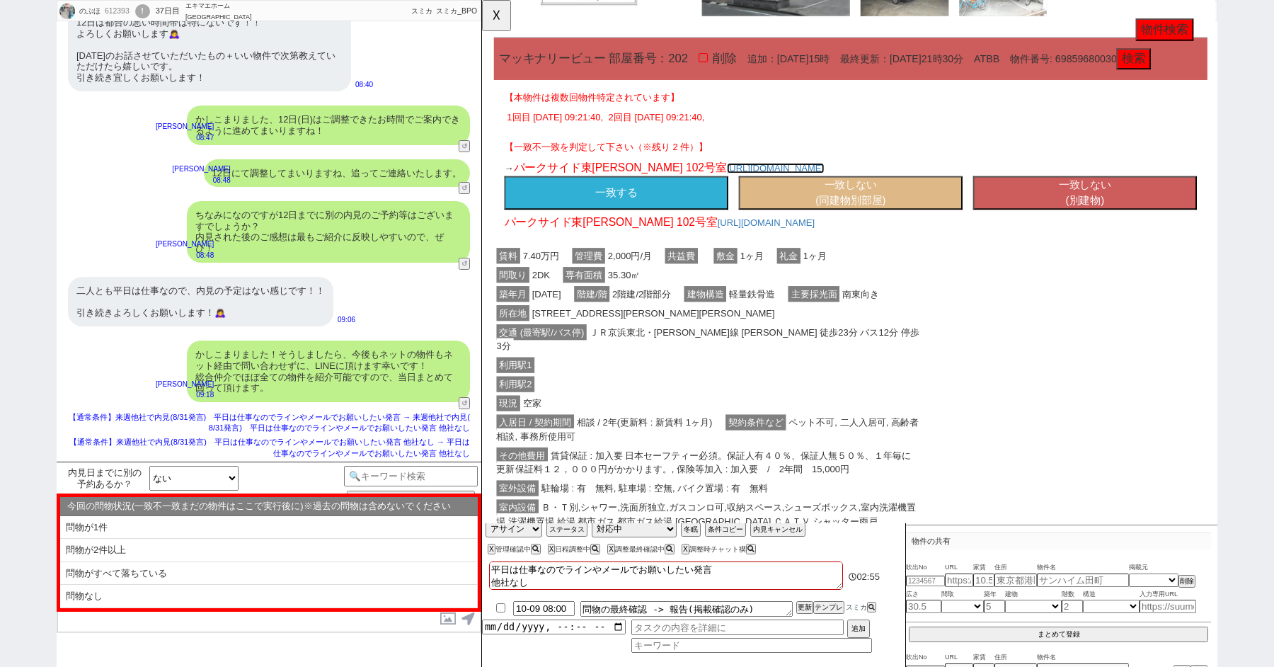
click at [778, 187] on link "[URL][DOMAIN_NAME]" at bounding box center [797, 180] width 105 height 11
click at [805, 226] on button "一致しない (同建物別部屋)" at bounding box center [878, 208] width 241 height 37
click at [1072, 226] on button "一致しない (別建物)" at bounding box center [1130, 208] width 241 height 37
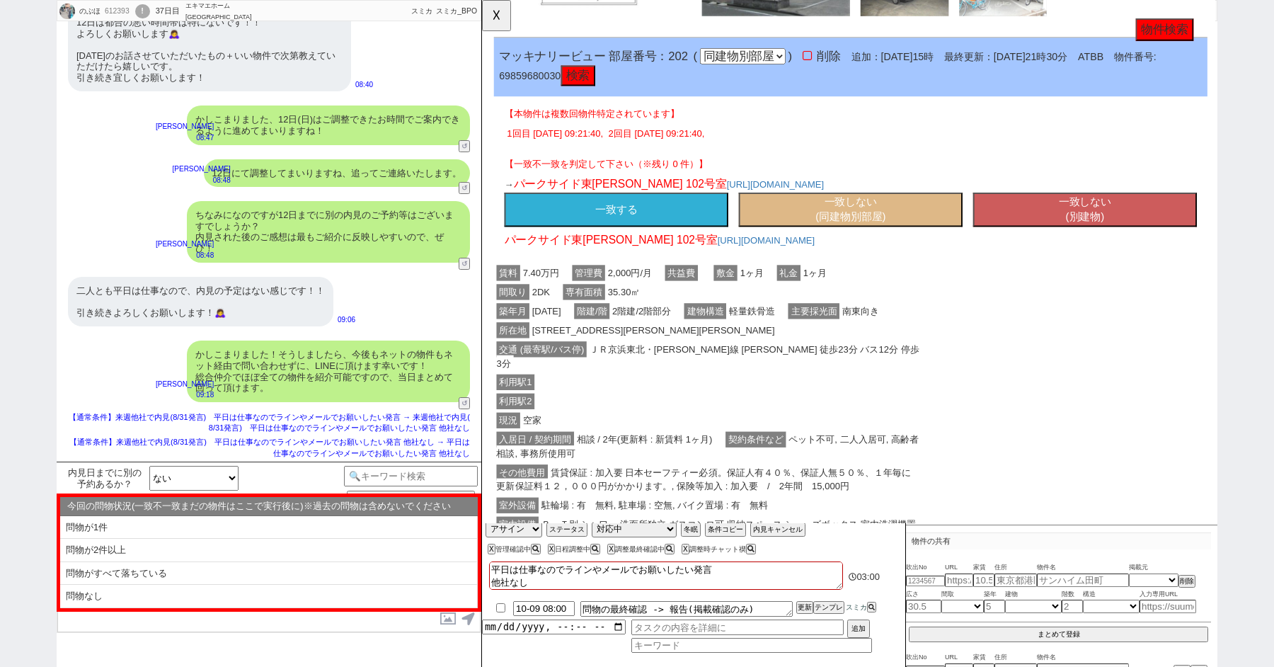
scroll to position [3999, 0]
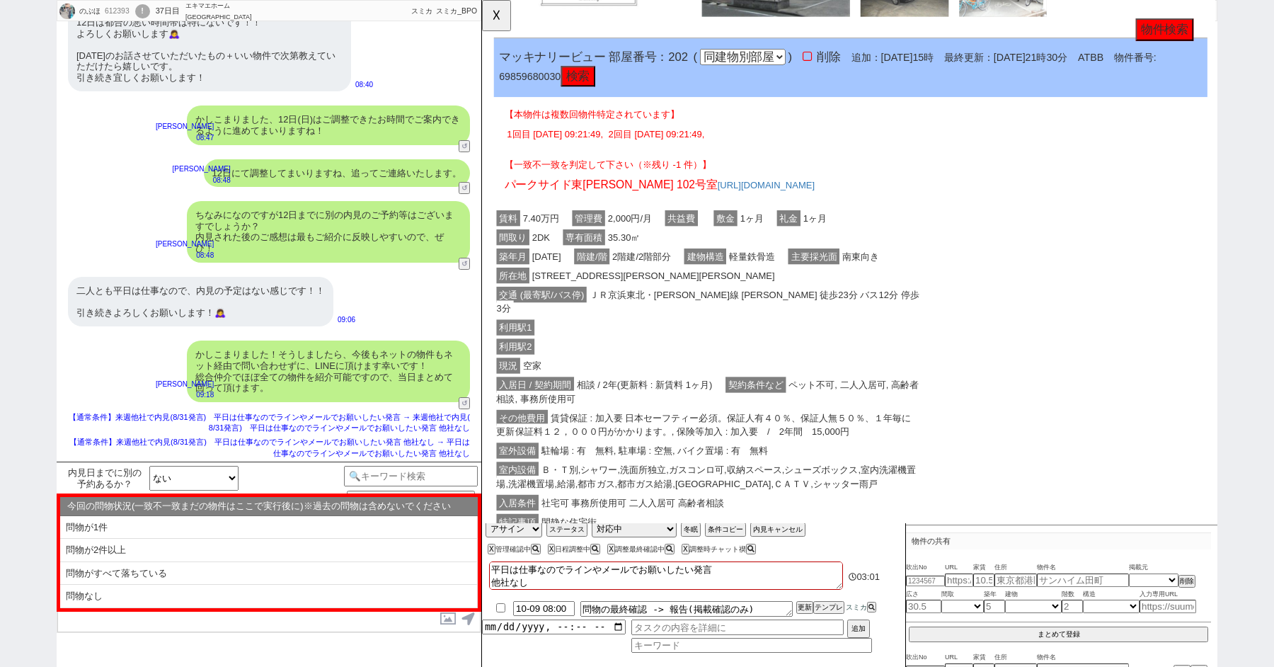
click at [803, 362] on div "利用駅1" at bounding box center [725, 352] width 460 height 21
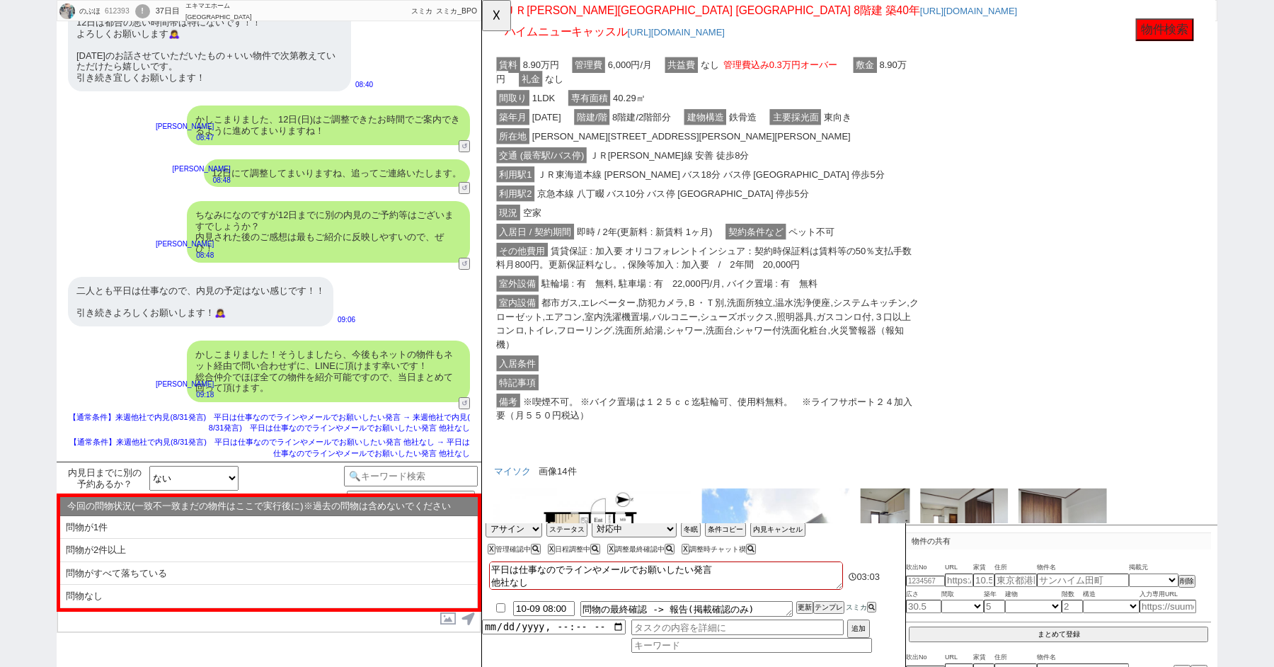
scroll to position [0, 0]
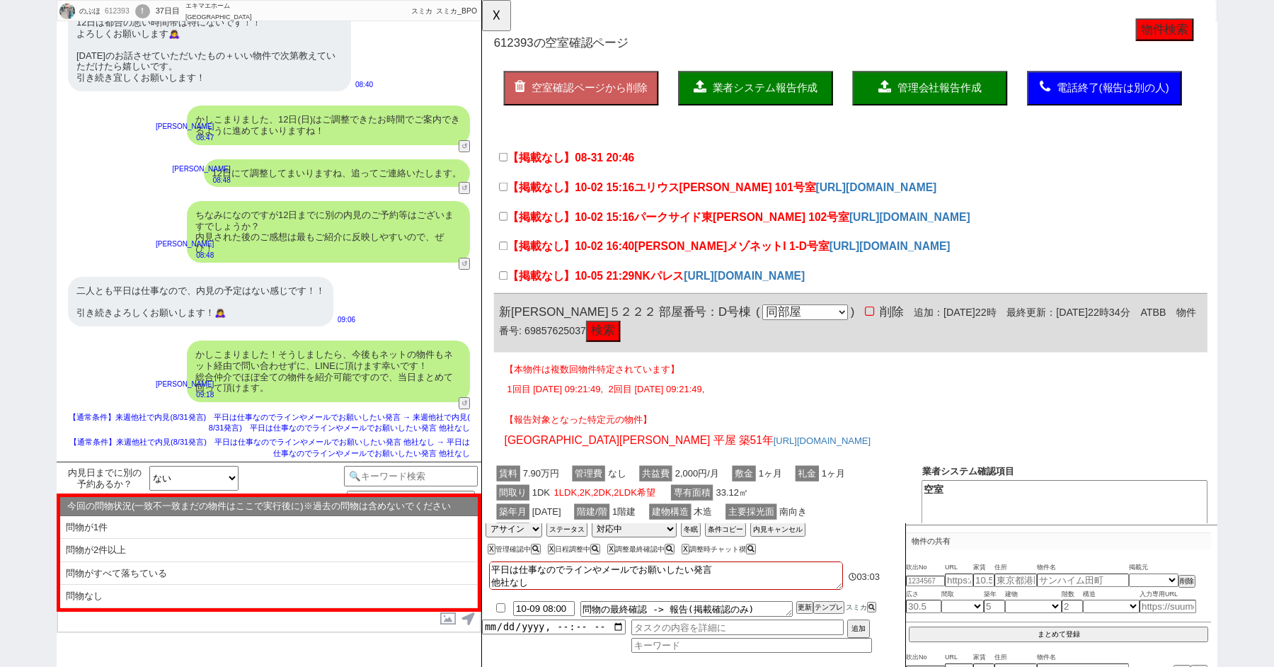
click at [626, 83] on button "空室確認ページから削除" at bounding box center [588, 94] width 166 height 37
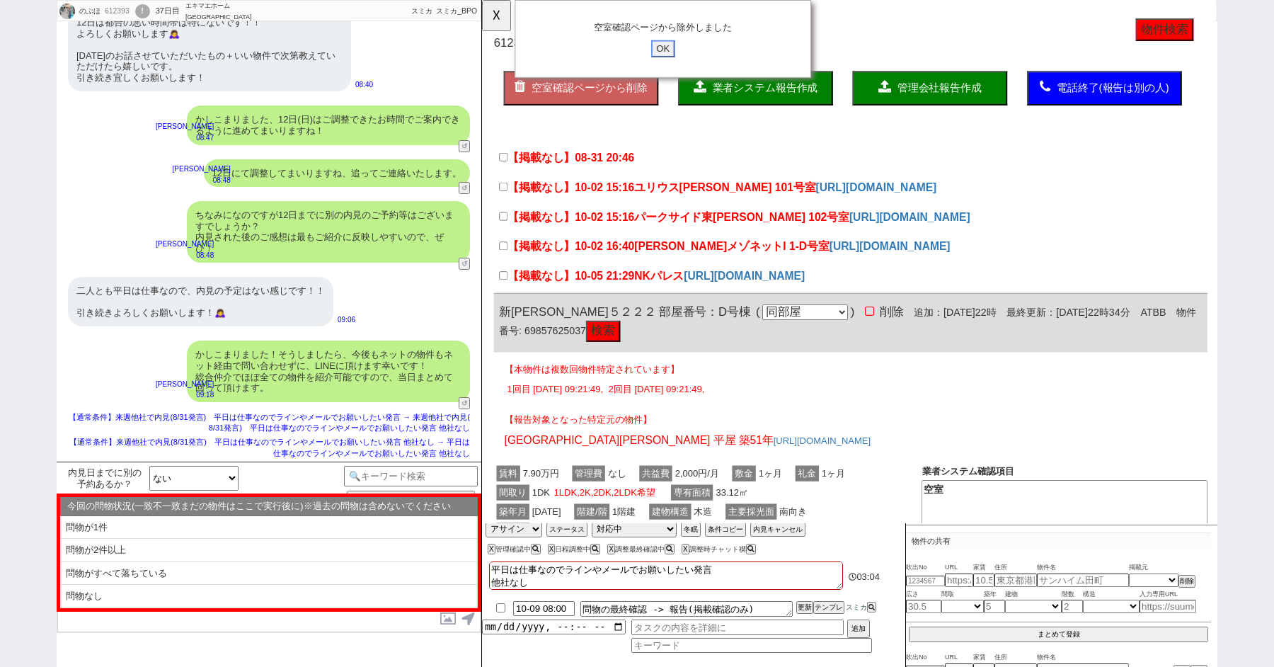
click input "OK" at bounding box center [676, 52] width 25 height 18
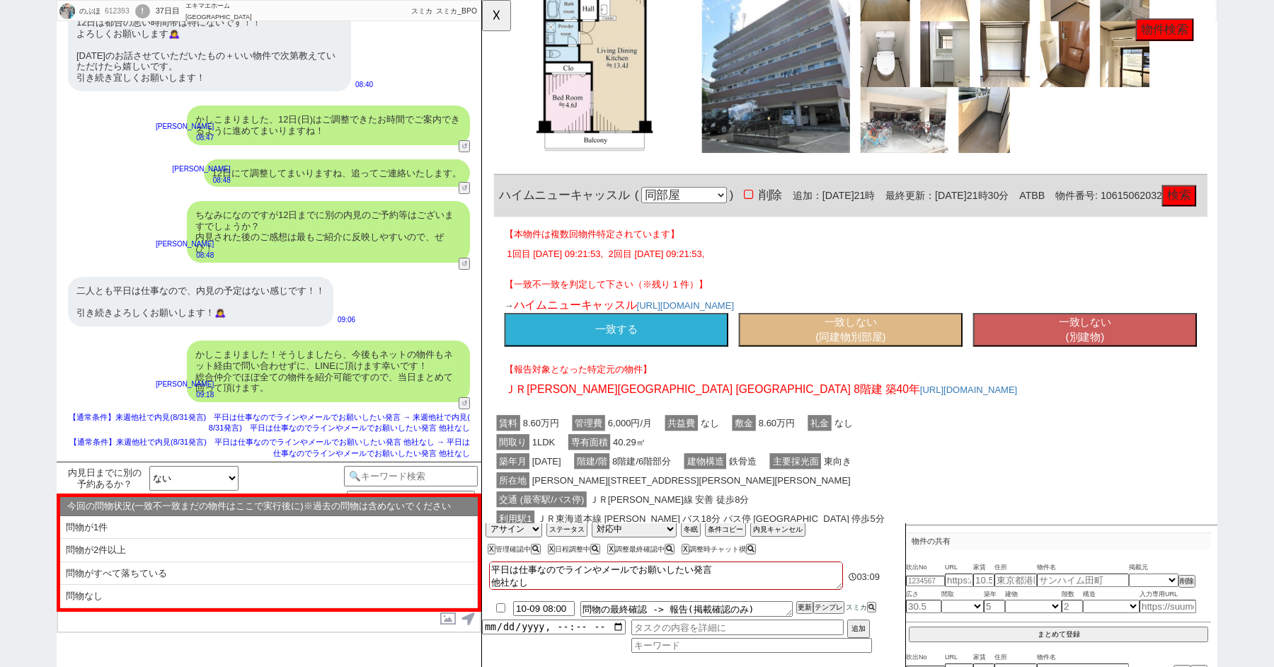
scroll to position [3070, 0]
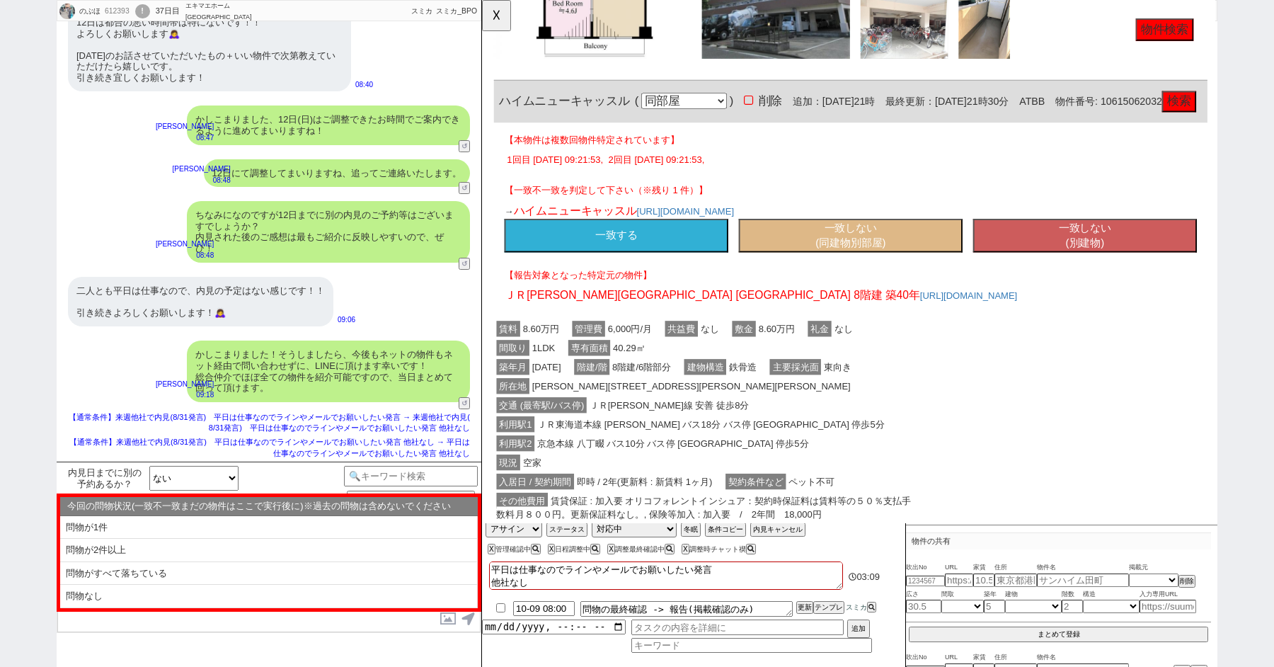
click at [639, 272] on button "一致する" at bounding box center [626, 253] width 241 height 37
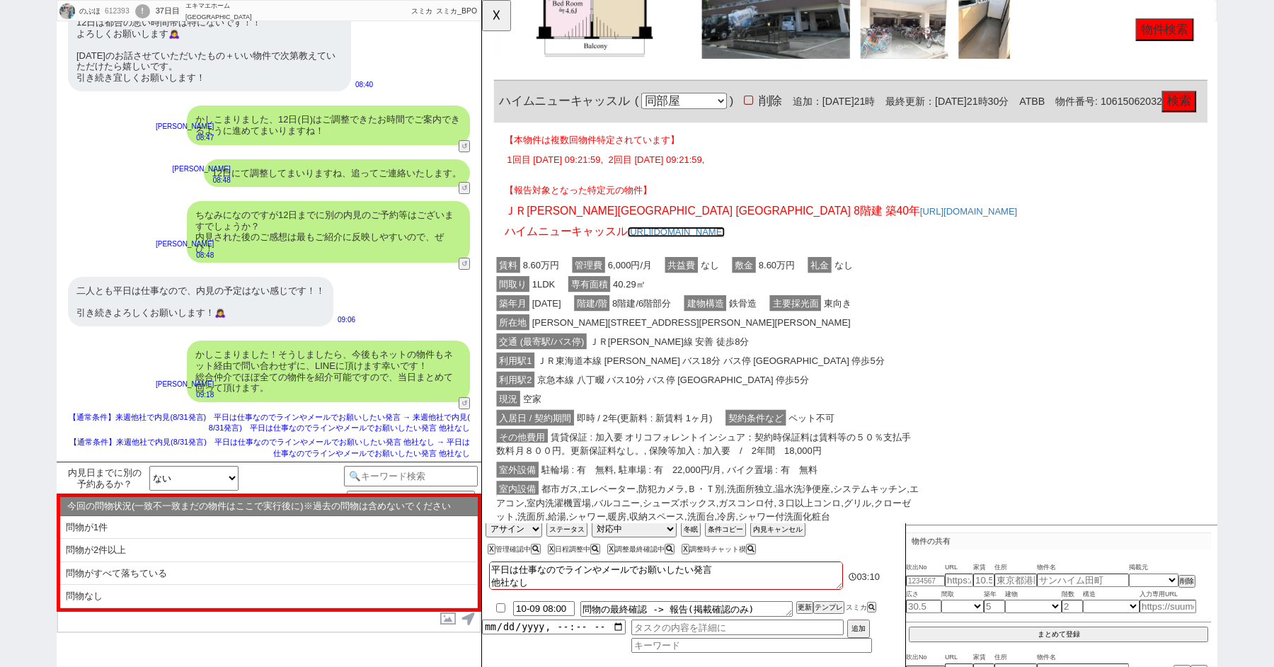
click at [639, 255] on link "[URL][DOMAIN_NAME]" at bounding box center [690, 248] width 105 height 11
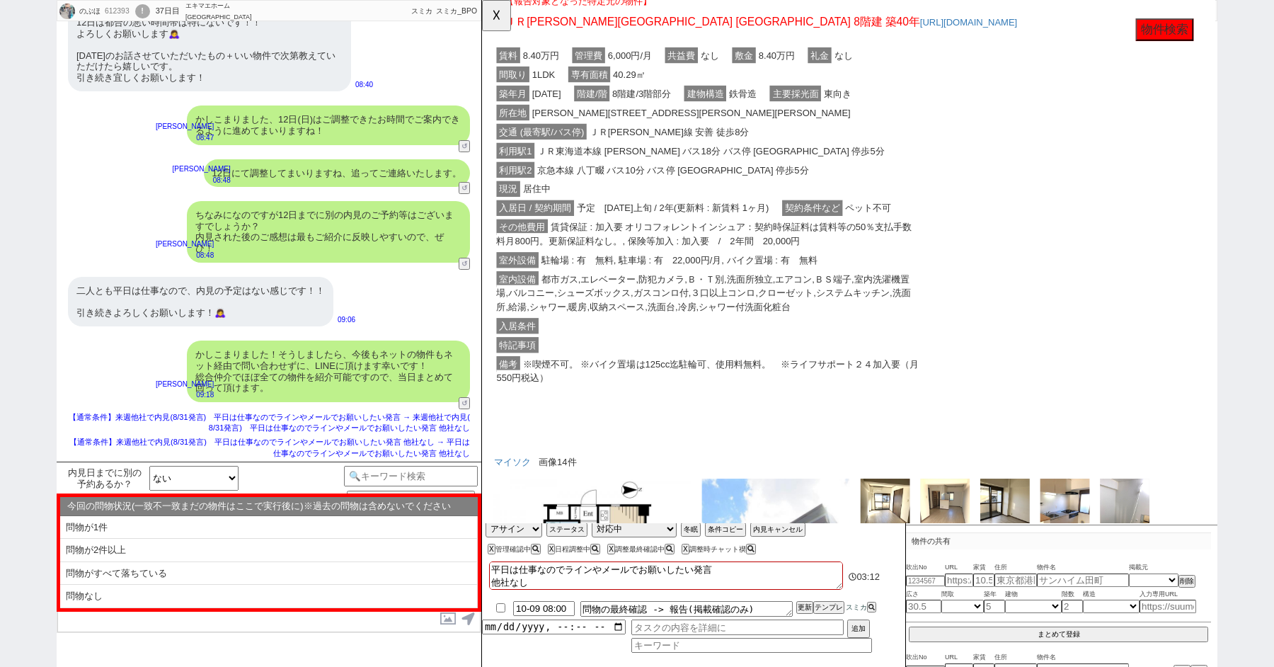
scroll to position [2232, 0]
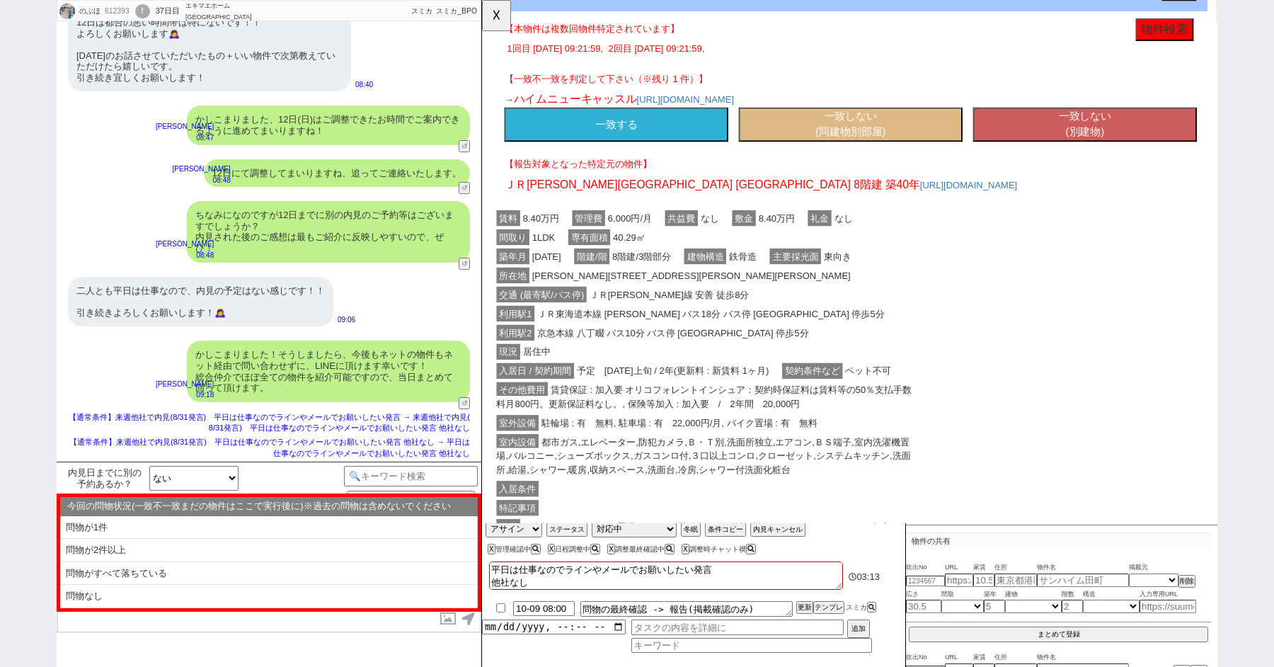
click at [877, 152] on button "一致しない (同建物別部屋)" at bounding box center [878, 133] width 241 height 37
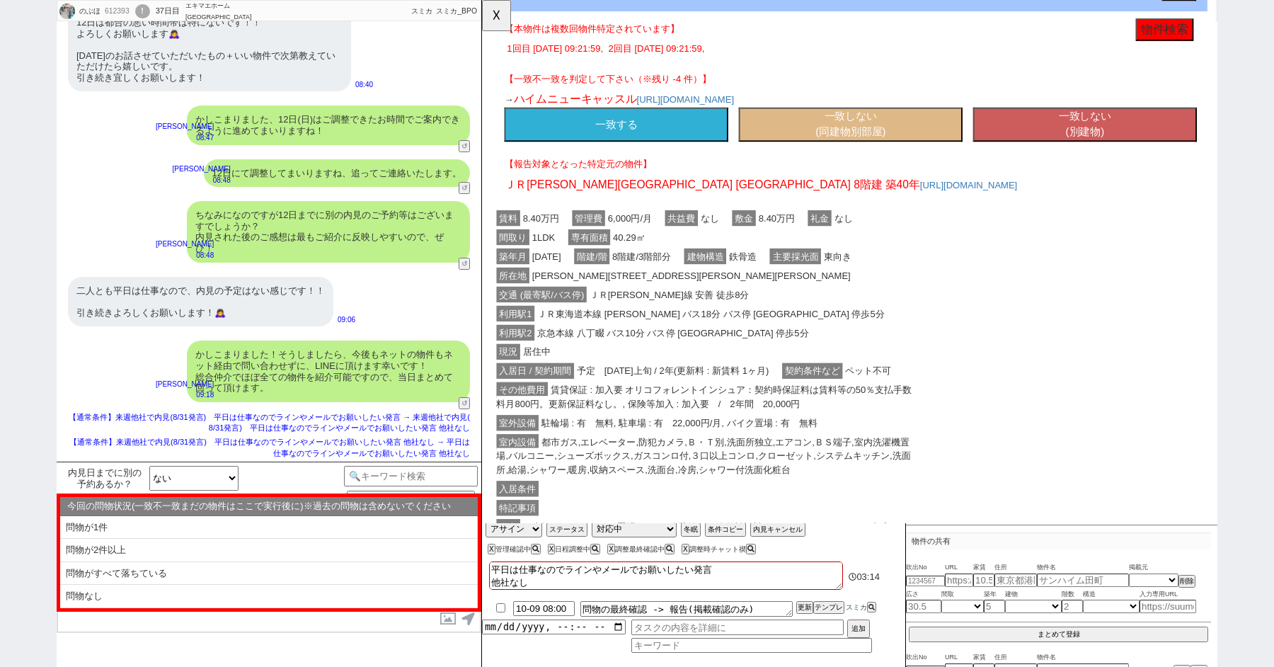
click at [877, 152] on button "一致しない (同建物別部屋)" at bounding box center [878, 133] width 241 height 37
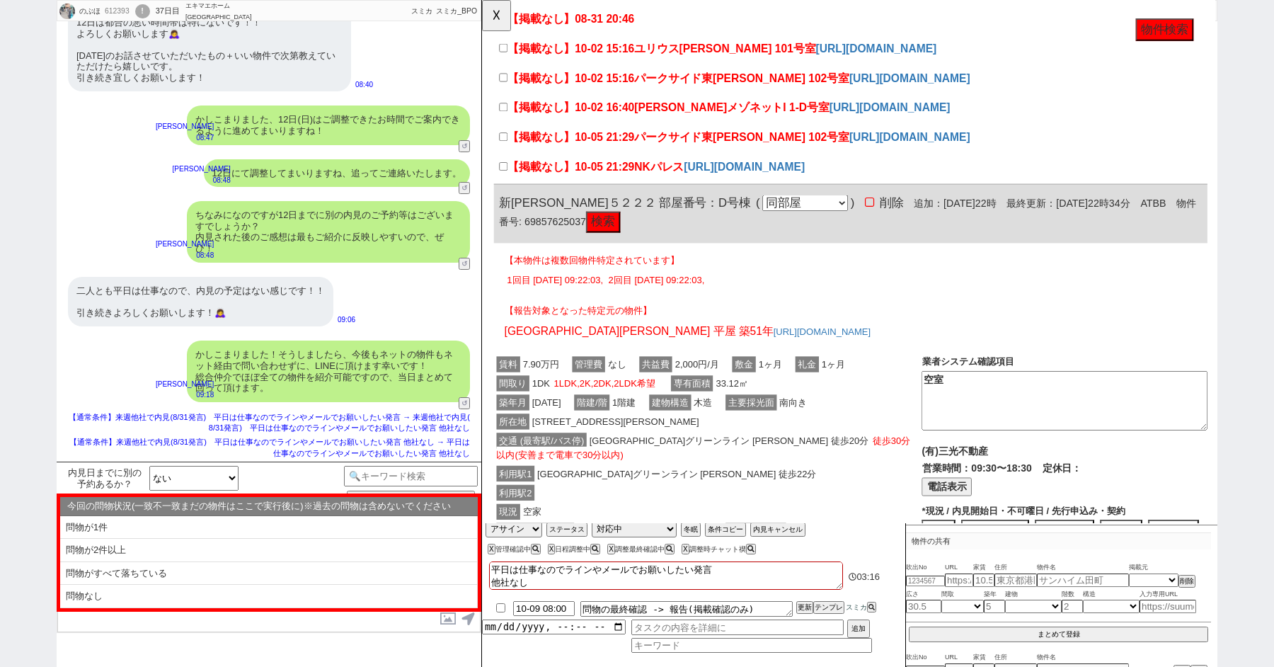
scroll to position [81, 0]
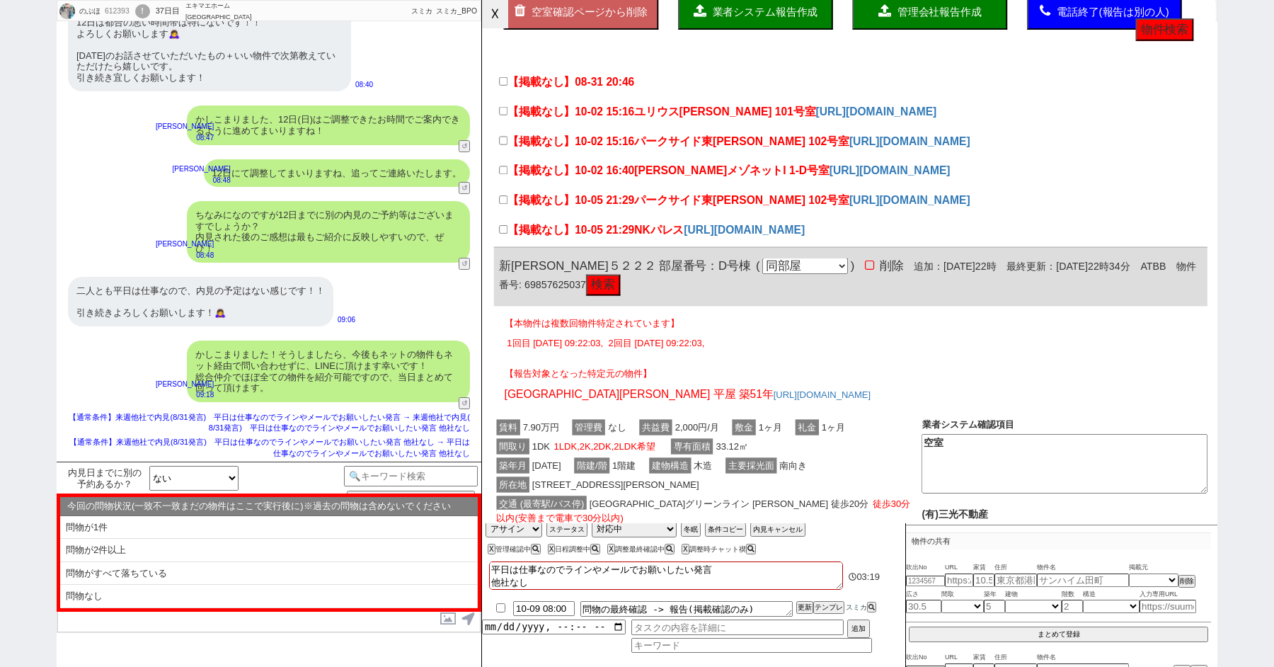
click at [496, 17] on button "☓" at bounding box center [495, 14] width 26 height 28
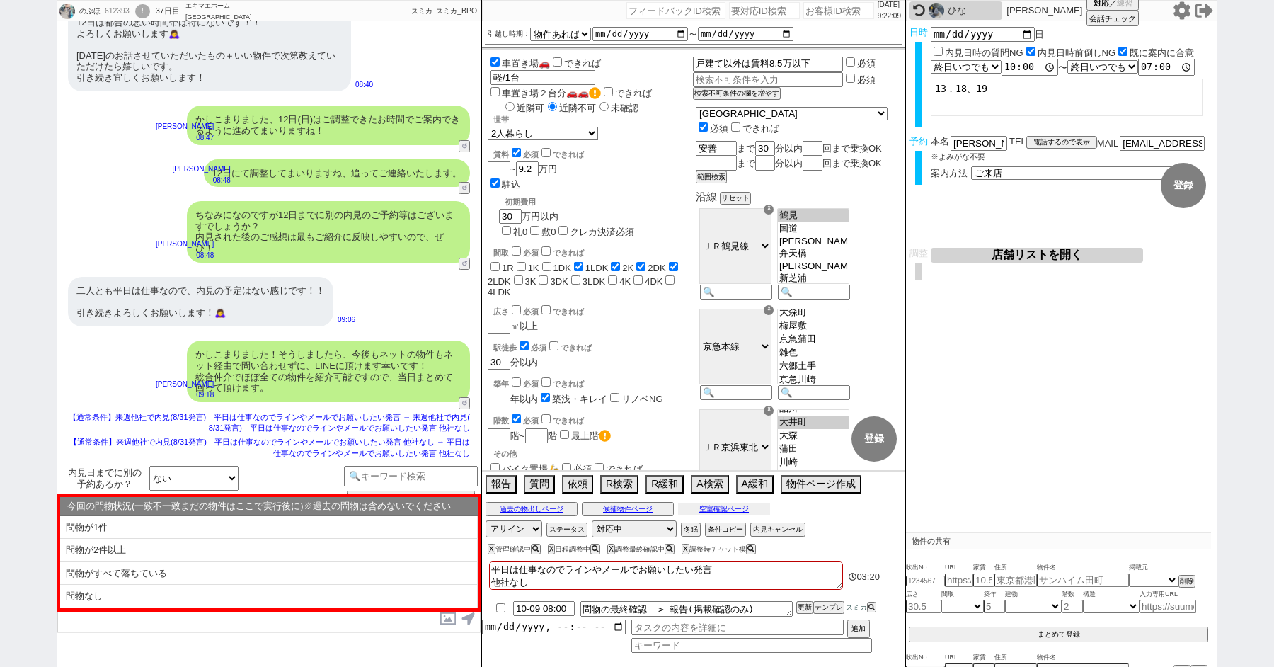
click at [708, 511] on button "空室確認ページ" at bounding box center [724, 508] width 92 height 11
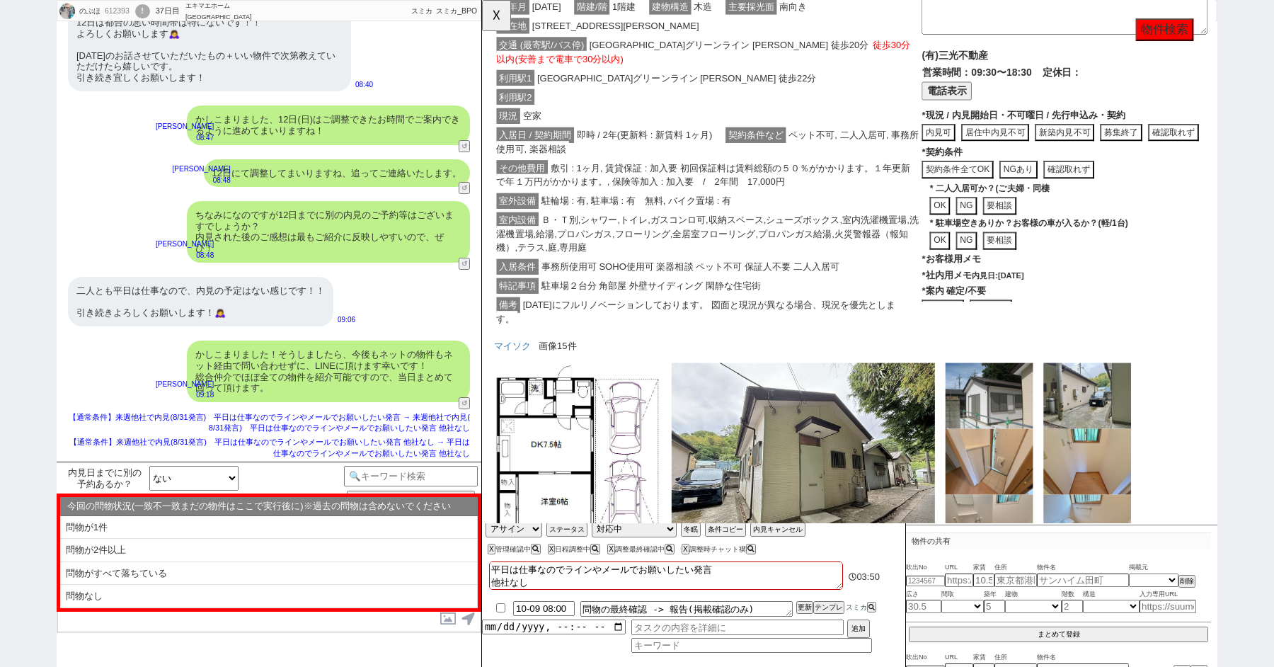
scroll to position [0, 0]
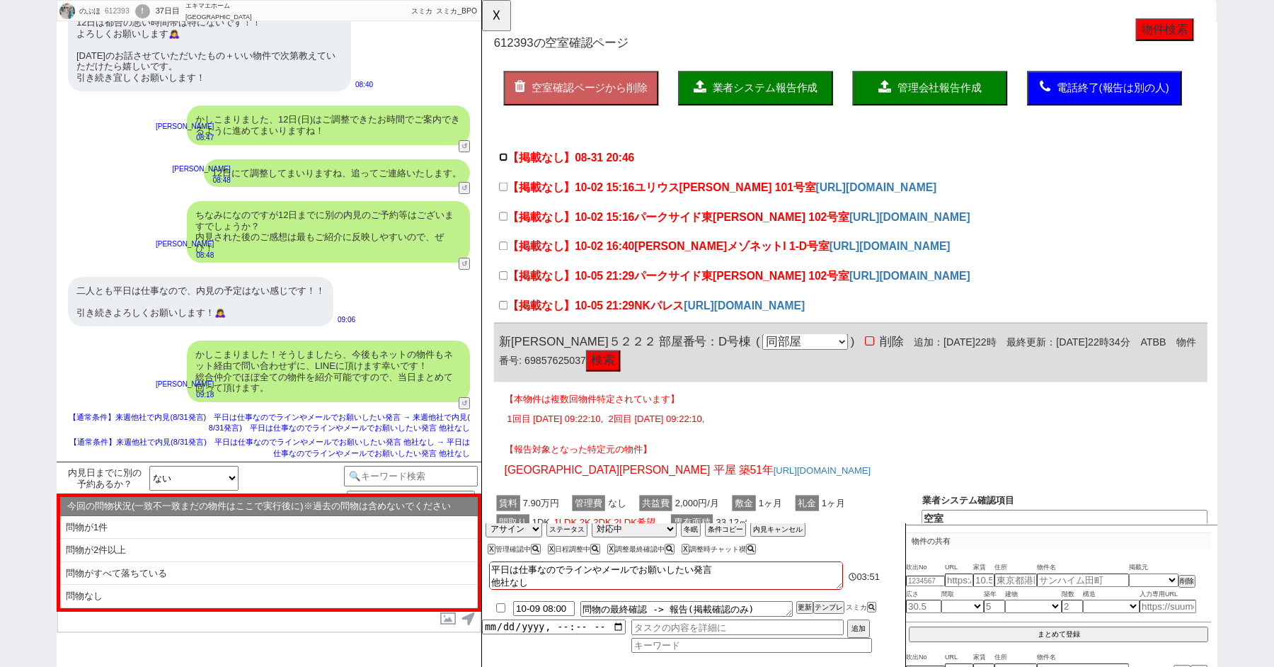
click at [504, 169] on input "【掲載なし】08-31 20:46" at bounding box center [504, 168] width 9 height 9
click at [505, 196] on input "【掲載なし】10-02 15:16 ユリウス[PERSON_NAME] 101号室" at bounding box center [504, 200] width 9 height 9
click at [505, 229] on input "【掲載なし】10-02 15:16 パークサイド東[PERSON_NAME] 102号室" at bounding box center [504, 232] width 9 height 9
click at [505, 258] on label "【掲載なし】10-02 16:40 [PERSON_NAME]メゾネットI 1-D号室" at bounding box center [677, 265] width 355 height 17
click at [505, 260] on input "【掲載なし】10-02 16:40 [PERSON_NAME]メゾネットI 1-D号室" at bounding box center [504, 264] width 9 height 9
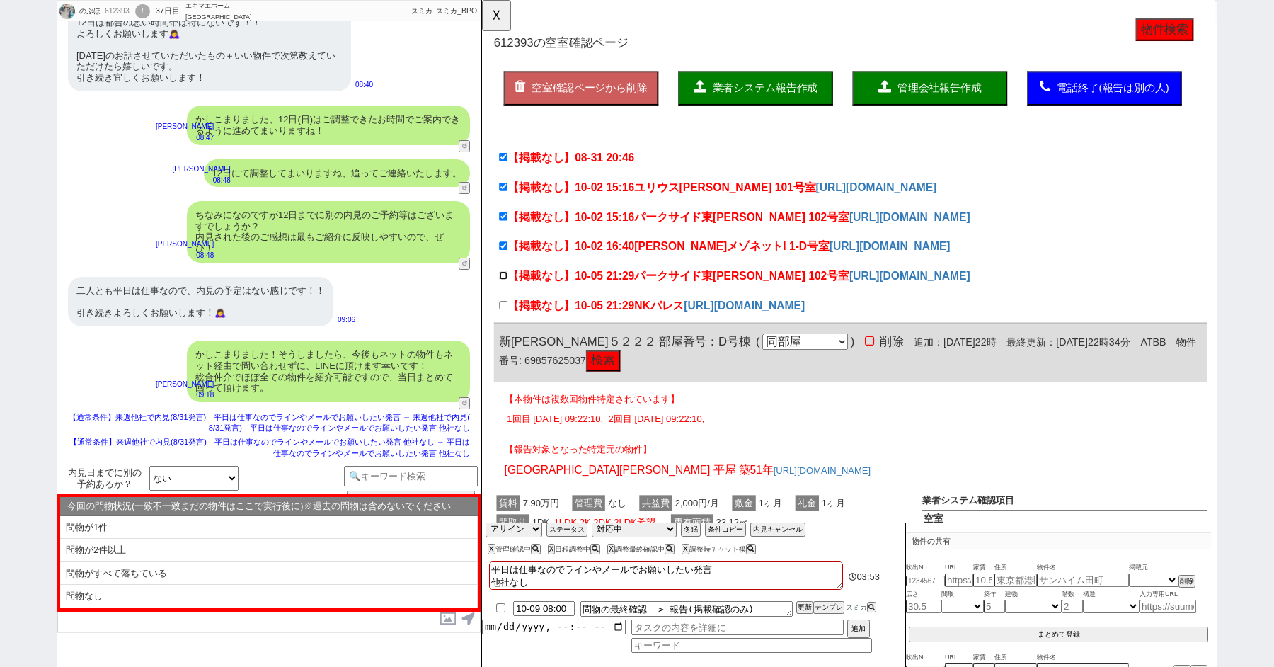
click at [505, 297] on input "【掲載なし】10-05 21:29 パークサイド東[PERSON_NAME] 102号室" at bounding box center [504, 296] width 9 height 9
drag, startPoint x: 504, startPoint y: 328, endPoint x: 793, endPoint y: 438, distance: 309.7
click at [504, 328] on input "【掲載なし】10-05 21:29 NKパレス" at bounding box center [504, 327] width 9 height 9
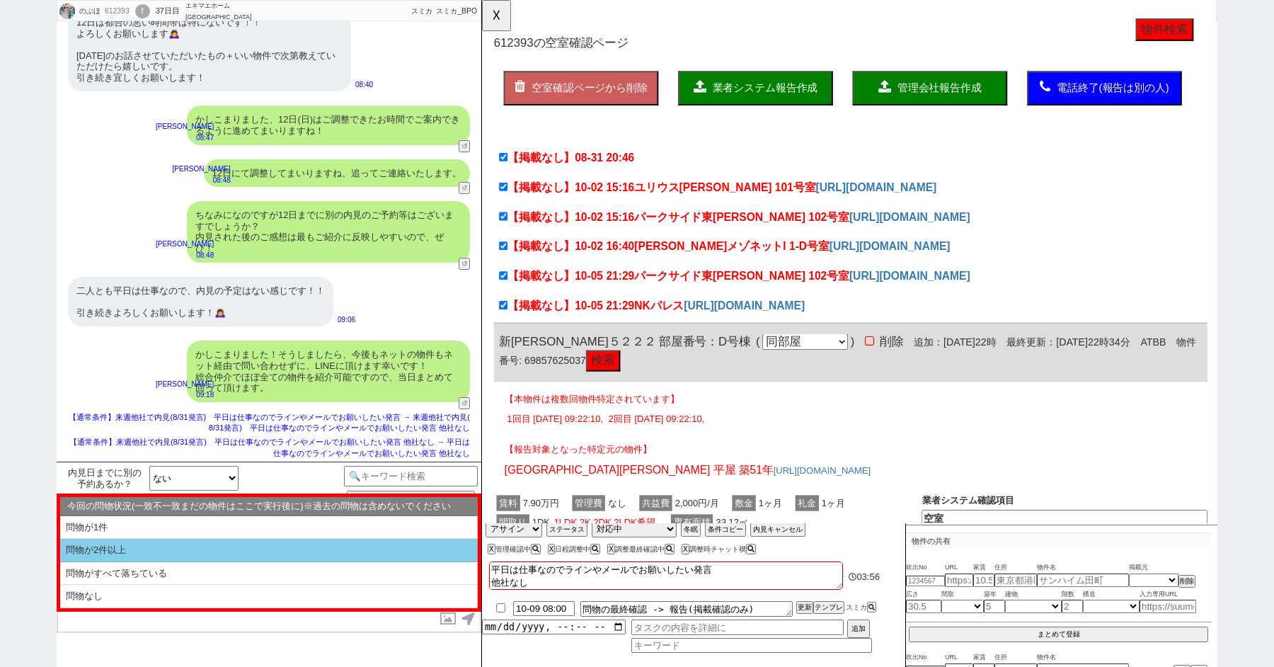
click at [120, 544] on li "問物が2件以上" at bounding box center [268, 549] width 417 height 23
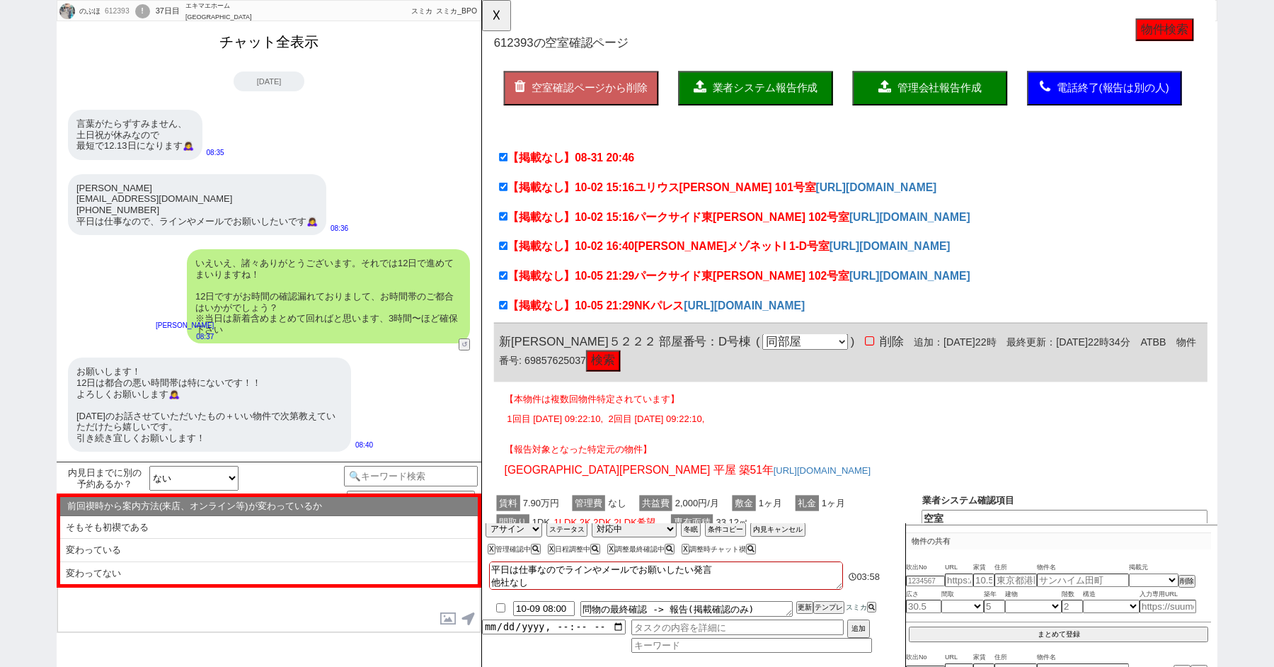
click at [260, 41] on button "チャット全表示" at bounding box center [269, 42] width 110 height 25
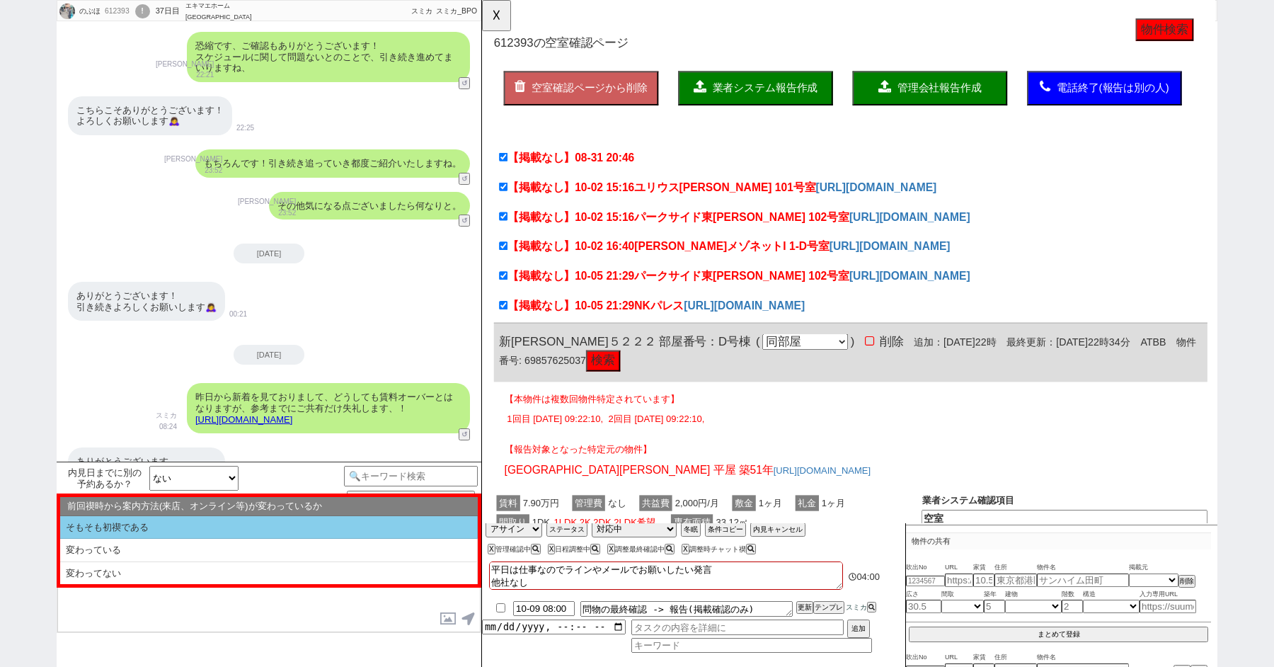
click at [97, 529] on li "そもそも初禊である" at bounding box center [268, 527] width 417 height 23
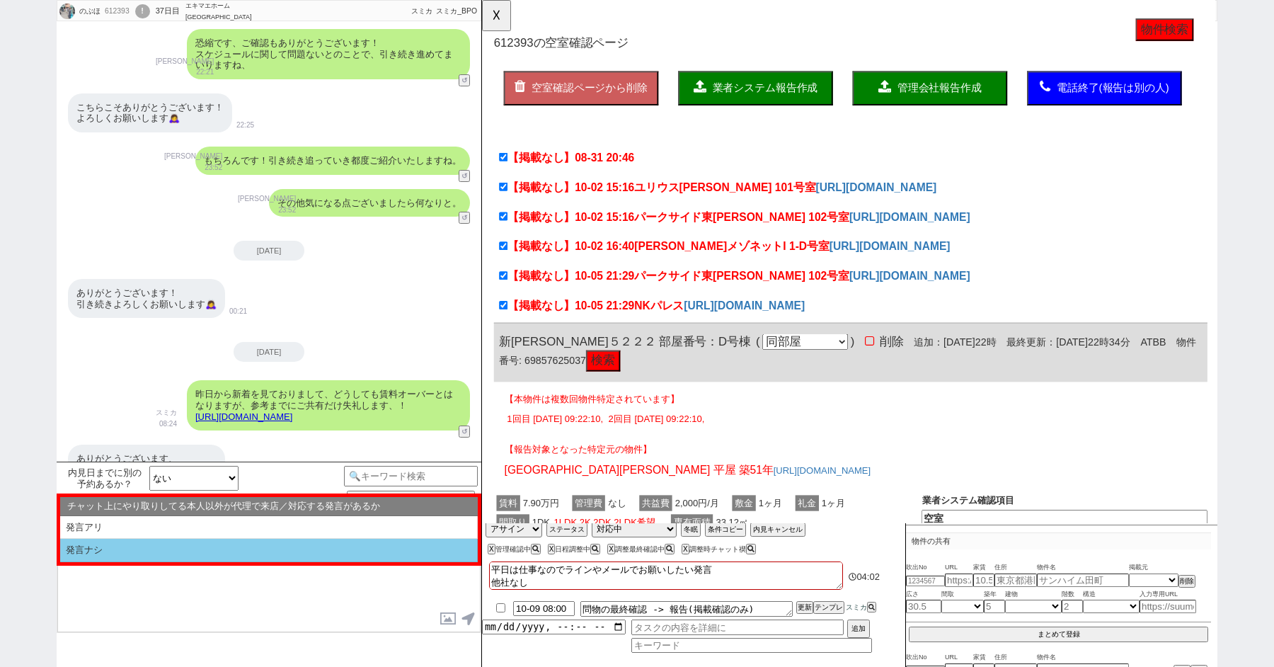
click at [110, 549] on li "発言ナシ" at bounding box center [268, 549] width 417 height 23
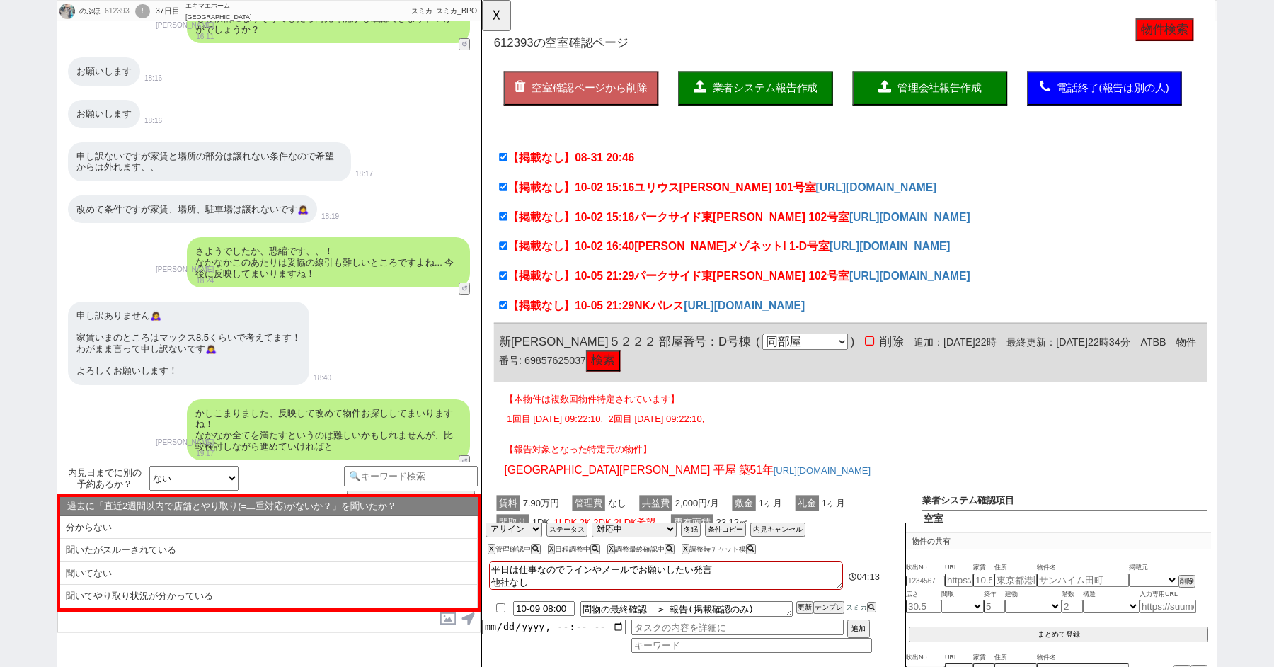
scroll to position [6942, 0]
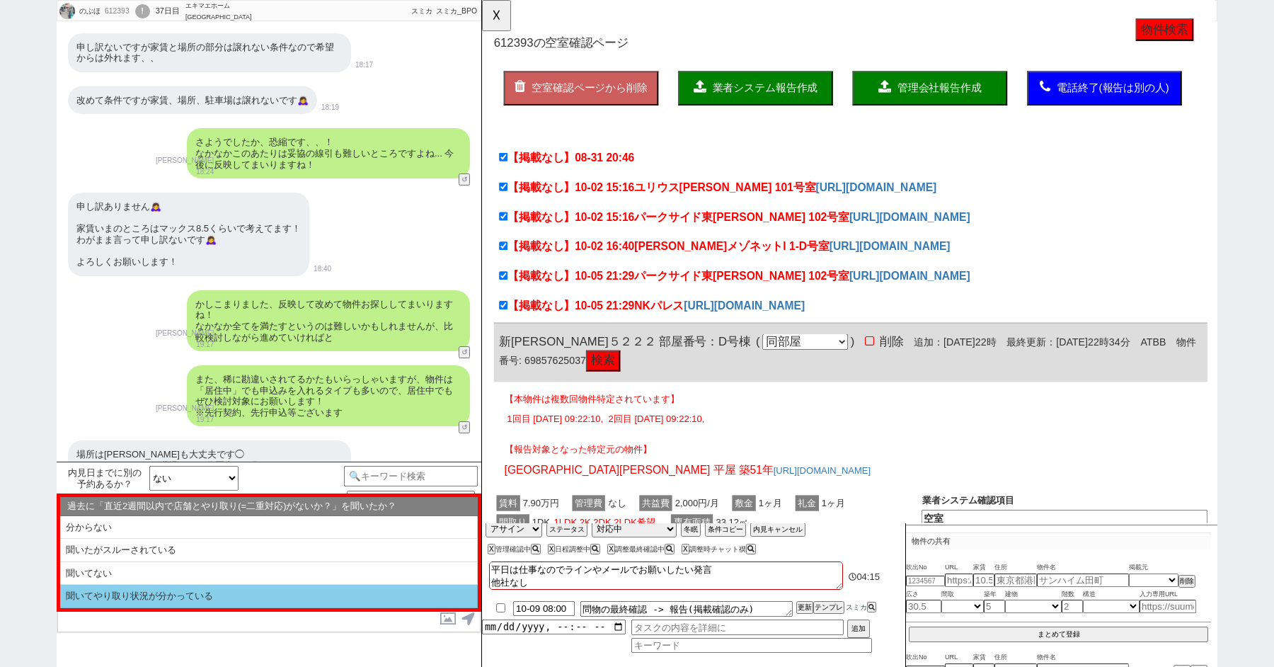
click at [113, 587] on li "聞いてやり取り状況が分かっている" at bounding box center [268, 595] width 417 height 23
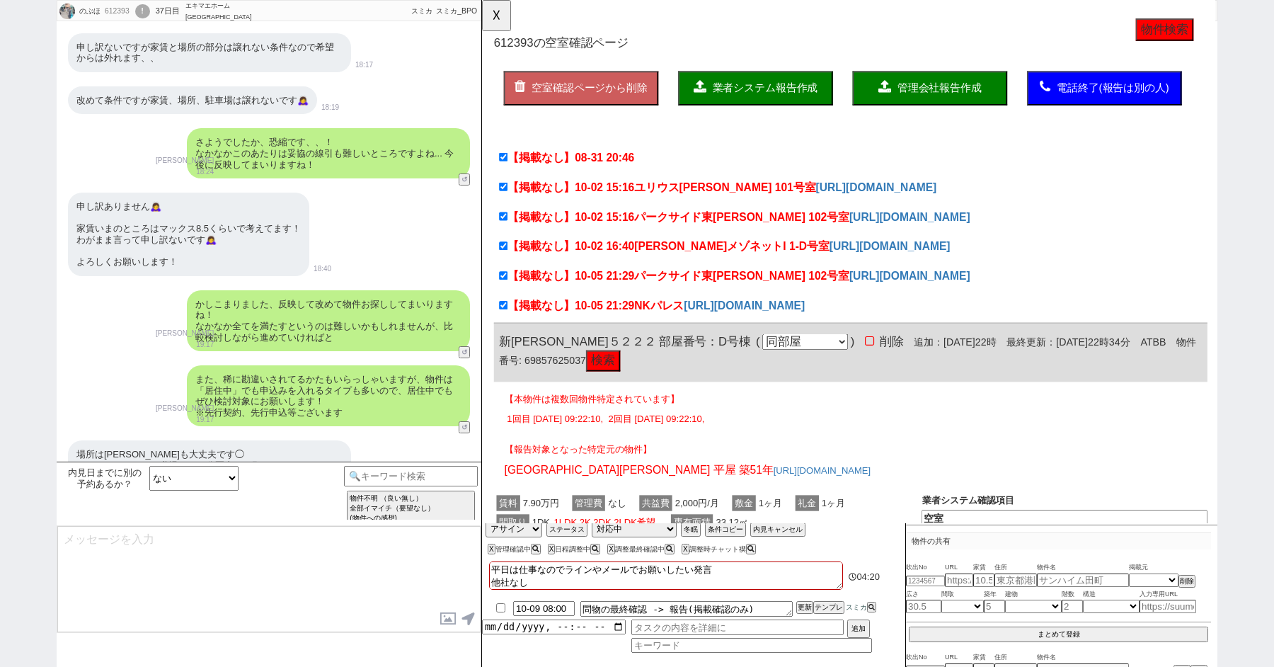
scroll to position [10147, 0]
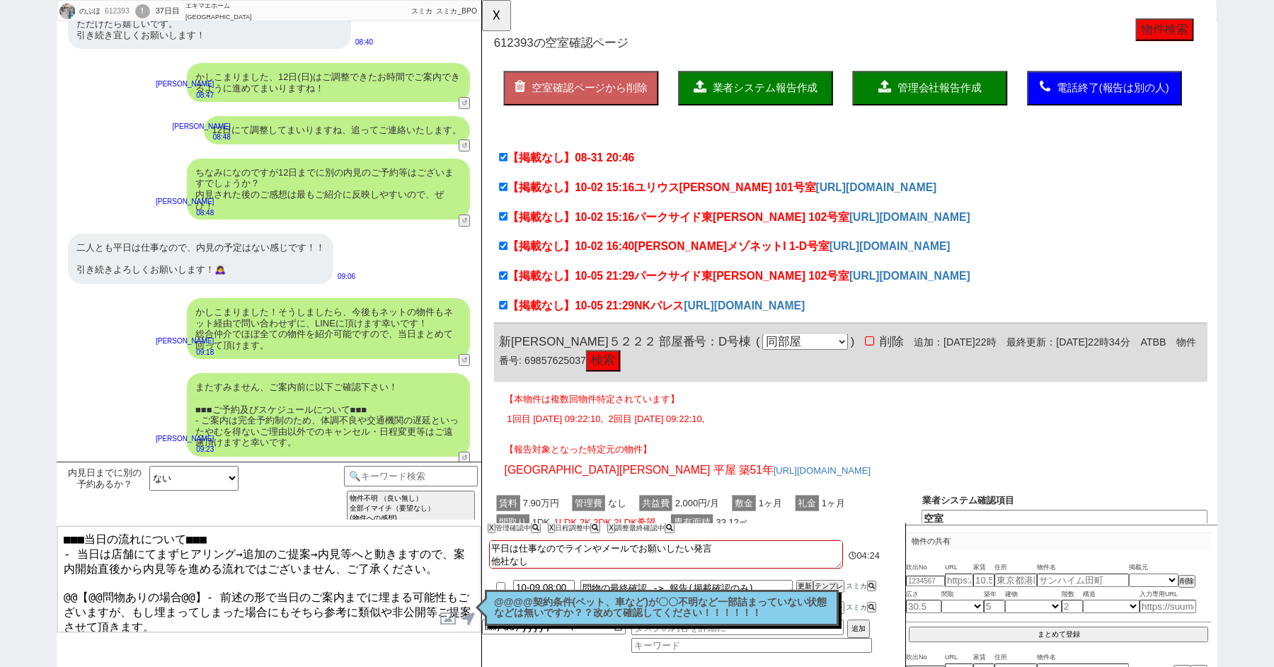
drag, startPoint x: 198, startPoint y: 585, endPoint x: 38, endPoint y: 585, distance: 160.6
click at [38, 585] on div "のぶほ 612393 ! 0 37日目 エキマエホーム 横浜店 冬眠中 自社客 スミカ スミカ_BPO チャット全表示 [DATE] 新しくフォローされました…" at bounding box center [637, 333] width 1274 height 667
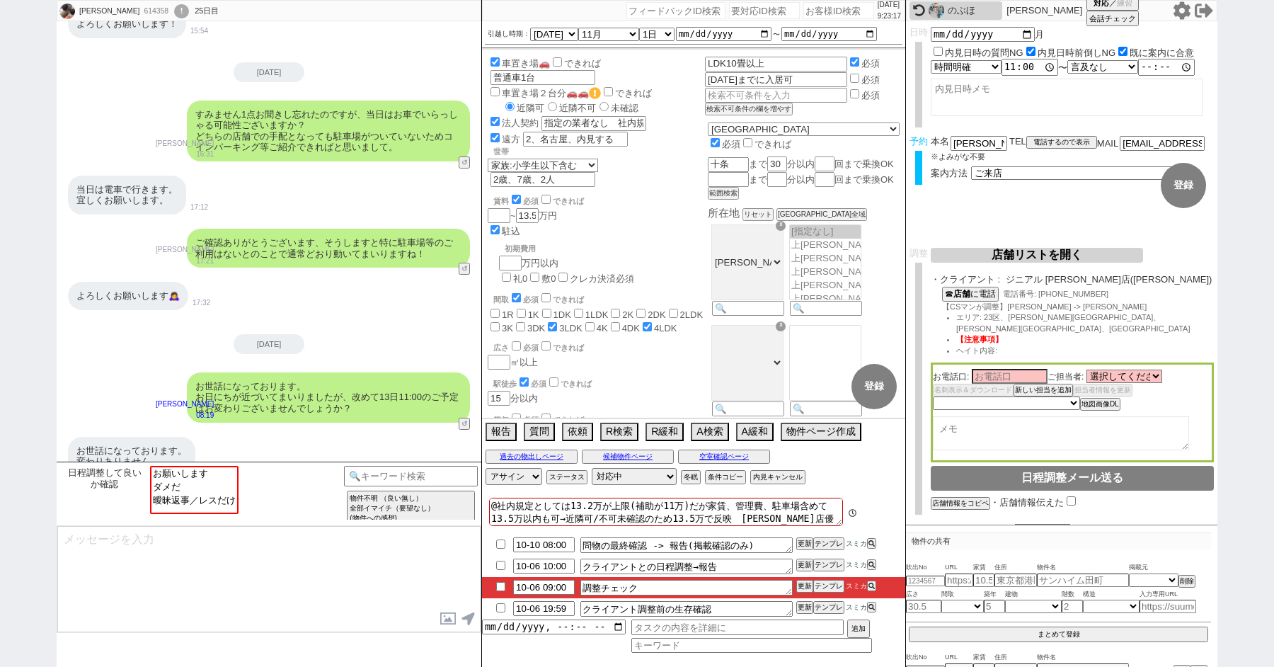
scroll to position [125, 0]
click at [173, 476] on option "お願いします" at bounding box center [194, 472] width 86 height 13
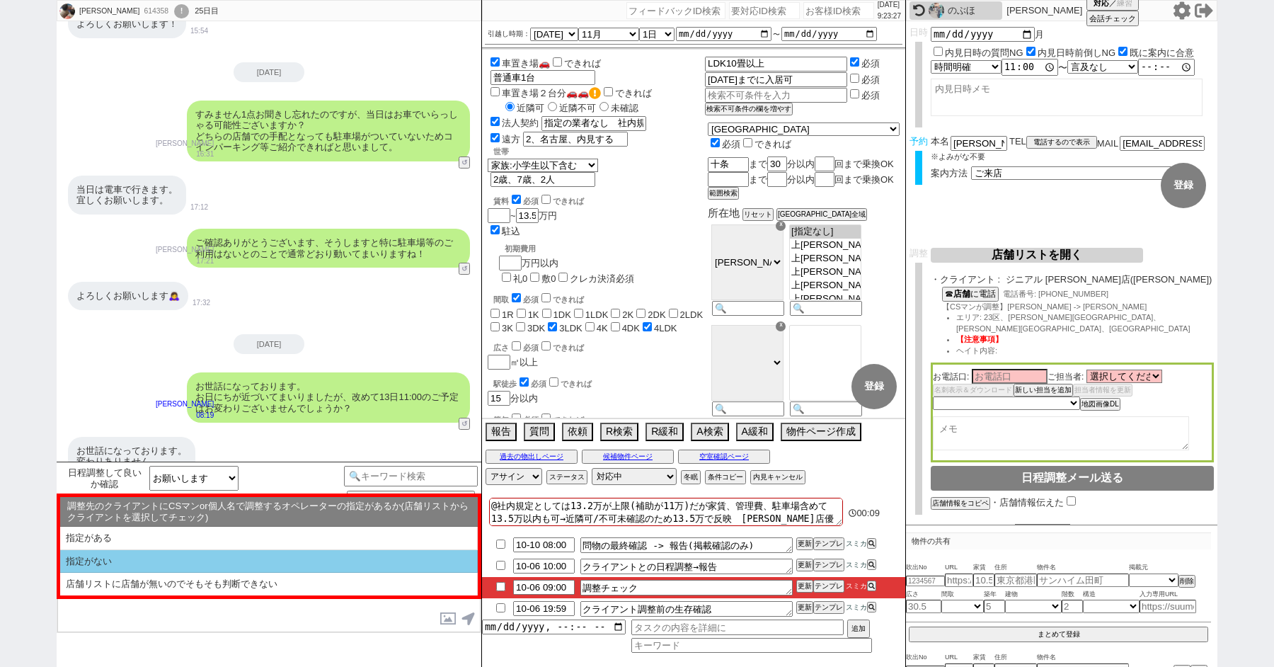
click at [161, 553] on li "指定がない" at bounding box center [268, 561] width 417 height 23
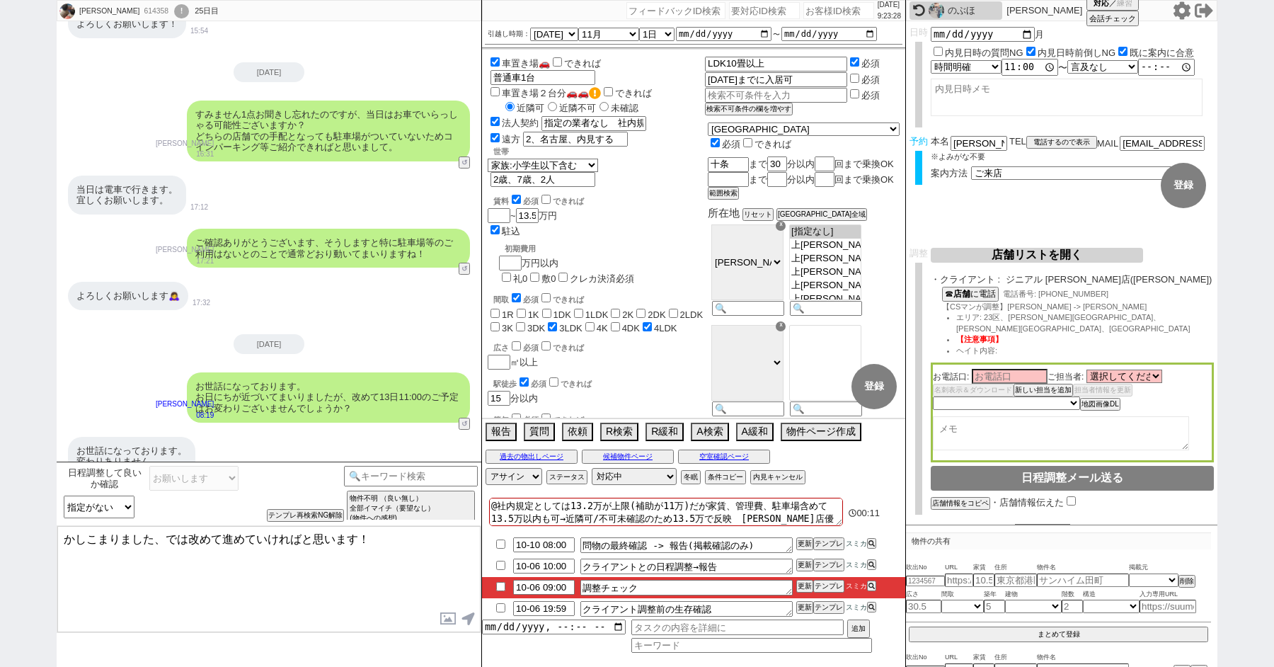
click at [183, 558] on textarea "かしこまりました、では改めて進めていければと思います！" at bounding box center [268, 579] width 423 height 106
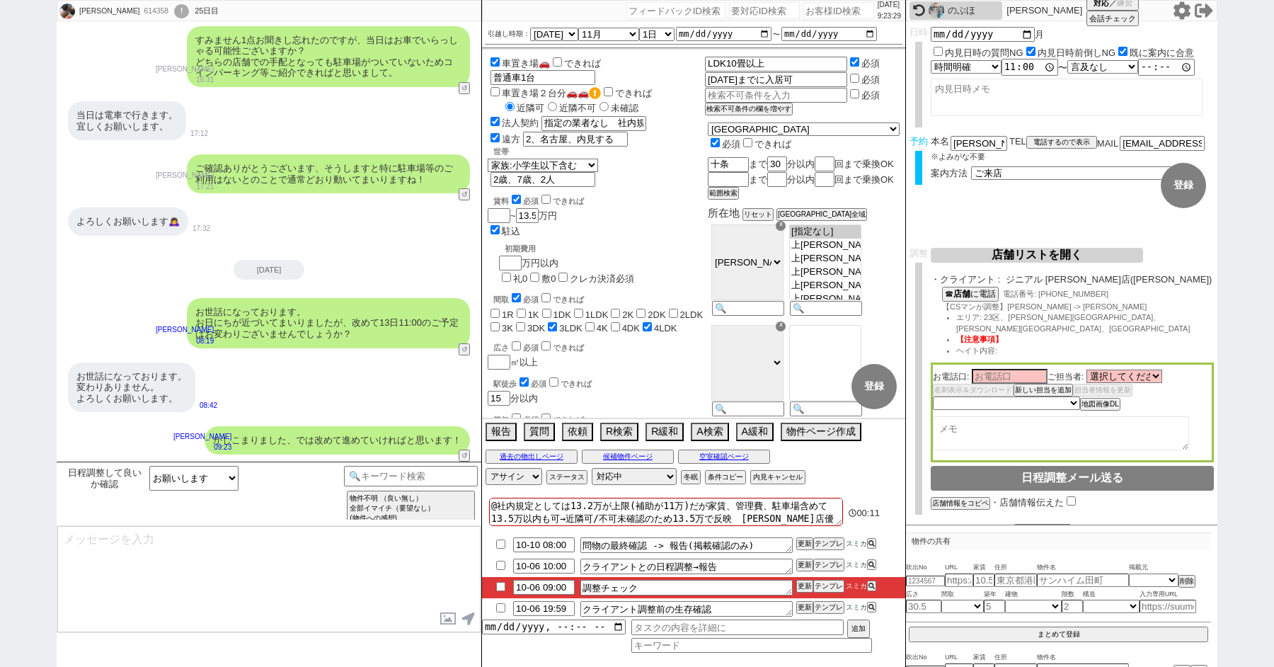
scroll to position [1660, 0]
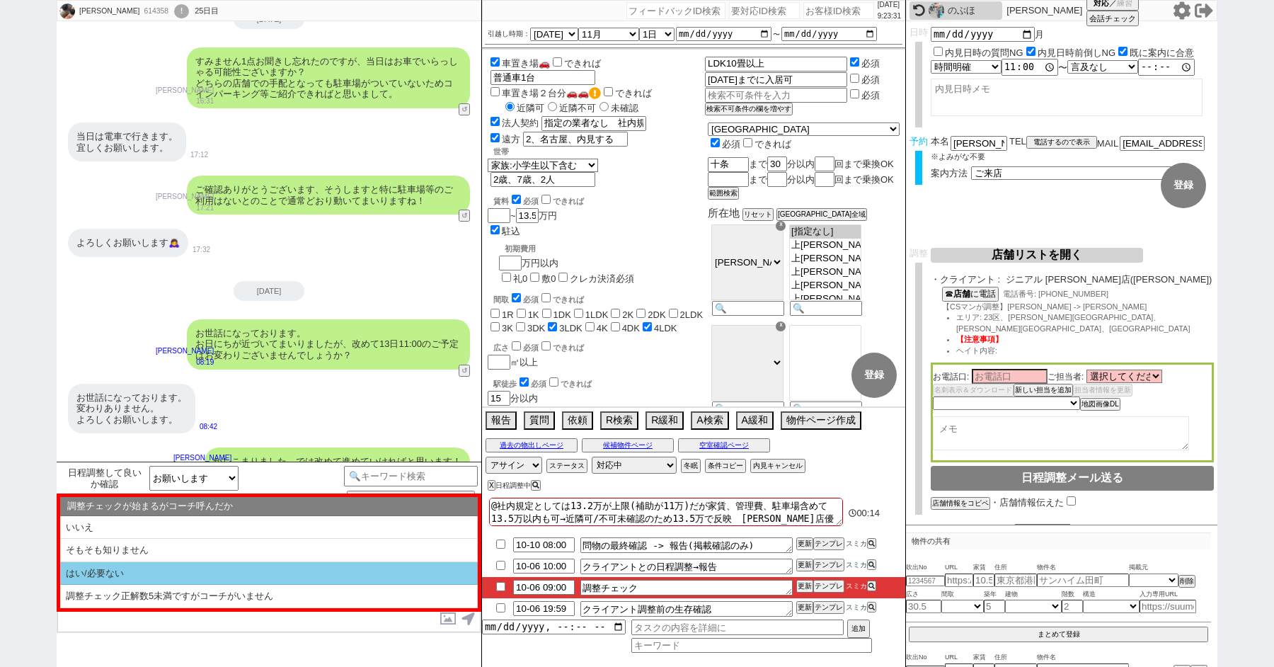
click at [235, 568] on li "はい/必要ない" at bounding box center [268, 573] width 417 height 23
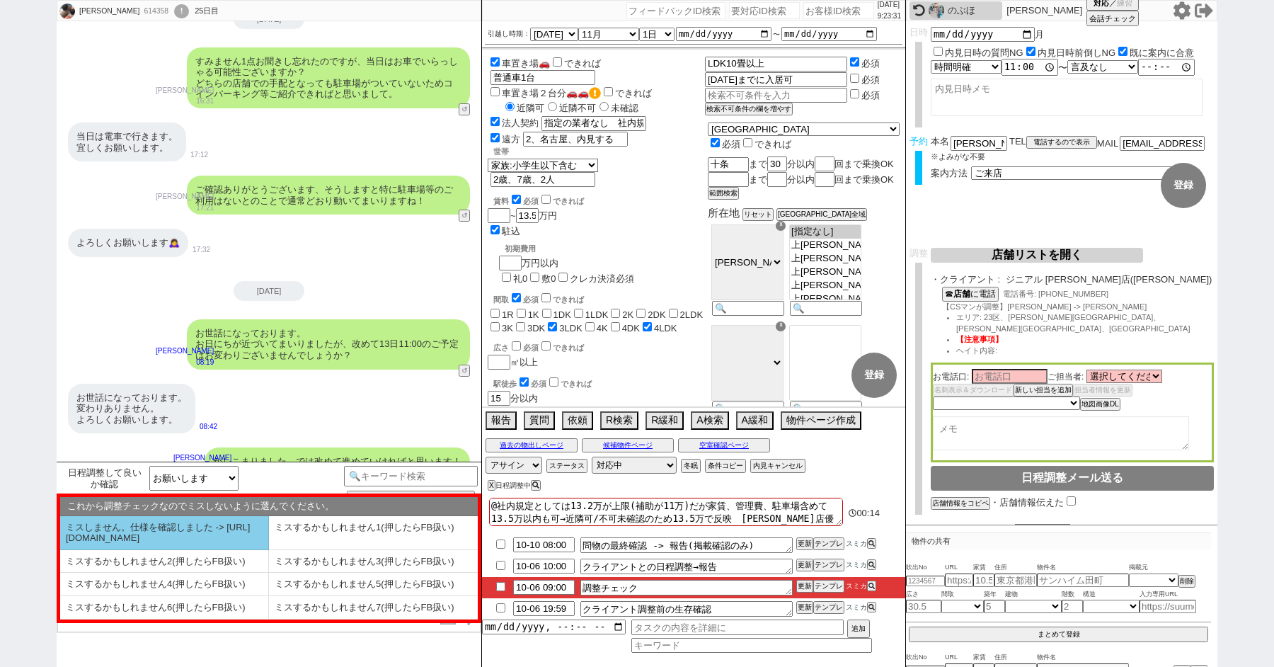
click at [150, 536] on li "ミスしません。仕様を確認しました -> [URL][DOMAIN_NAME]" at bounding box center [164, 533] width 209 height 34
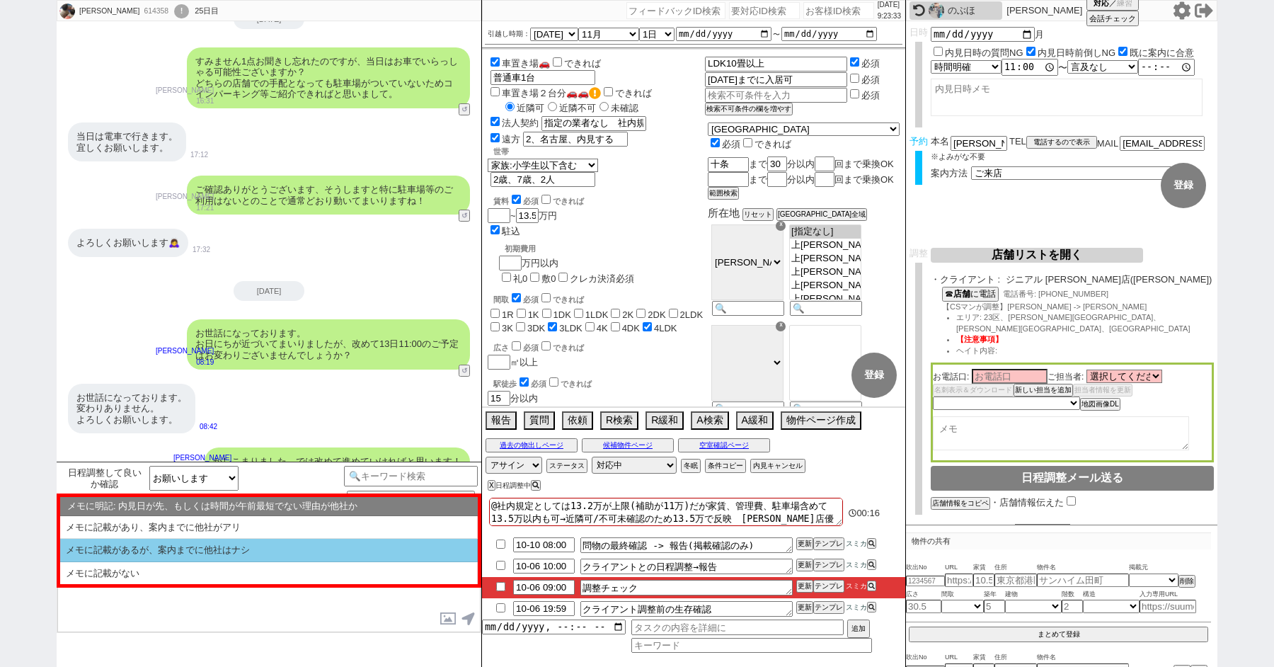
click at [151, 553] on li "メモに記載があるが、案内までに他社はナシ" at bounding box center [268, 549] width 417 height 23
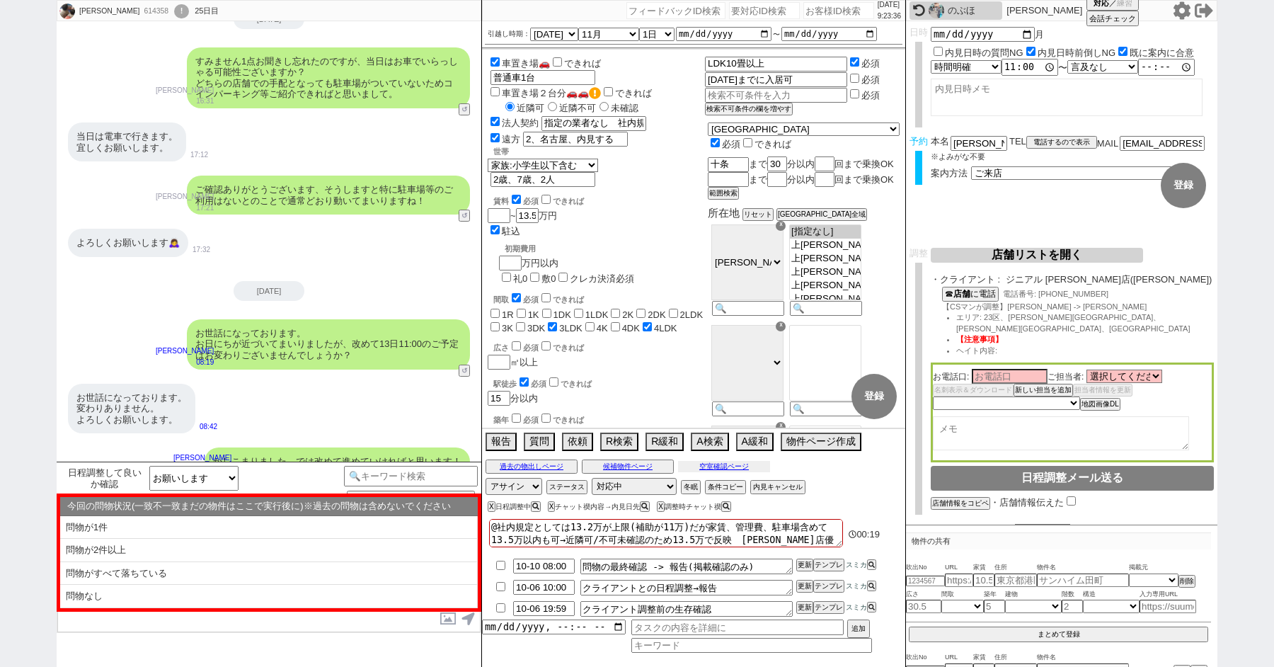
click at [716, 466] on button "空室確認ページ" at bounding box center [724, 466] width 92 height 11
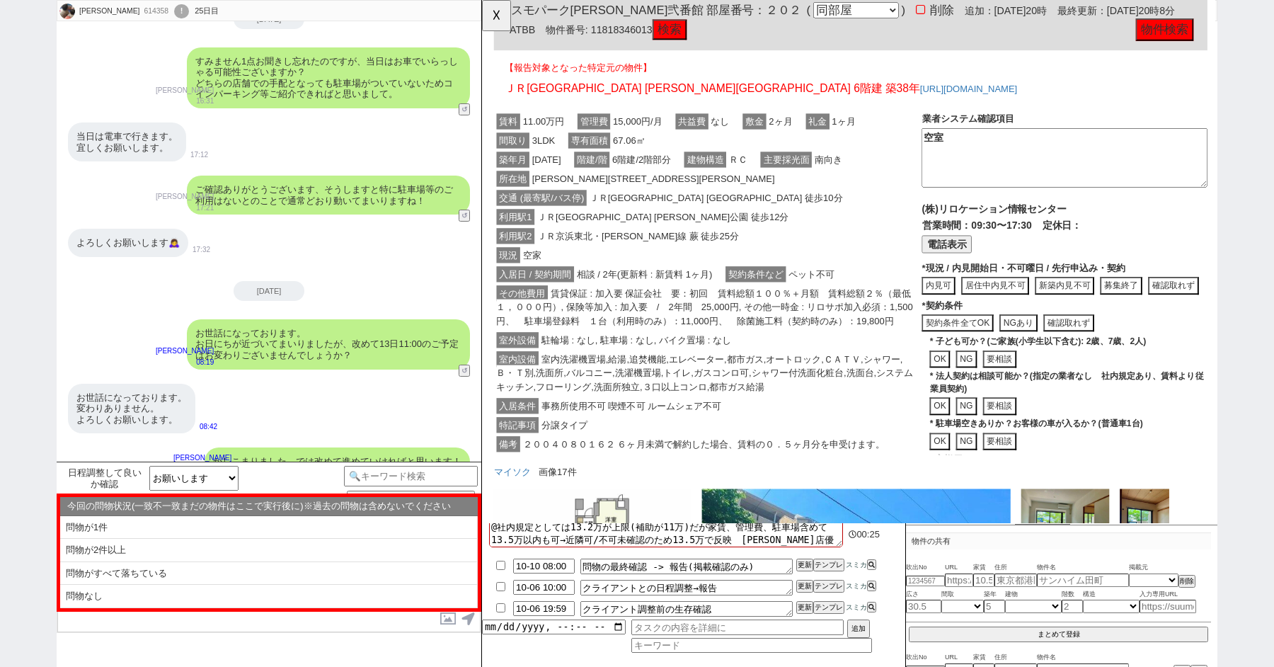
scroll to position [1490, 0]
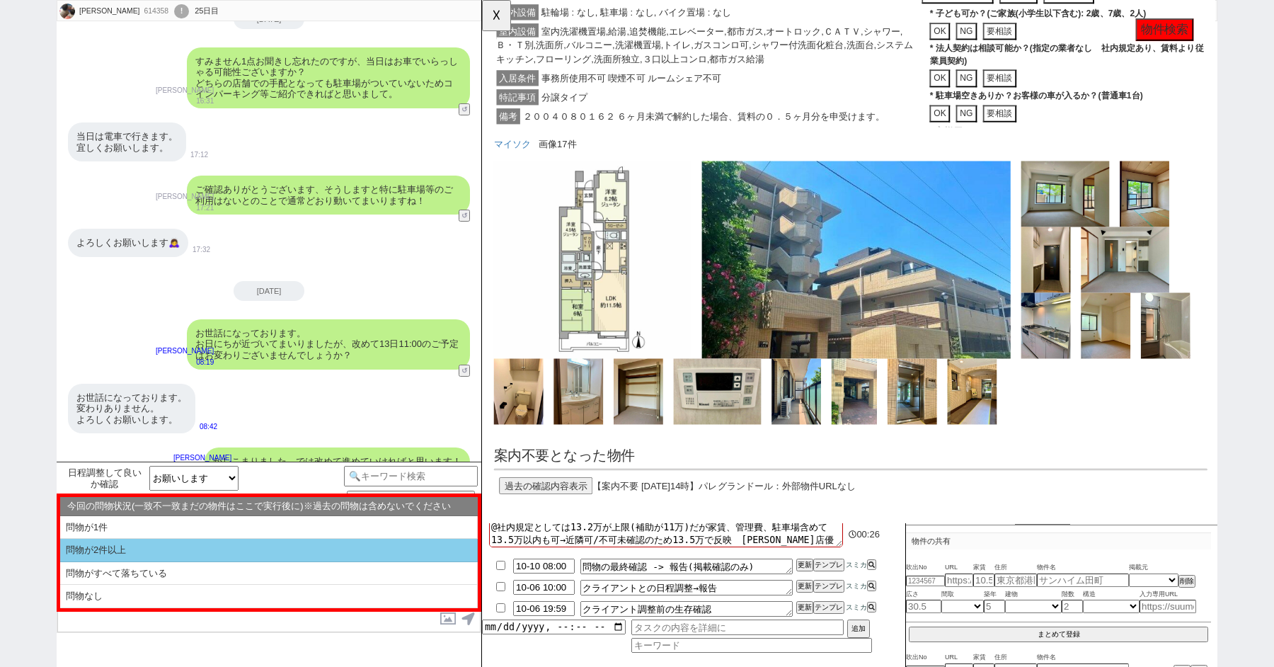
click at [142, 552] on li "問物が2件以上" at bounding box center [268, 549] width 417 height 23
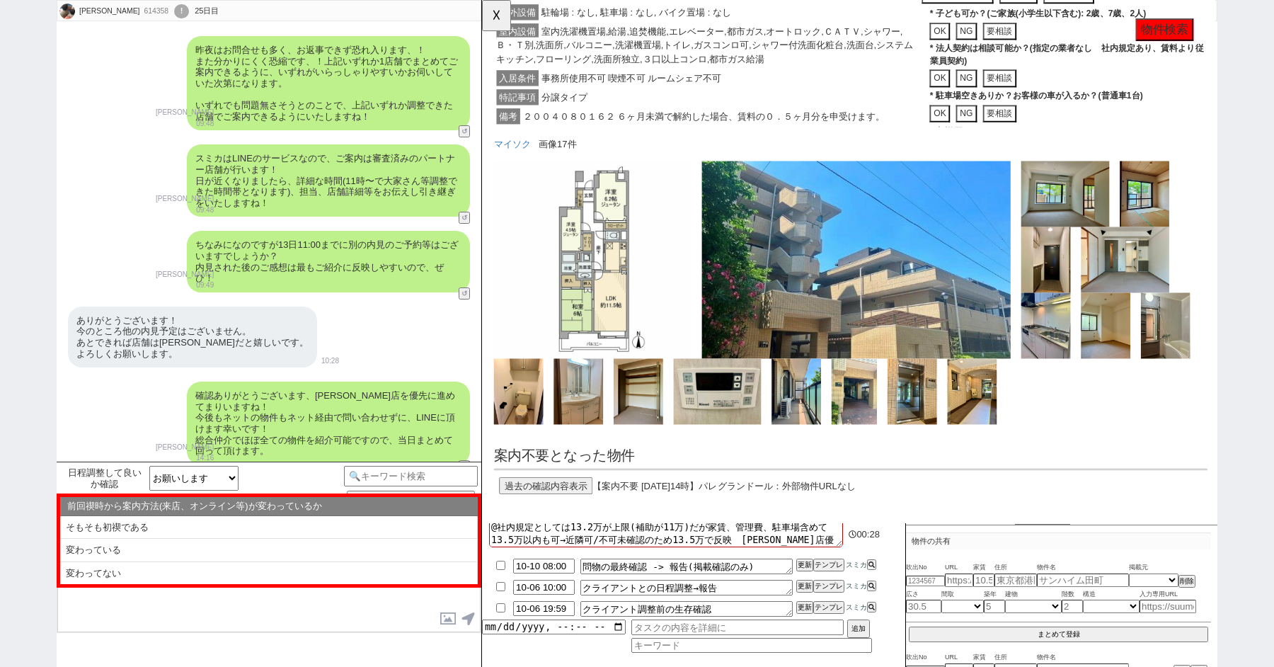
scroll to position [857, 0]
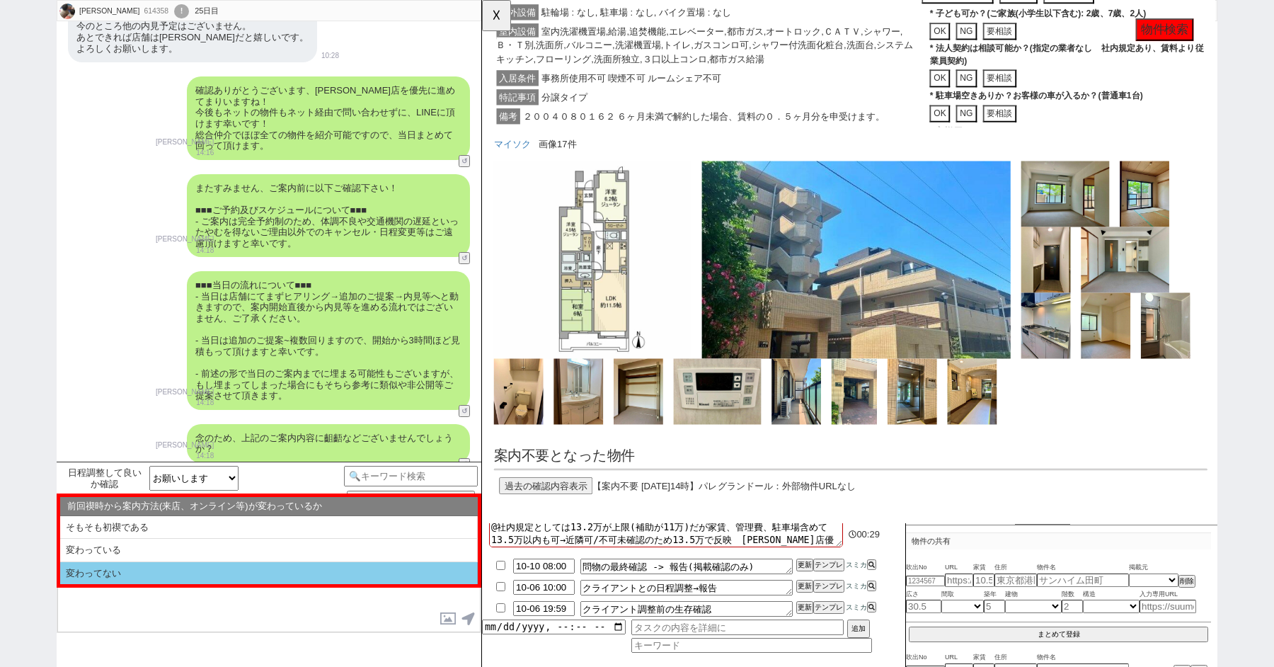
click at [116, 575] on li "変わってない" at bounding box center [268, 573] width 417 height 23
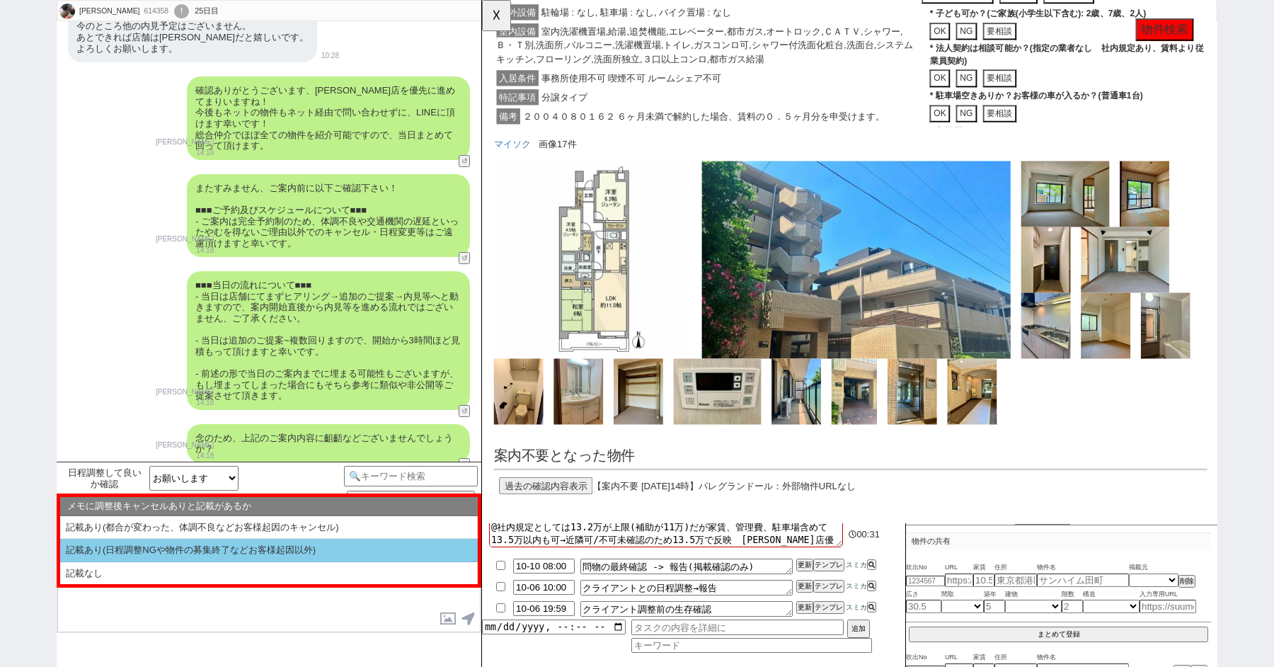
click at [116, 555] on li "記載あり(日程調整NGや物件の募集終了などお客様起因以外)" at bounding box center [268, 549] width 417 height 23
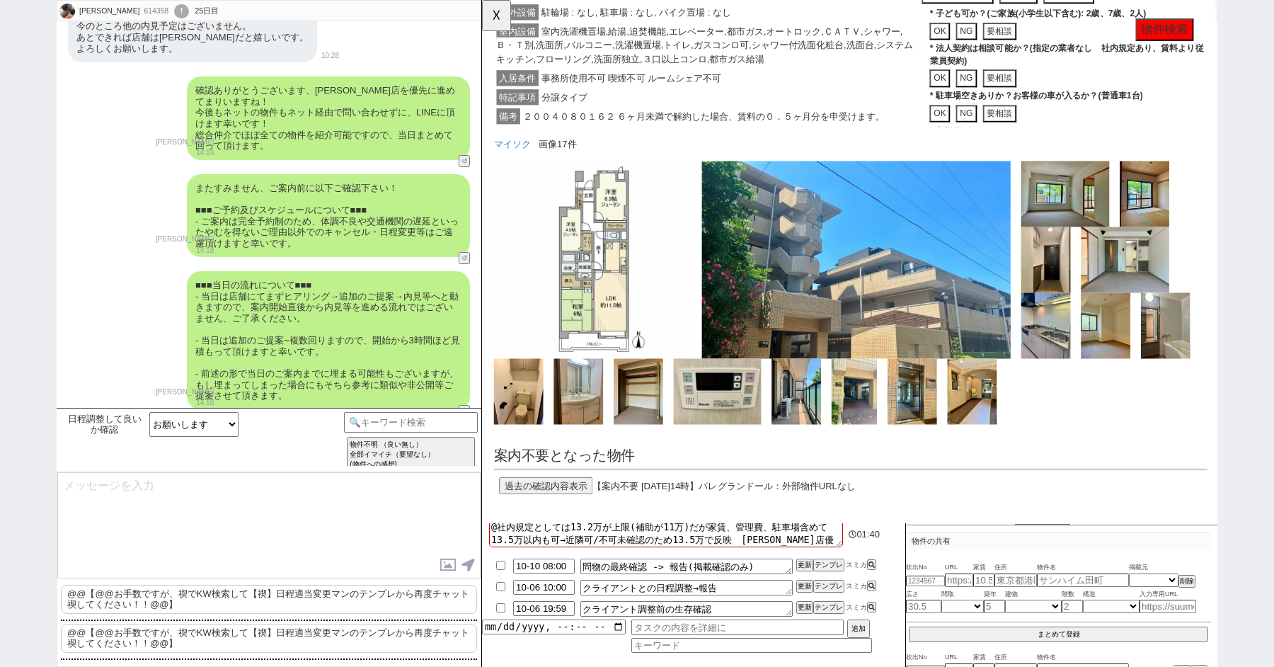
scroll to position [1712, 0]
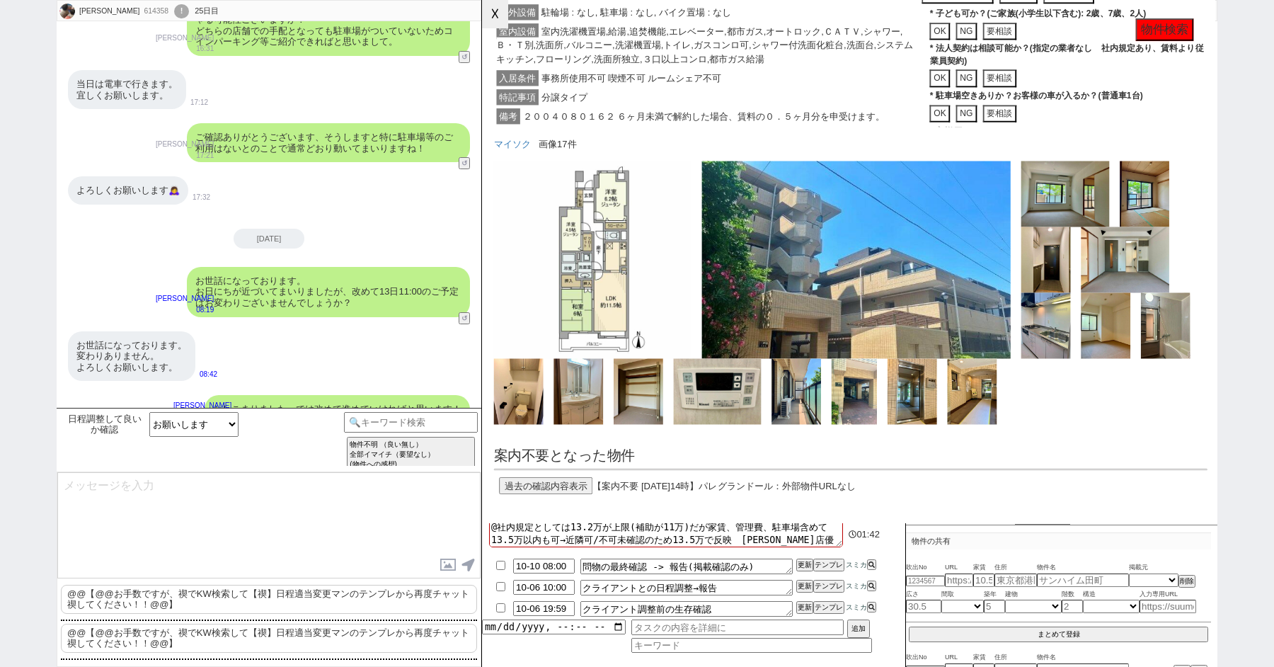
click at [497, 15] on button "☓" at bounding box center [495, 14] width 26 height 28
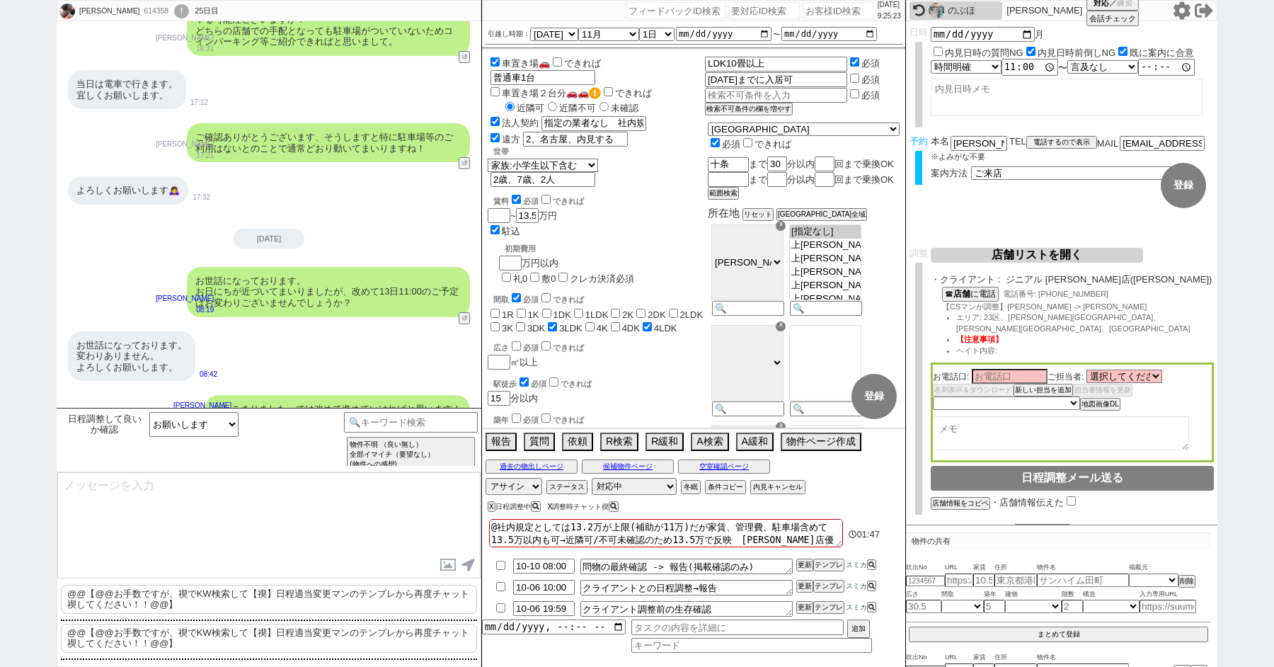
click at [556, 505] on div "X 調整時チャット禊" at bounding box center [585, 506] width 75 height 8
click at [553, 506] on button "X" at bounding box center [550, 506] width 5 height 8
click at [174, 9] on div "!" at bounding box center [181, 11] width 15 height 14
click at [139, 9] on div "614358" at bounding box center [155, 11] width 32 height 11
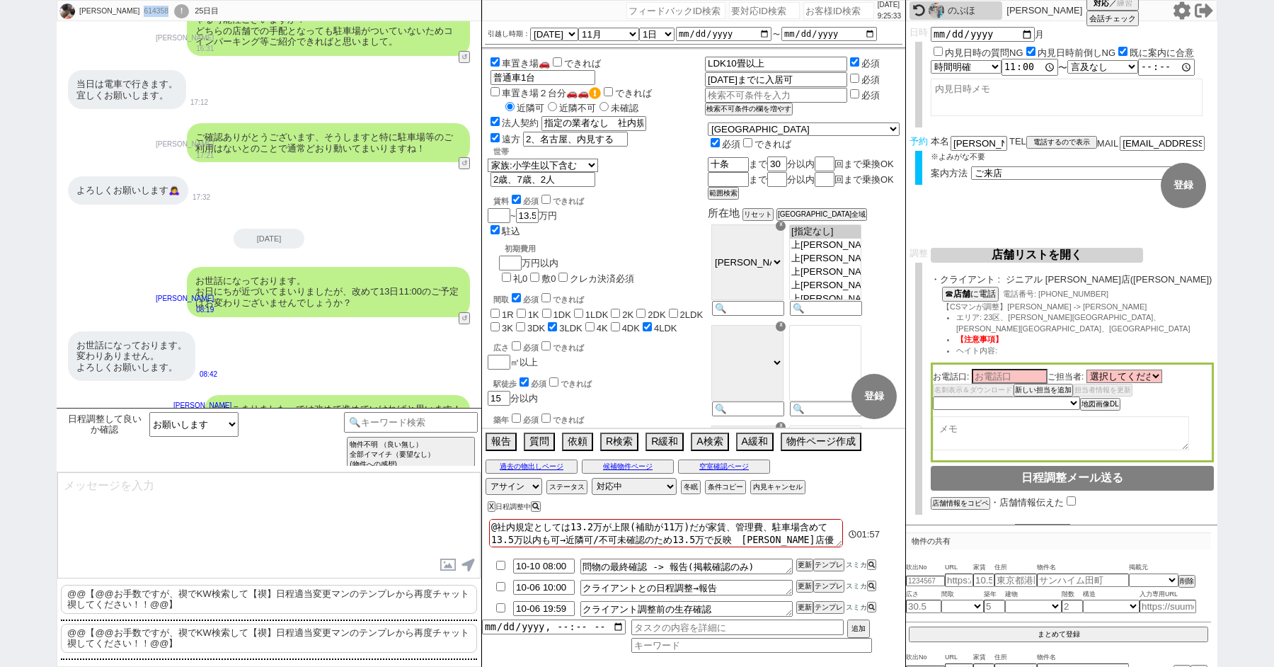
copy div "614358"
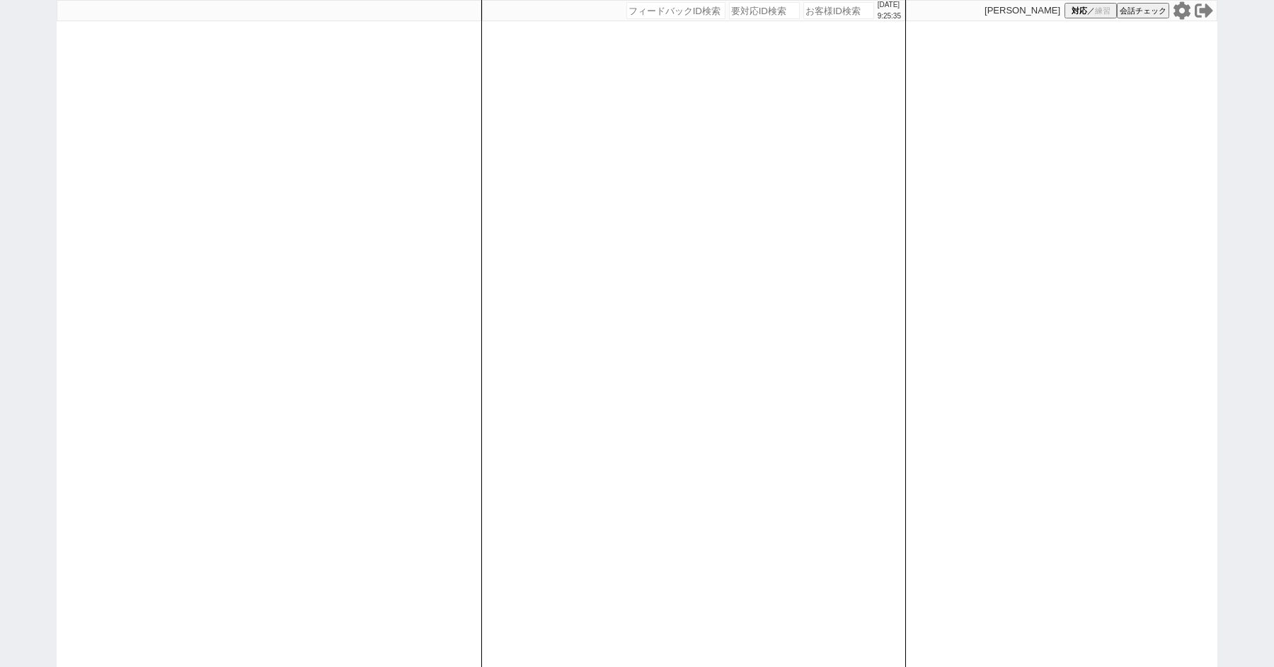
click at [25, 68] on div "[DATE] 9:25:35 候補物件を追加してしてください 紹介した物件一覧 他社物件を追加する 空室確認ページに追加・削除 紹介した物件一覧 他社物件を追…" at bounding box center [637, 333] width 1274 height 667
paste input "614358"
type input "614358"
select select "1"
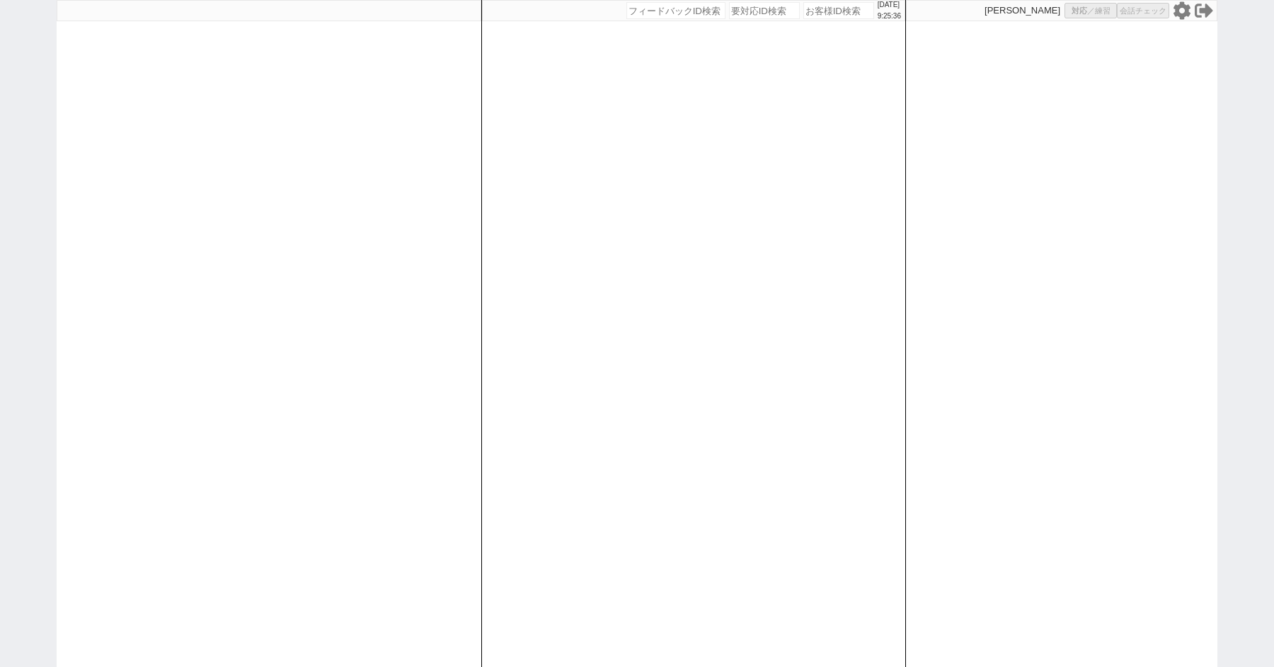
select select "2"
select select
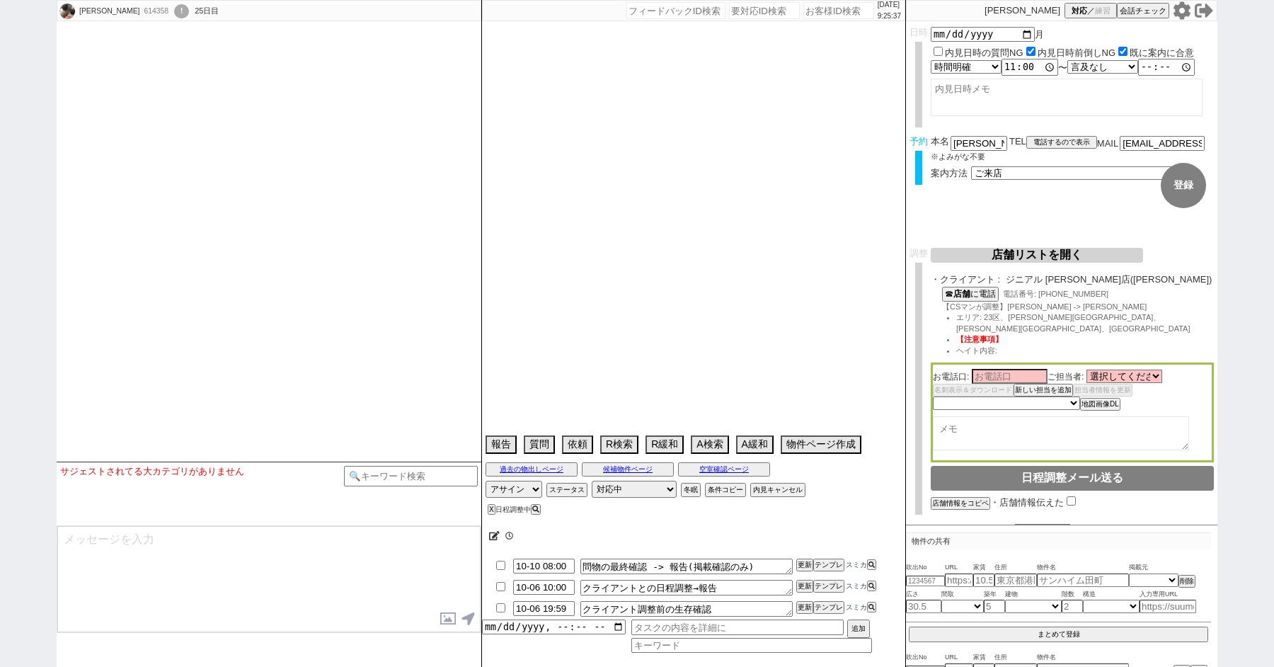
type textarea "@社内規定としては13.2万が上限(補助が11万)だが家賃、管理費、駐車場含めて13.5万以内も可→近隣可/不可未確認のため13.5万で反映　[PERSON_…"
select select "2025"
select select "11"
select select "1"
select select "6"
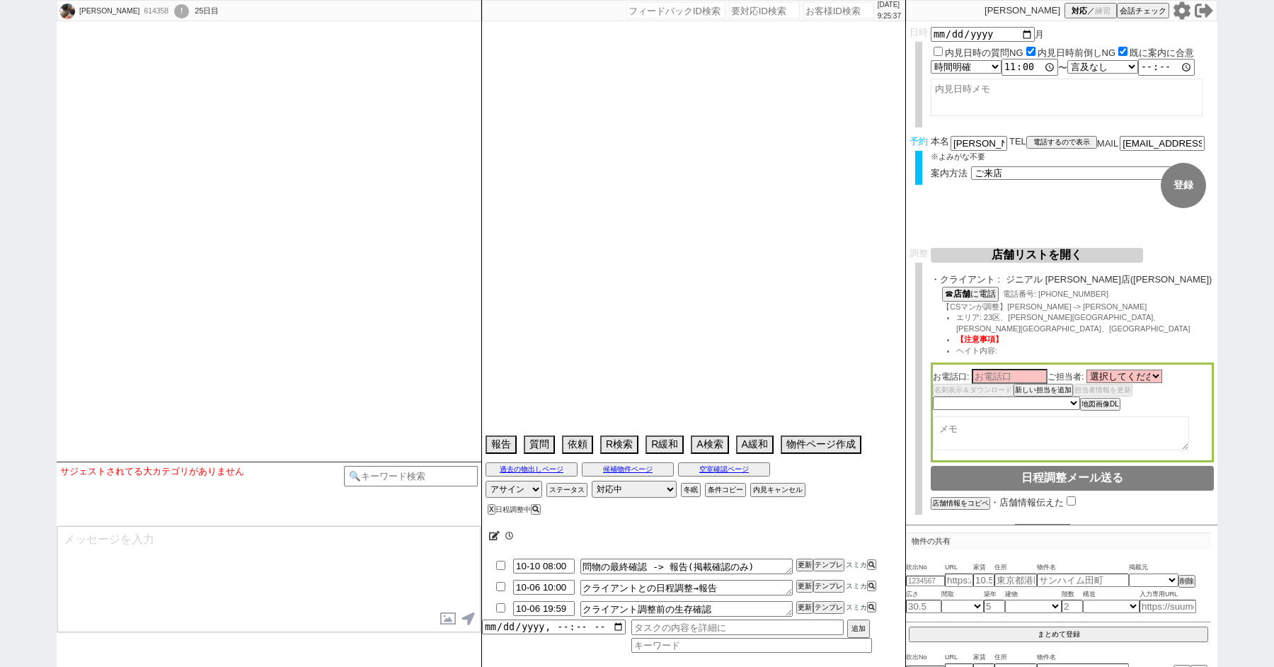
select select "11"
select select "209"
select select "25"
select select "794"
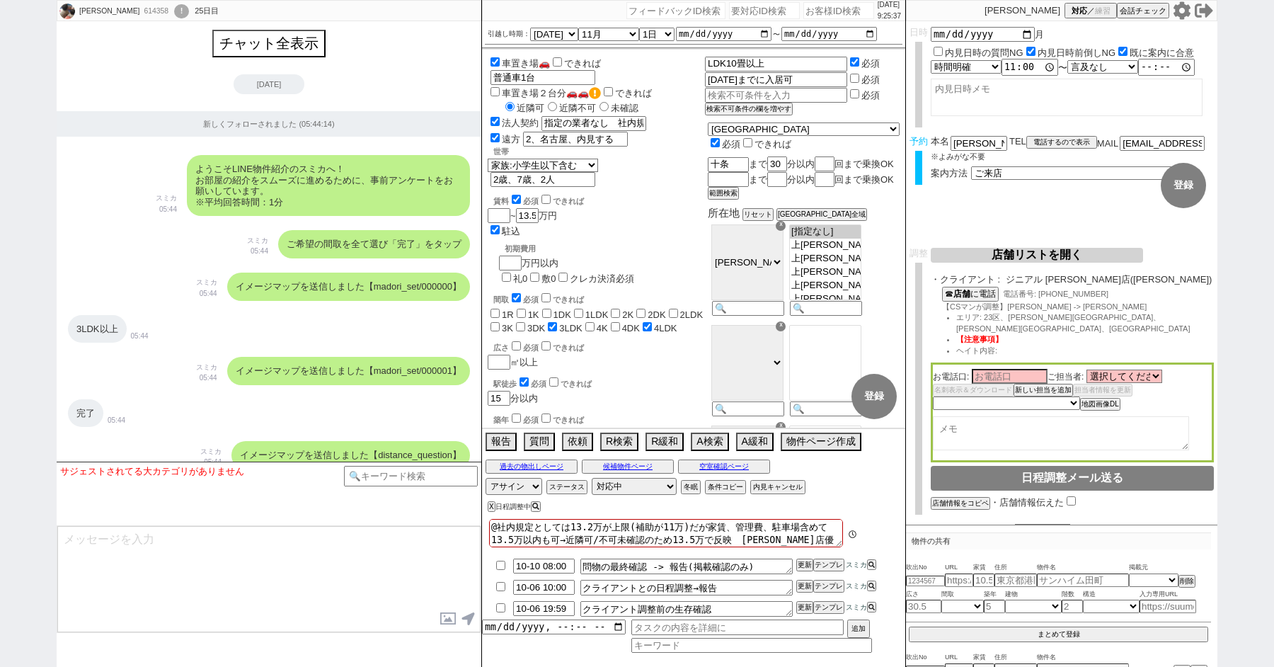
scroll to position [125, 0]
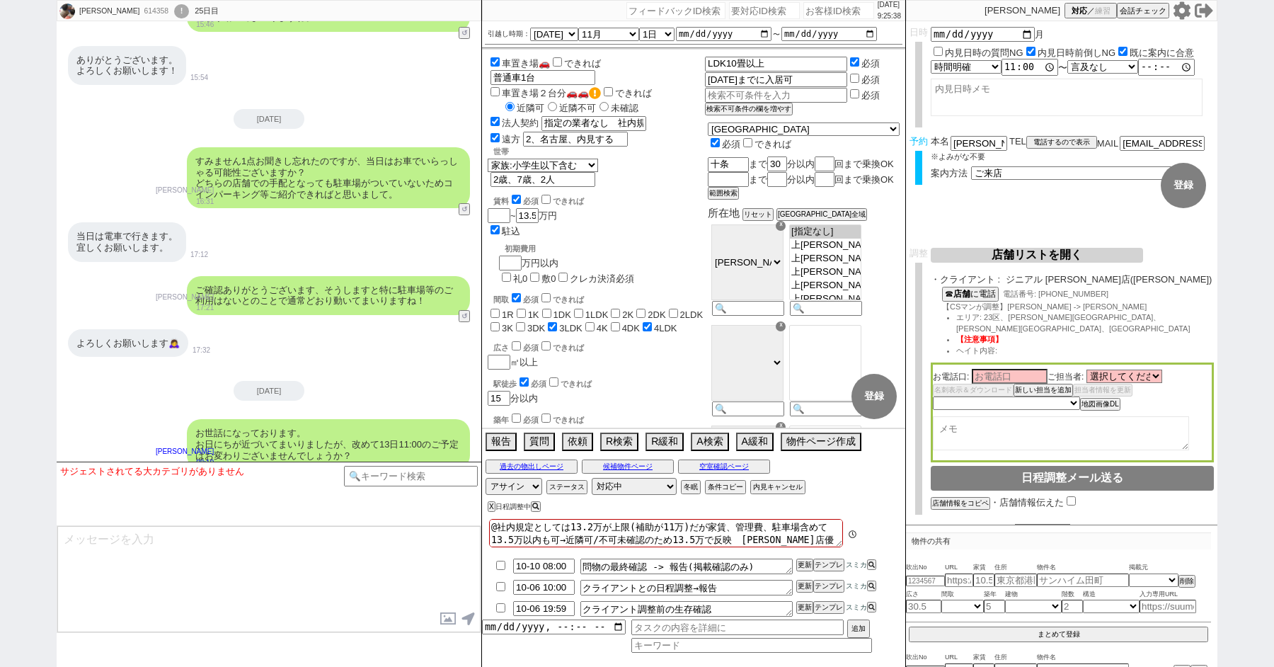
click at [174, 13] on div "!" at bounding box center [181, 11] width 15 height 14
